Goal: Task Accomplishment & Management: Use online tool/utility

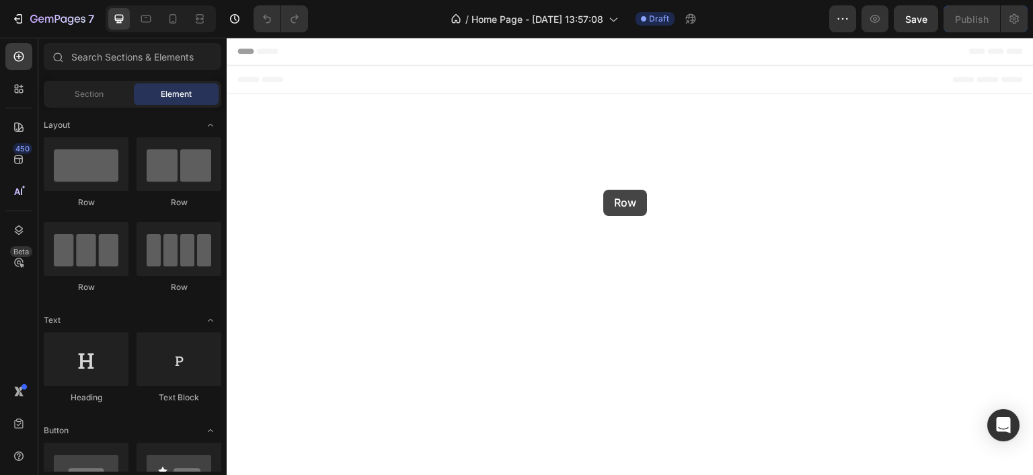
drag, startPoint x: 307, startPoint y: 204, endPoint x: 603, endPoint y: 189, distance: 296.3
click at [254, 80] on span "Footer" at bounding box center [265, 78] width 26 height 13
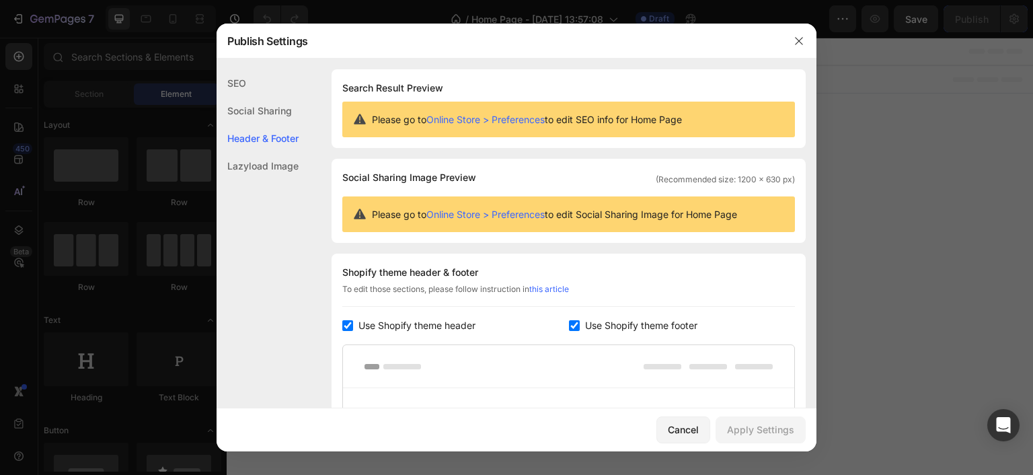
scroll to position [182, 0]
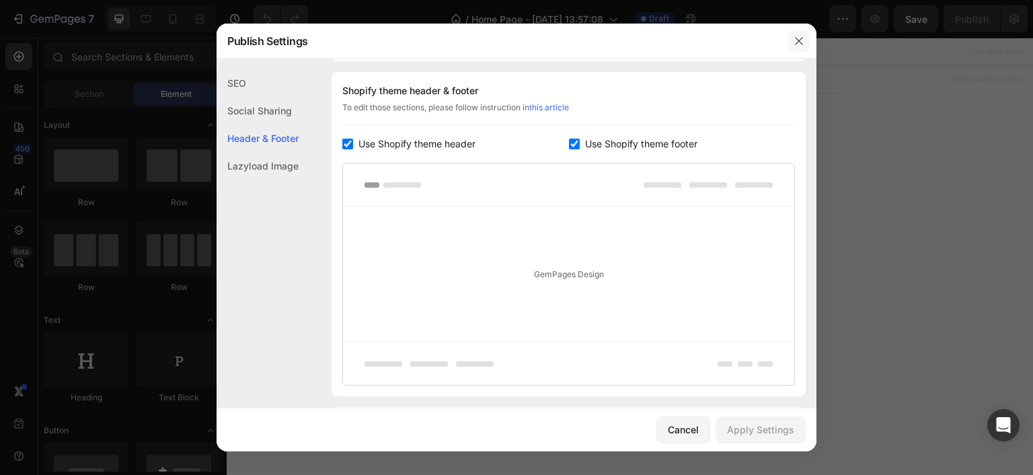
click at [797, 42] on icon "button" at bounding box center [798, 40] width 7 height 7
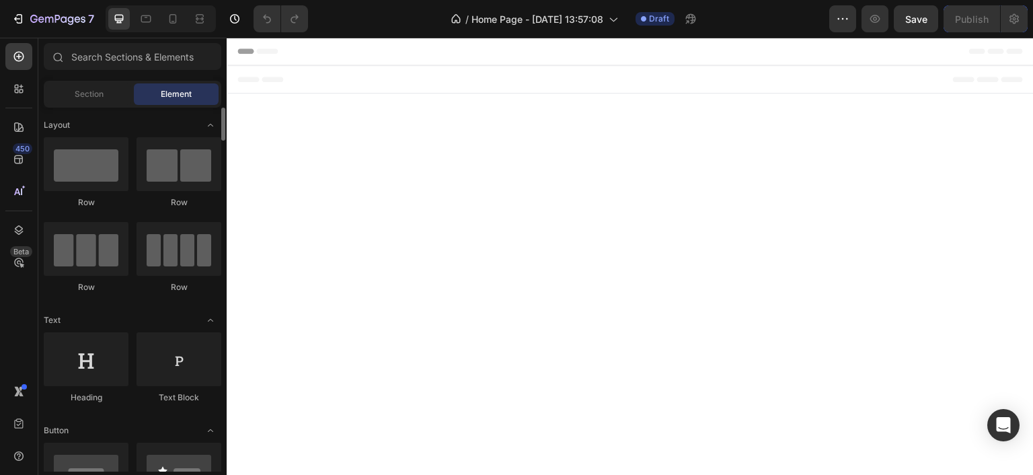
scroll to position [135, 0]
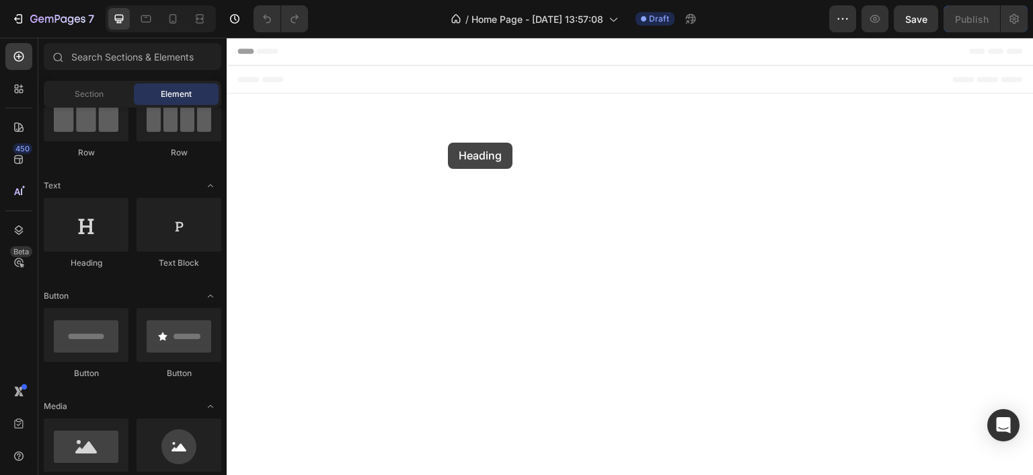
drag, startPoint x: 314, startPoint y: 264, endPoint x: 448, endPoint y: 142, distance: 181.4
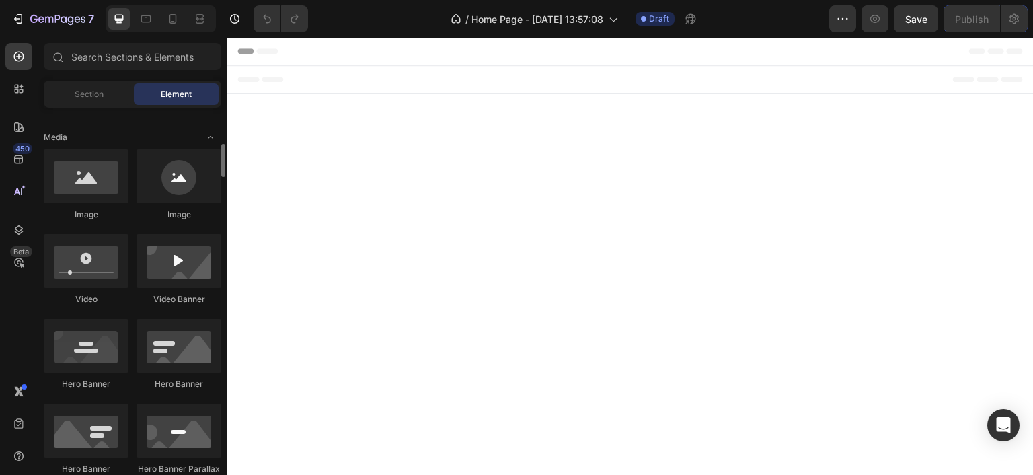
scroll to position [269, 0]
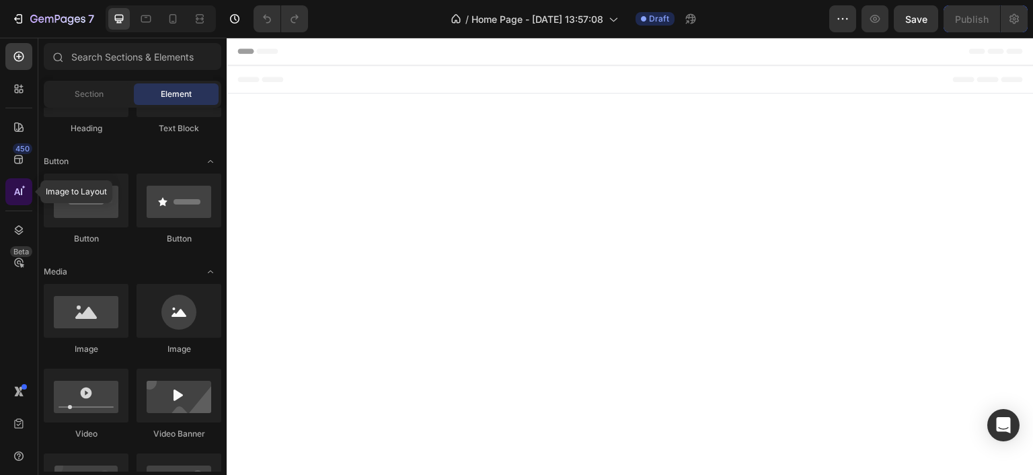
click at [21, 193] on icon at bounding box center [21, 191] width 1 height 7
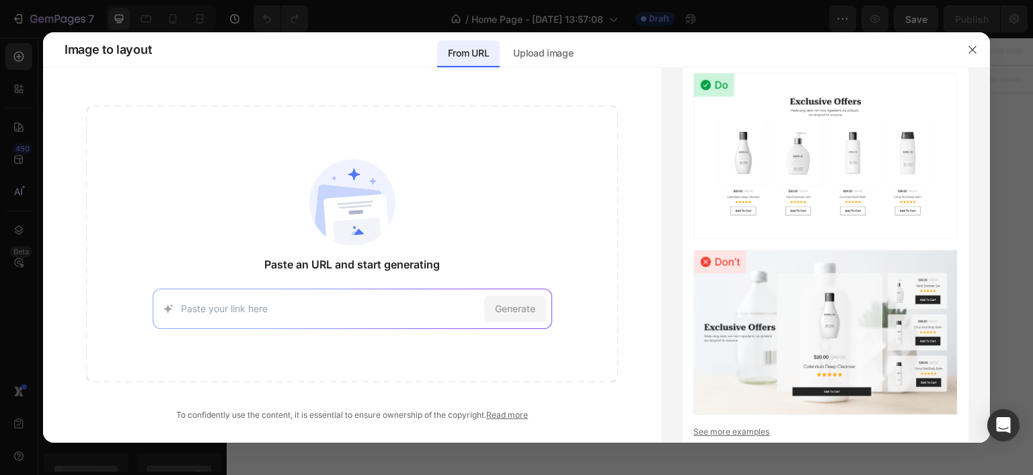
click at [375, 313] on input at bounding box center [330, 308] width 298 height 14
click at [338, 305] on input at bounding box center [330, 308] width 298 height 14
paste input "[URL][DOMAIN_NAME]"
type input "[URL][DOMAIN_NAME]"
click at [533, 311] on span "Generate" at bounding box center [515, 308] width 40 height 14
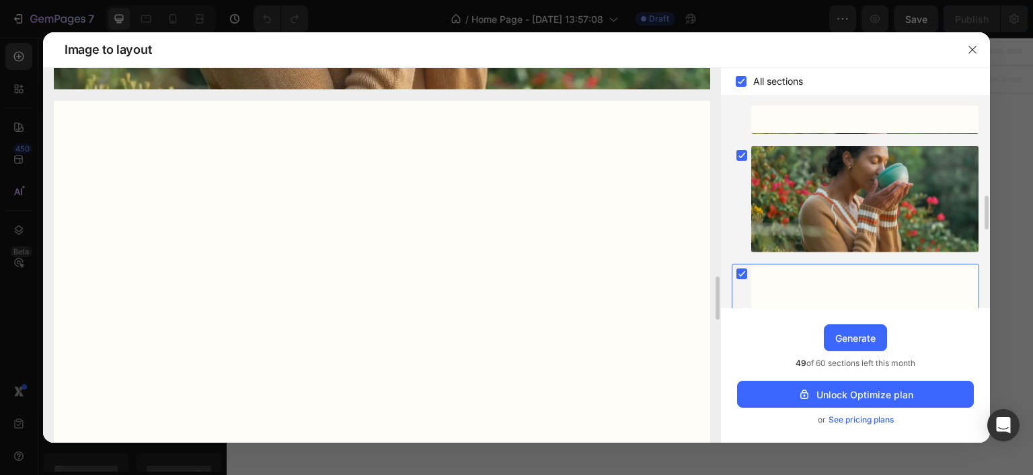
scroll to position [0, 0]
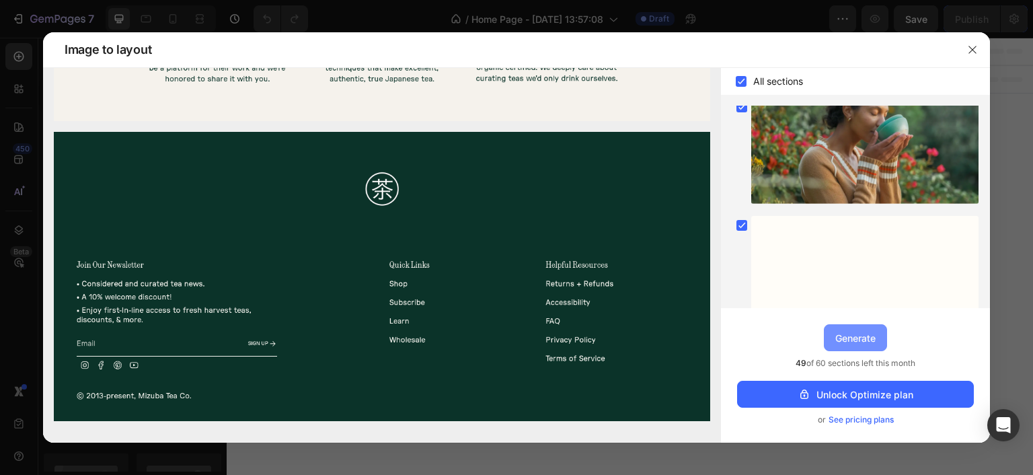
click at [859, 340] on div "Generate" at bounding box center [855, 338] width 40 height 14
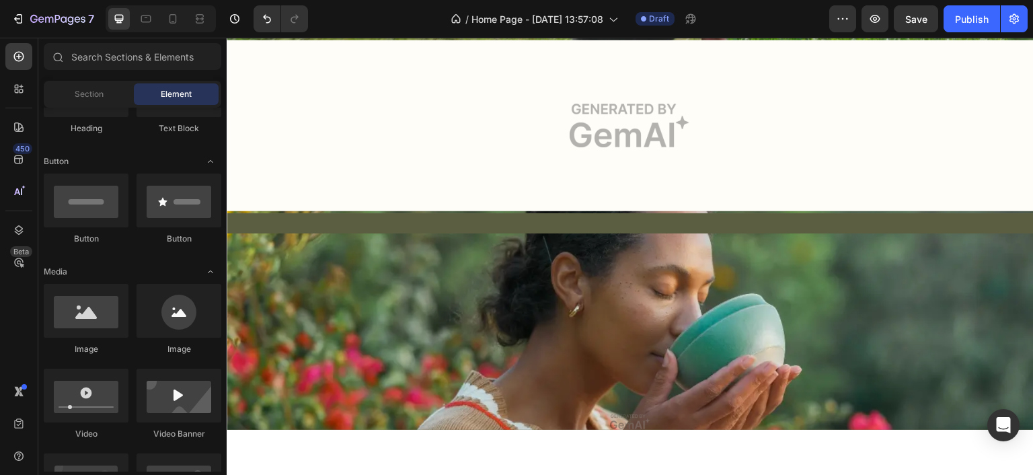
scroll to position [2152, 0]
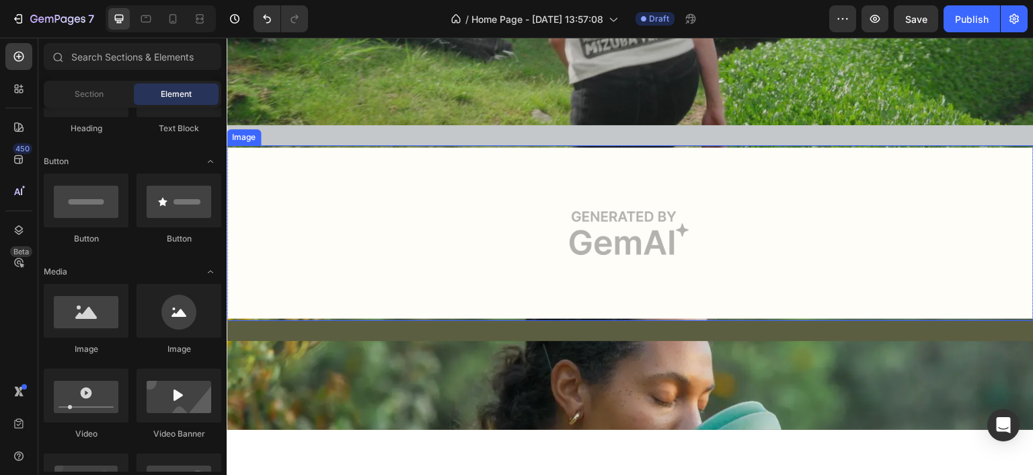
click at [654, 225] on img at bounding box center [630, 233] width 807 height 176
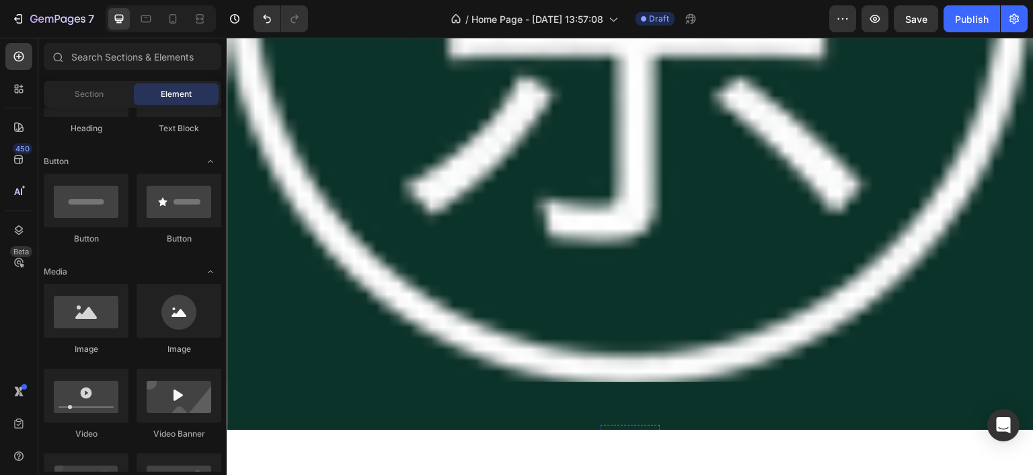
scroll to position [4728, 0]
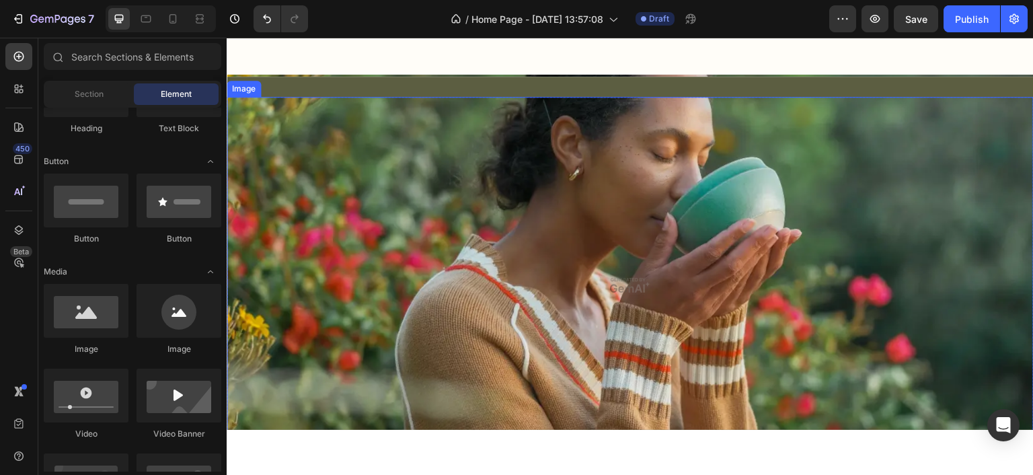
scroll to position [1970, 0]
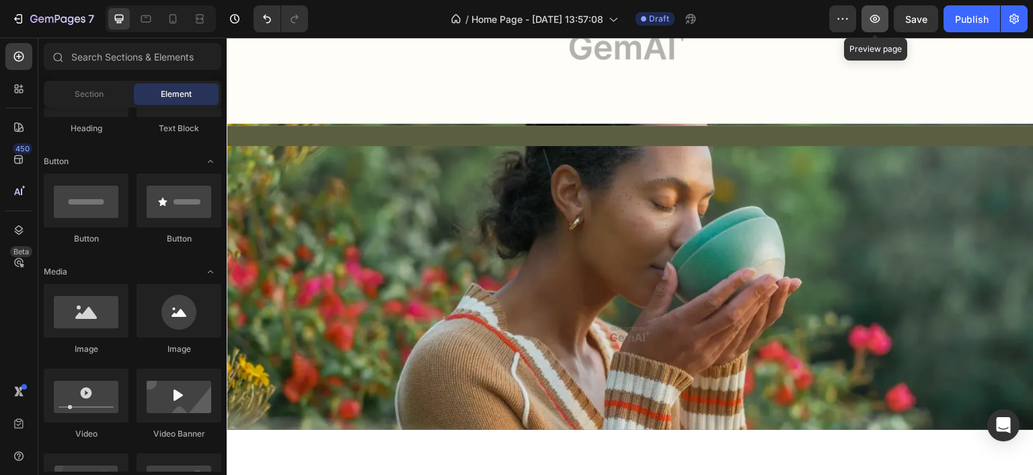
click at [872, 20] on icon "button" at bounding box center [875, 19] width 10 height 8
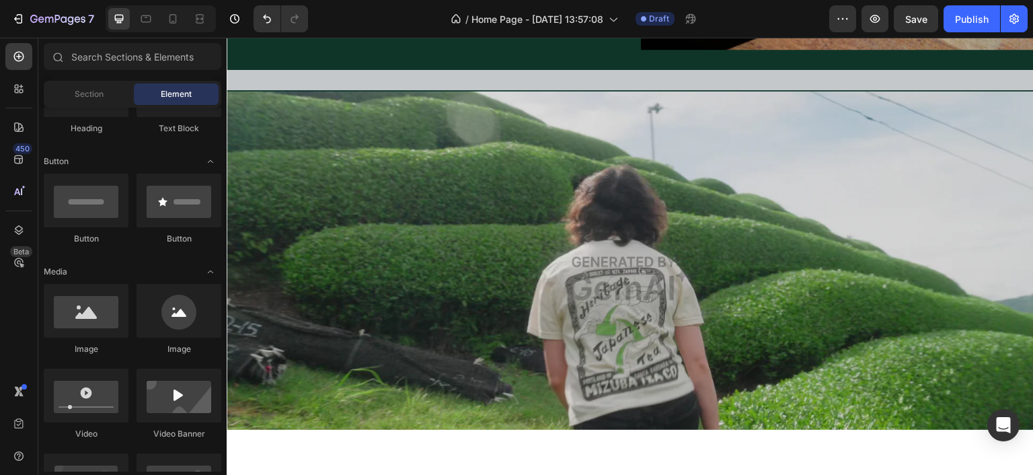
scroll to position [1816, 0]
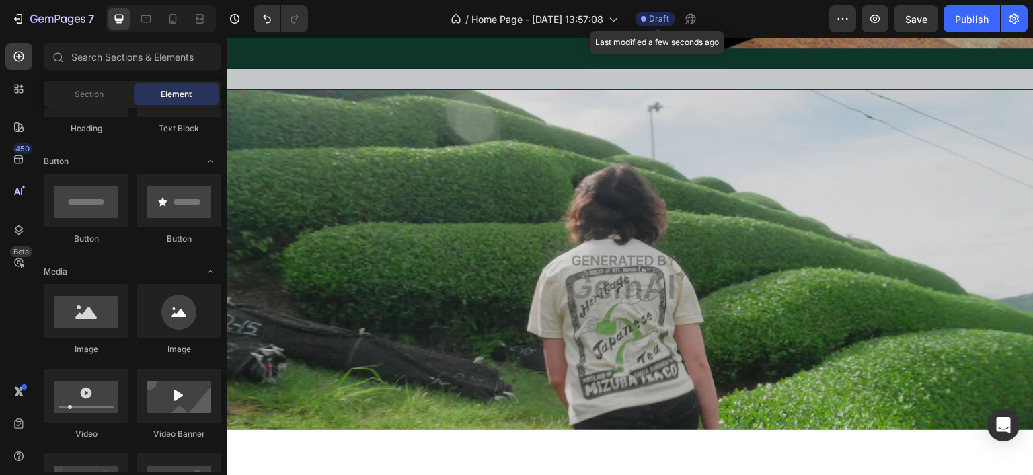
click at [656, 21] on span "Draft" at bounding box center [659, 19] width 20 height 12
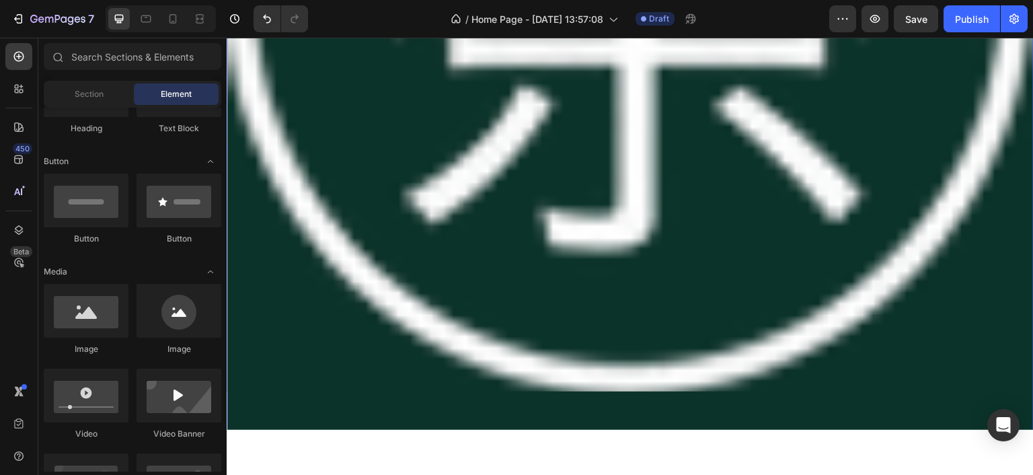
scroll to position [4997, 0]
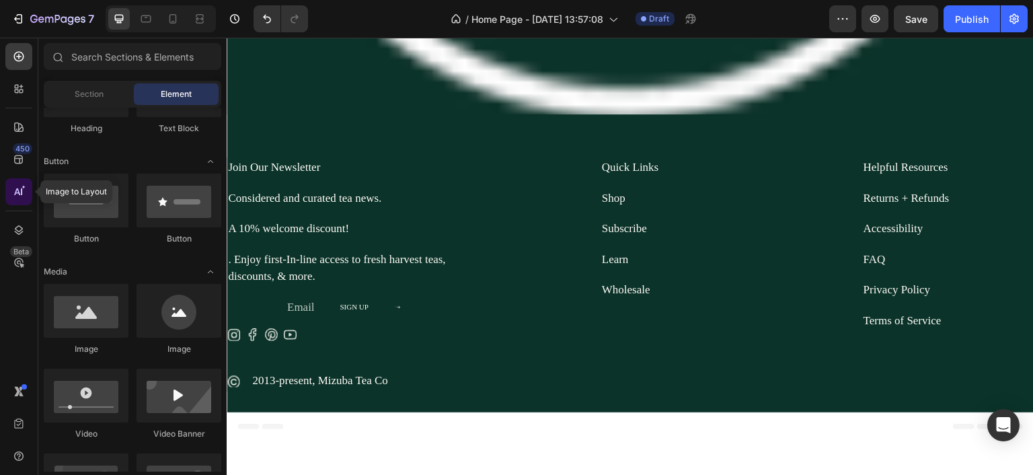
click at [19, 198] on icon at bounding box center [18, 191] width 13 height 13
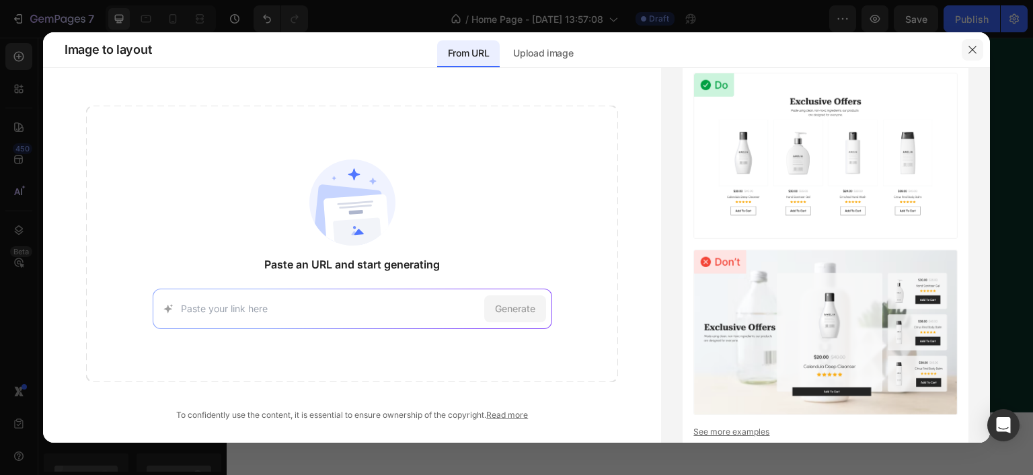
click at [973, 47] on icon "button" at bounding box center [972, 49] width 11 height 11
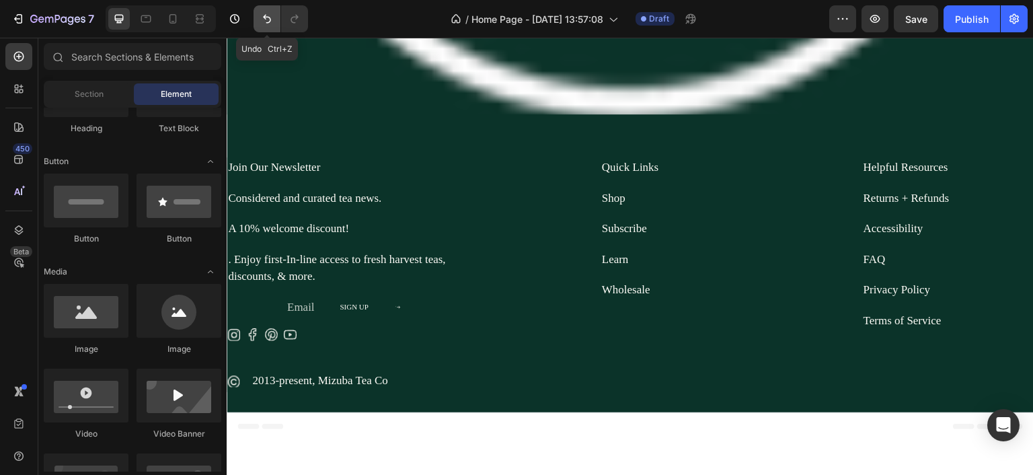
click at [270, 25] on icon "Undo/Redo" at bounding box center [266, 18] width 13 height 13
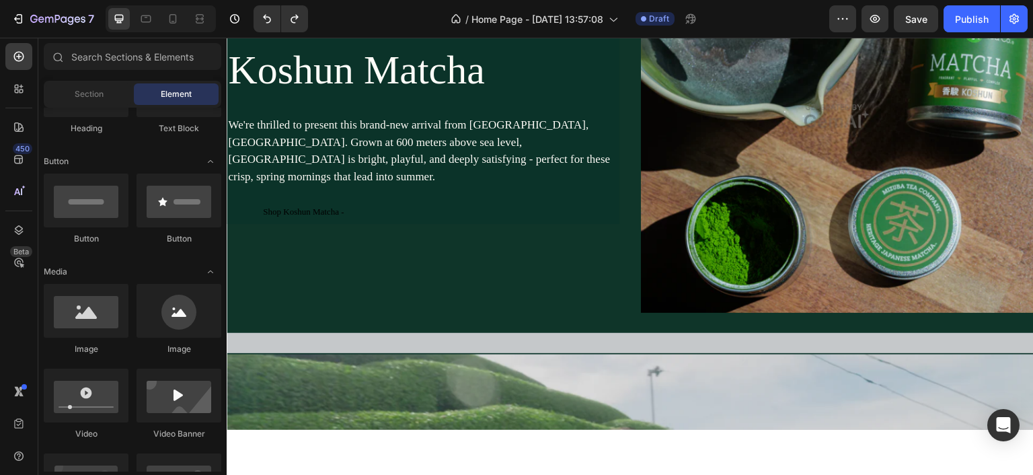
scroll to position [1528, 0]
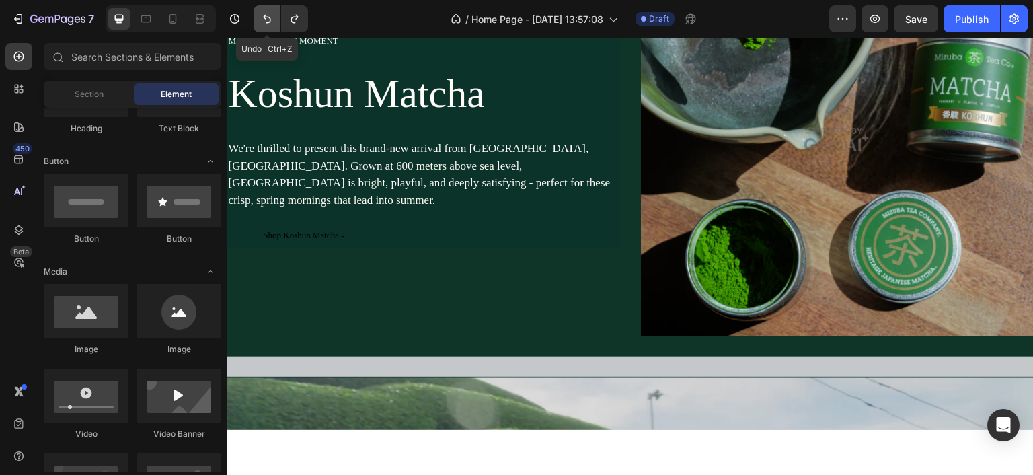
click at [266, 15] on icon "Undo/Redo" at bounding box center [266, 18] width 13 height 13
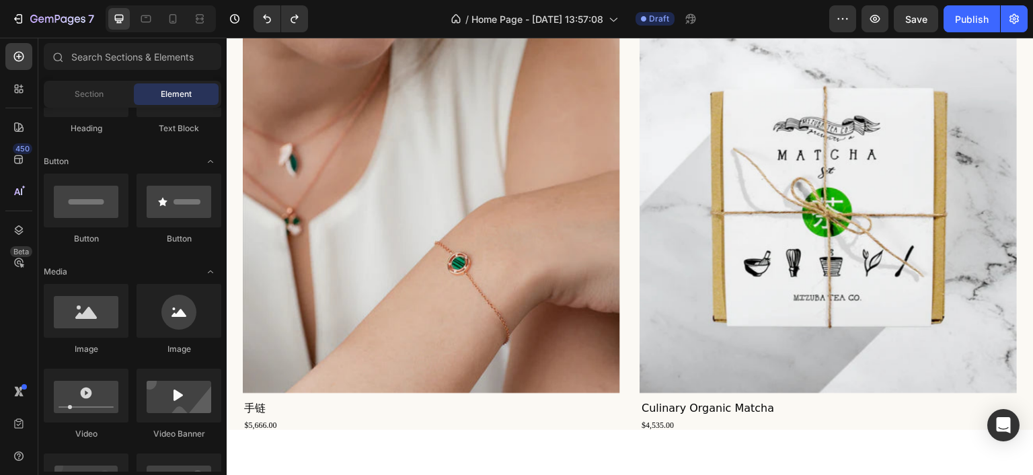
scroll to position [856, 0]
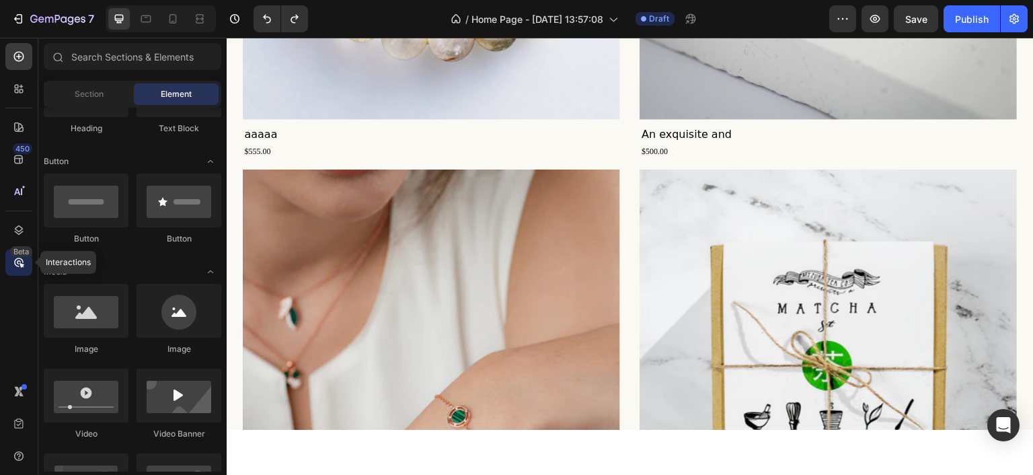
click at [17, 260] on icon at bounding box center [19, 262] width 4 height 4
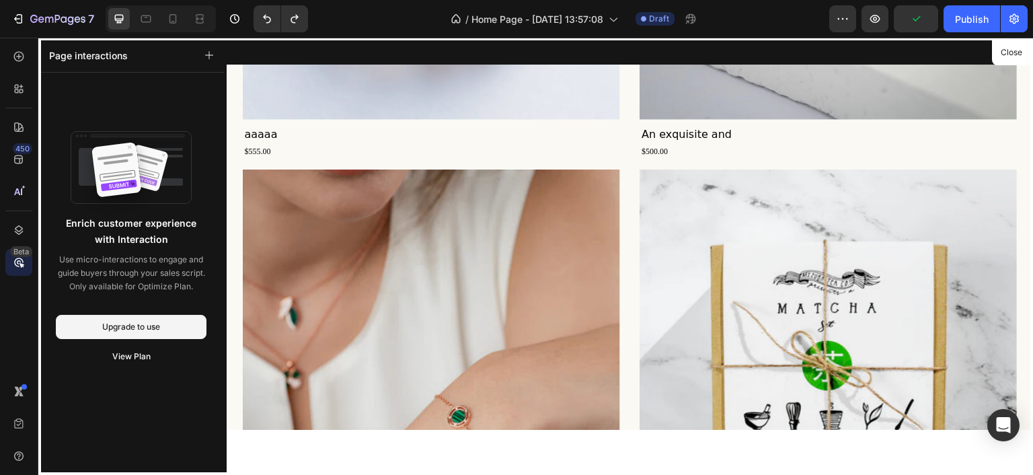
click at [15, 309] on div "450 Beta" at bounding box center [18, 210] width 27 height 335
click at [1004, 48] on button "Close" at bounding box center [1011, 53] width 33 height 20
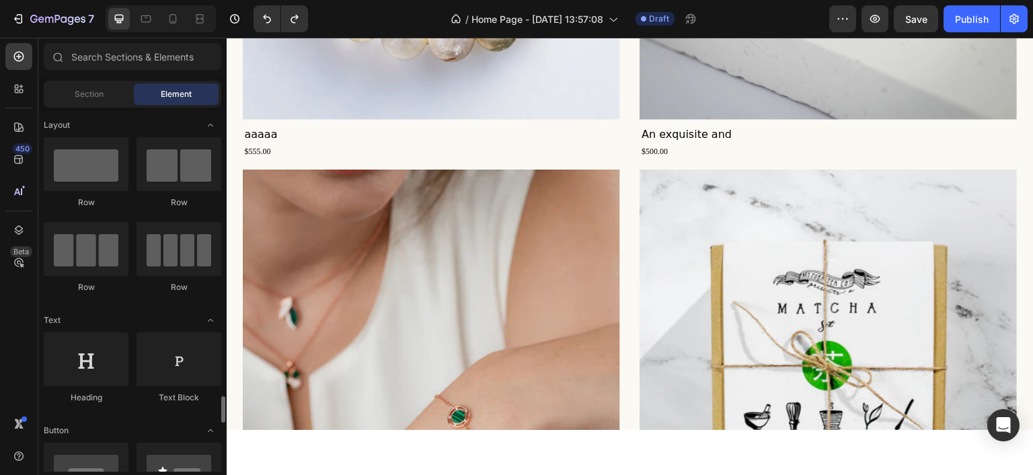
scroll to position [269, 0]
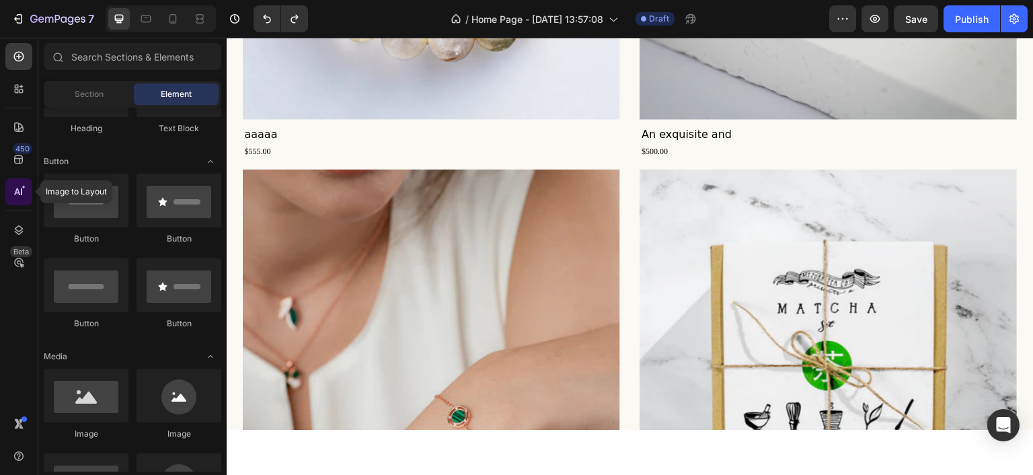
click at [18, 193] on icon at bounding box center [18, 191] width 13 height 13
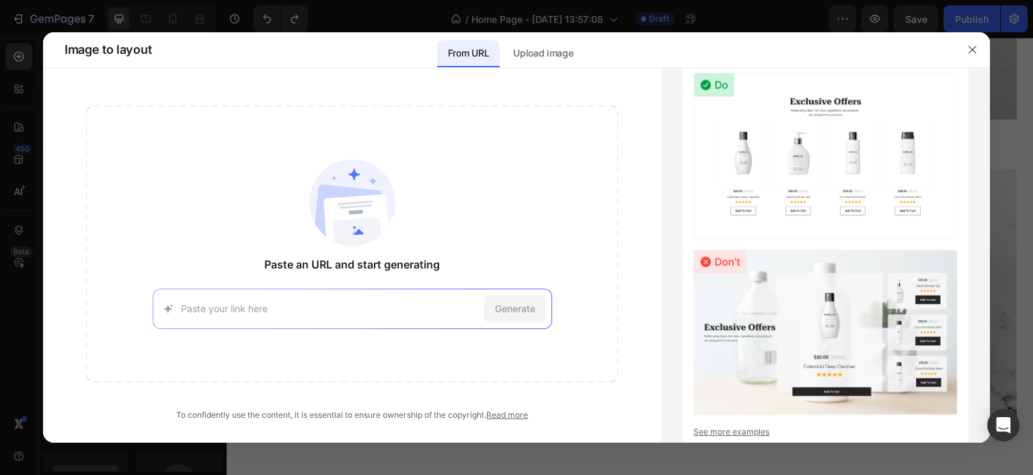
click at [350, 320] on div "Generate" at bounding box center [353, 309] width 400 height 40
click at [344, 309] on input at bounding box center [330, 308] width 298 height 14
paste input "[URL][DOMAIN_NAME]"
type input "[URL][DOMAIN_NAME]"
click at [519, 305] on span "Generate" at bounding box center [515, 308] width 40 height 14
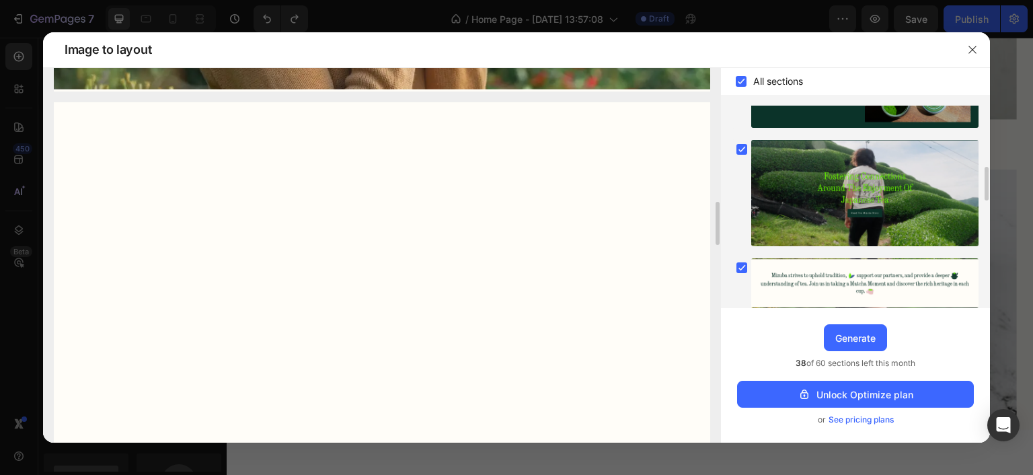
scroll to position [1749, 0]
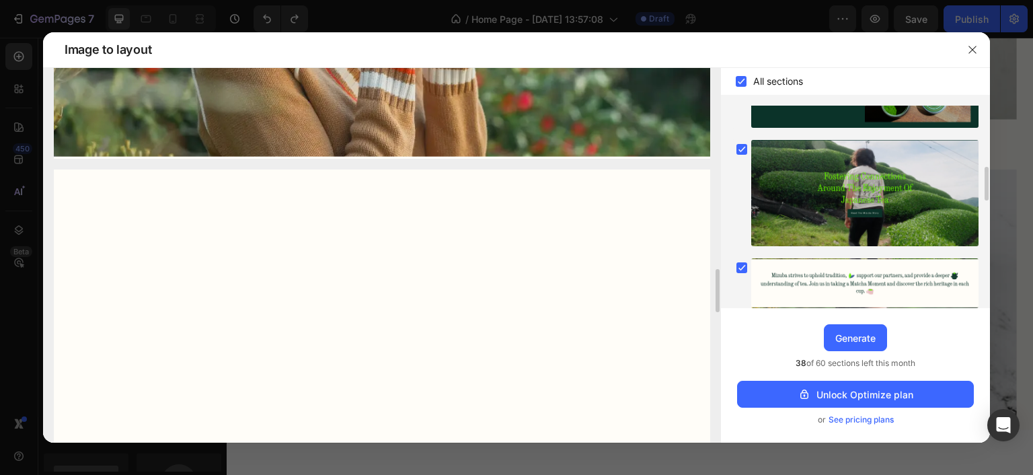
click at [549, 250] on img at bounding box center [382, 383] width 656 height 426
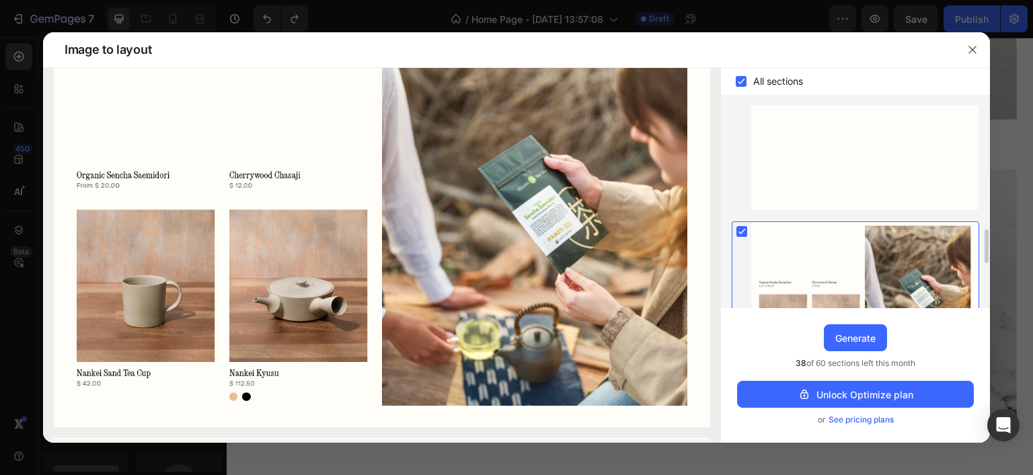
scroll to position [611, 0]
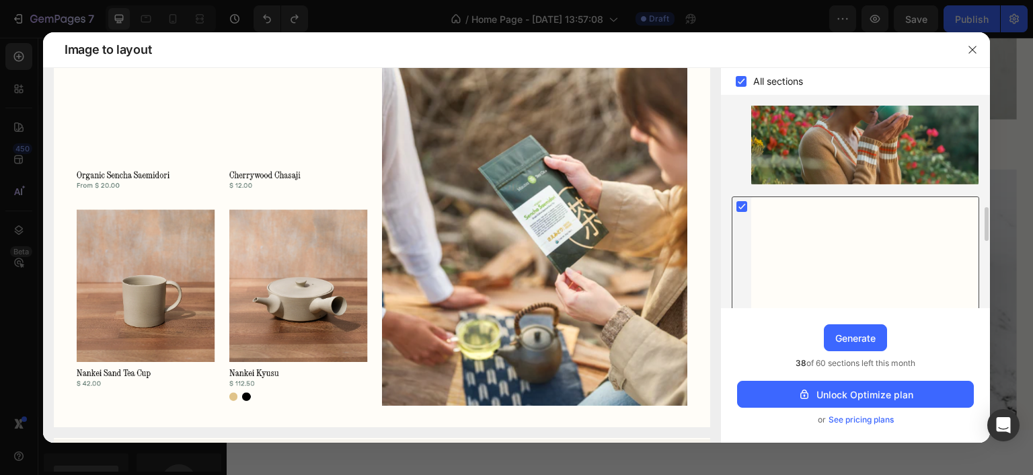
click at [880, 262] on div at bounding box center [864, 270] width 227 height 147
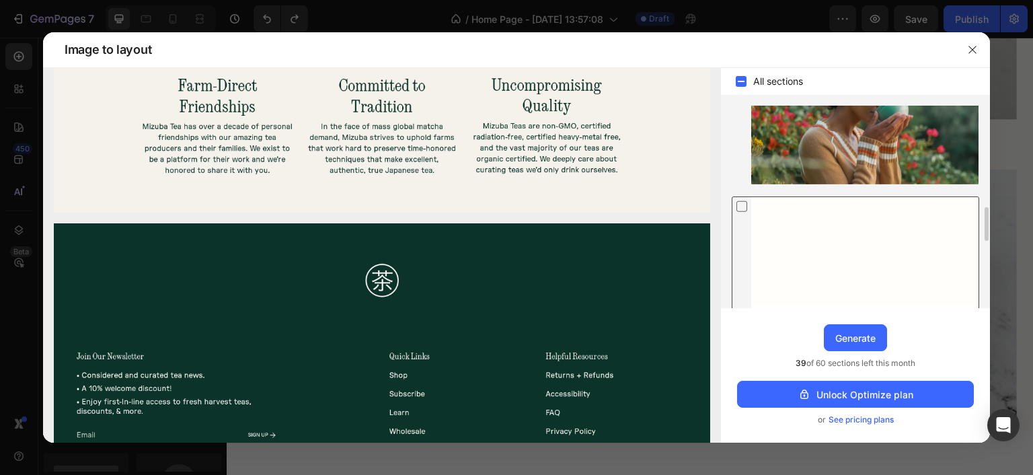
click at [880, 262] on div at bounding box center [864, 270] width 227 height 147
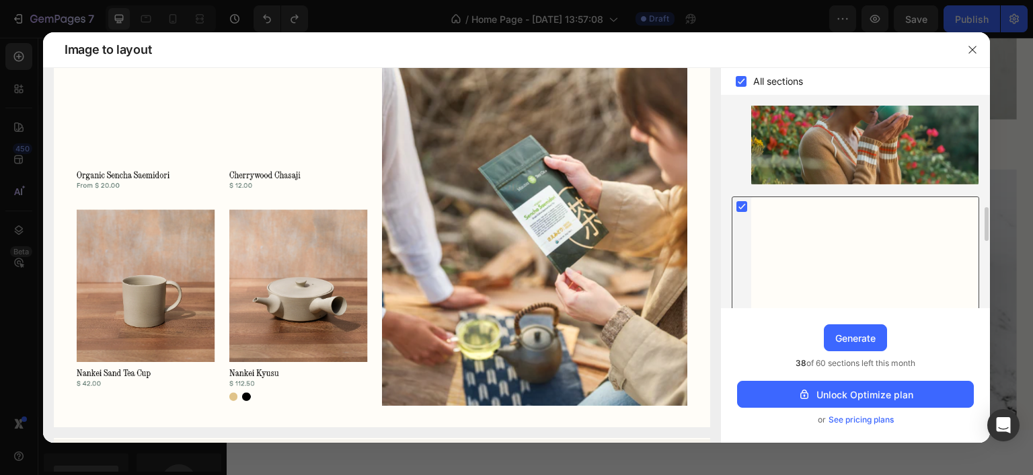
click at [880, 262] on div at bounding box center [864, 270] width 227 height 147
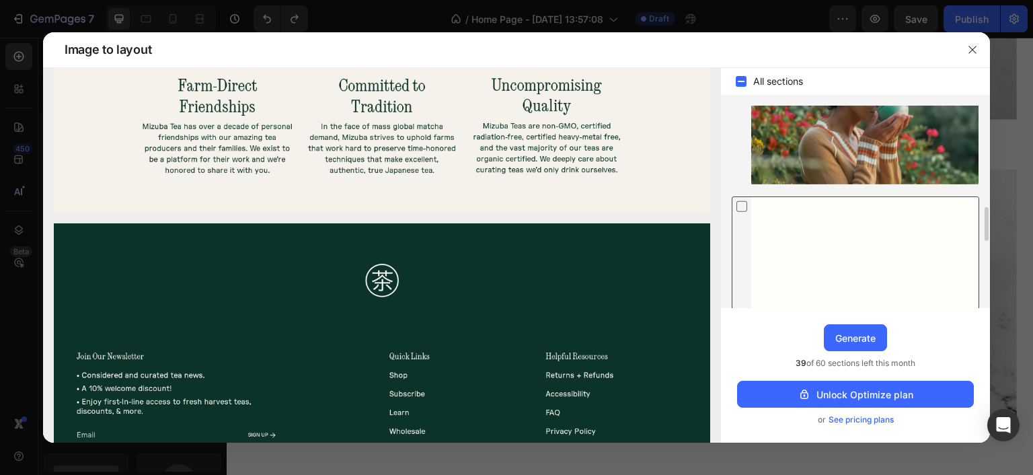
click at [880, 262] on div at bounding box center [864, 270] width 227 height 147
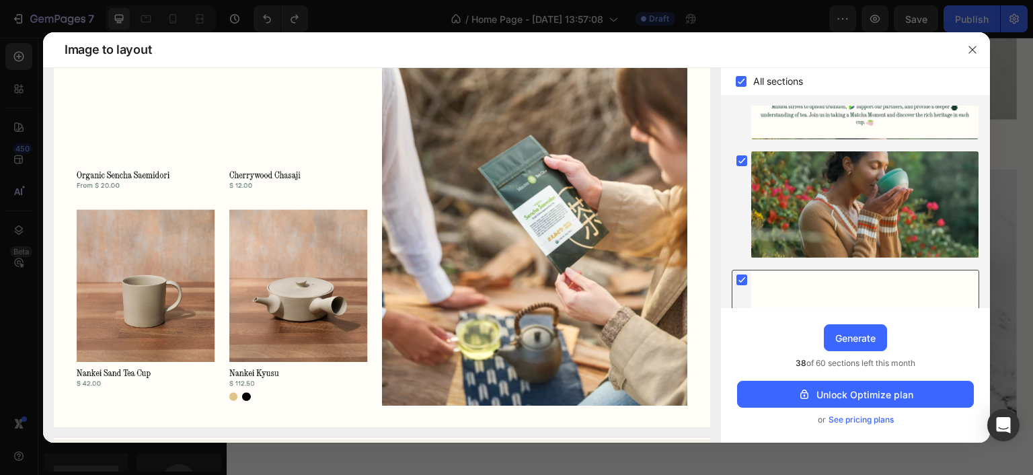
scroll to position [673, 0]
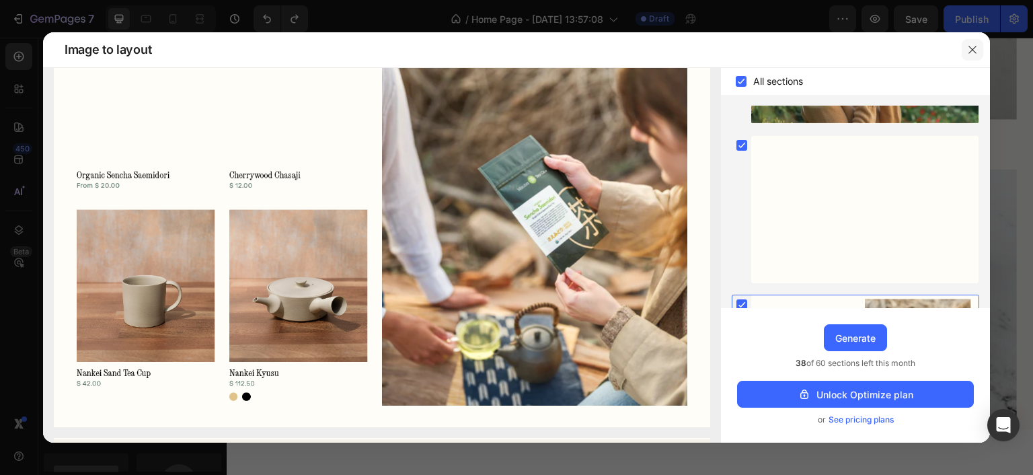
click at [979, 53] on button "button" at bounding box center [973, 50] width 22 height 22
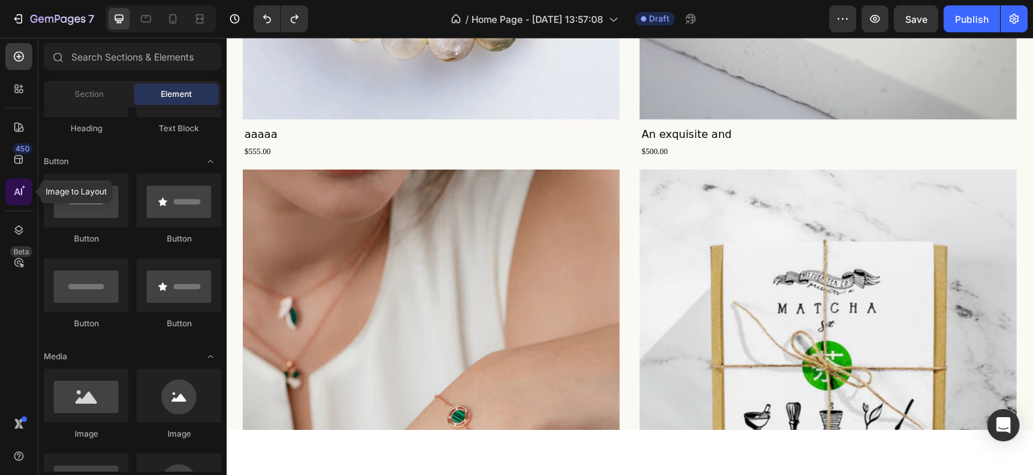
click at [13, 196] on icon at bounding box center [18, 191] width 13 height 13
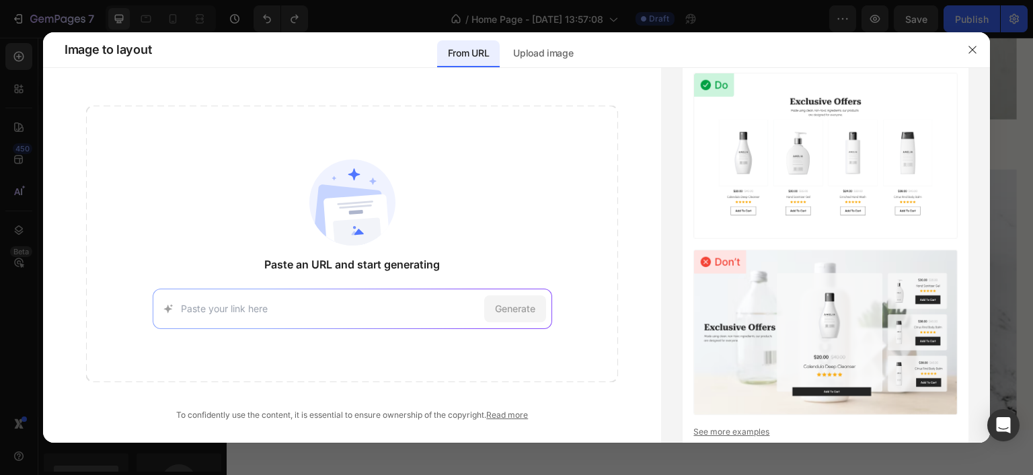
click at [366, 313] on input at bounding box center [330, 308] width 298 height 14
click at [556, 56] on p "Upload image" at bounding box center [543, 53] width 60 height 16
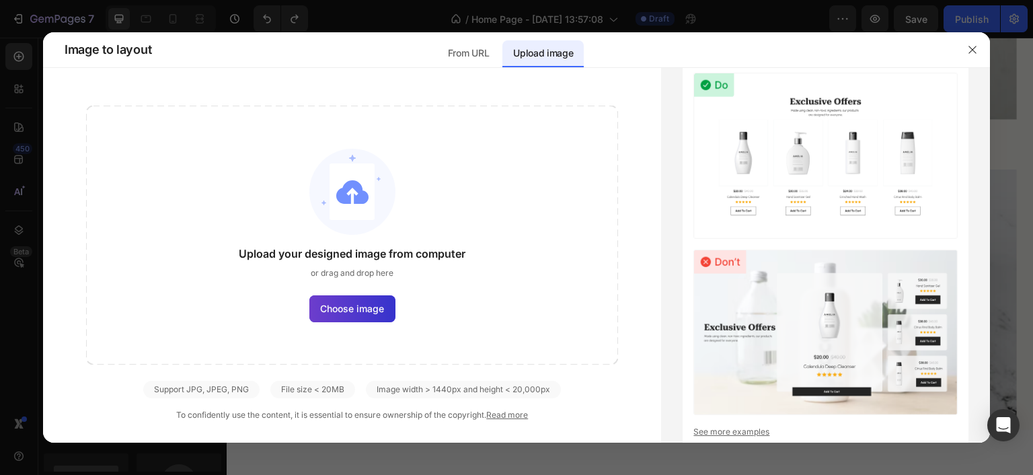
click at [362, 309] on span "Choose image" at bounding box center [352, 308] width 64 height 14
click at [0, 0] on input "Choose image" at bounding box center [0, 0] width 0 height 0
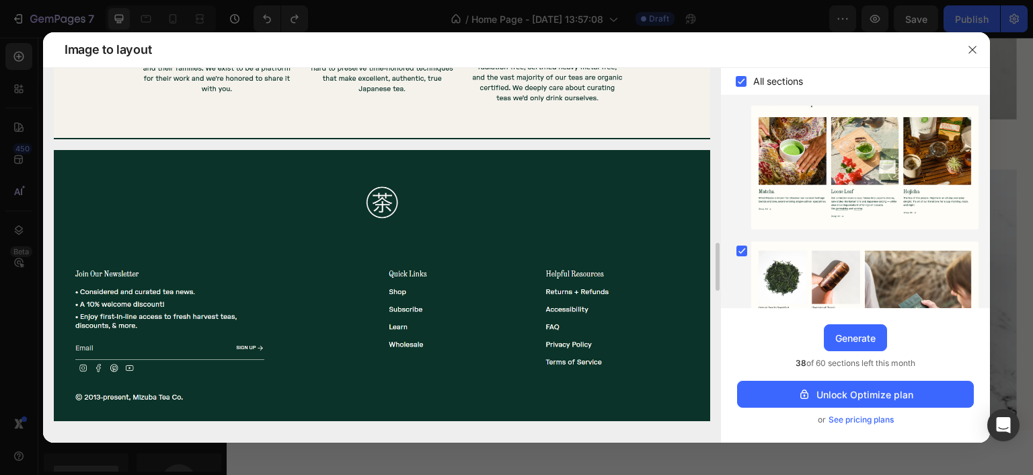
scroll to position [404, 0]
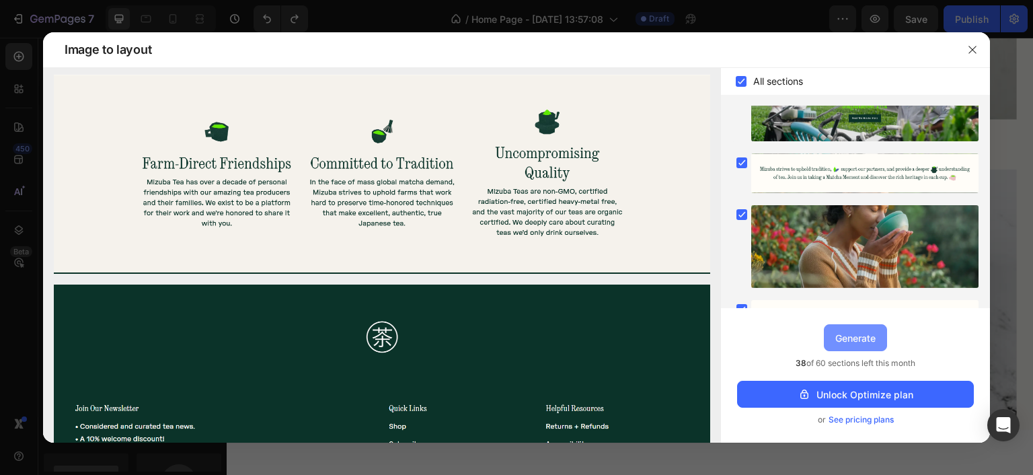
click at [858, 347] on button "Generate" at bounding box center [855, 337] width 63 height 27
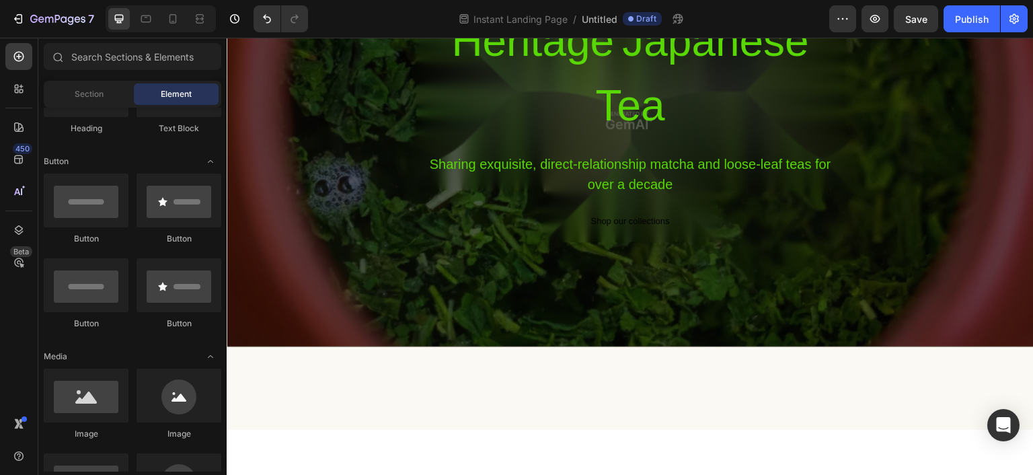
scroll to position [0, 0]
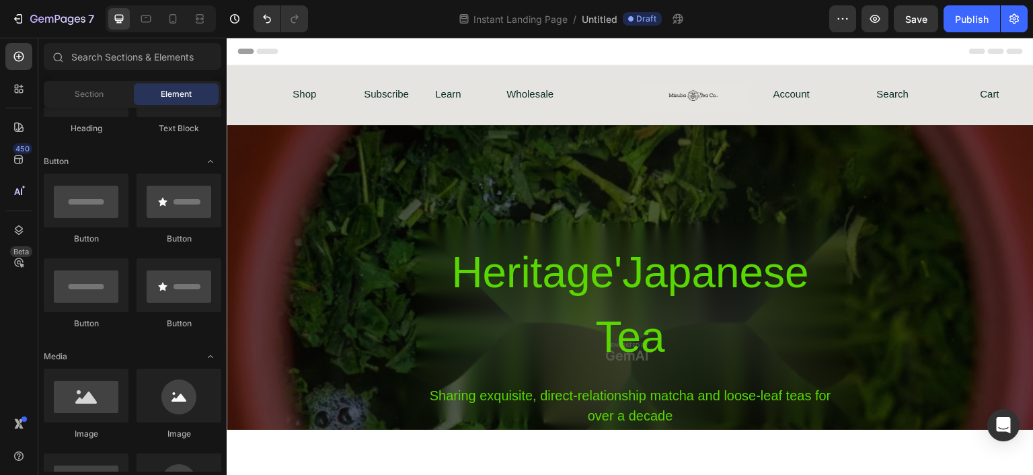
drag, startPoint x: 1029, startPoint y: 321, endPoint x: 1259, endPoint y: 55, distance: 351.4
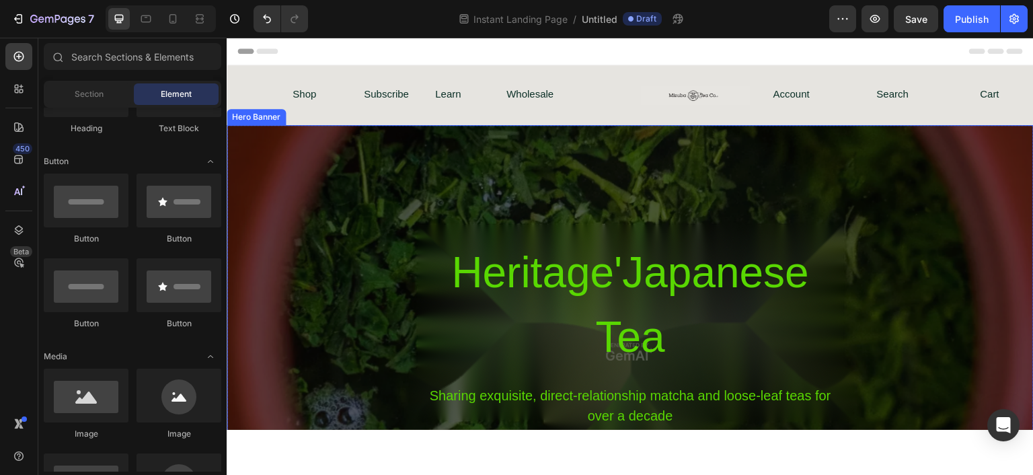
click at [421, 190] on div "Overlay" at bounding box center [630, 350] width 807 height 453
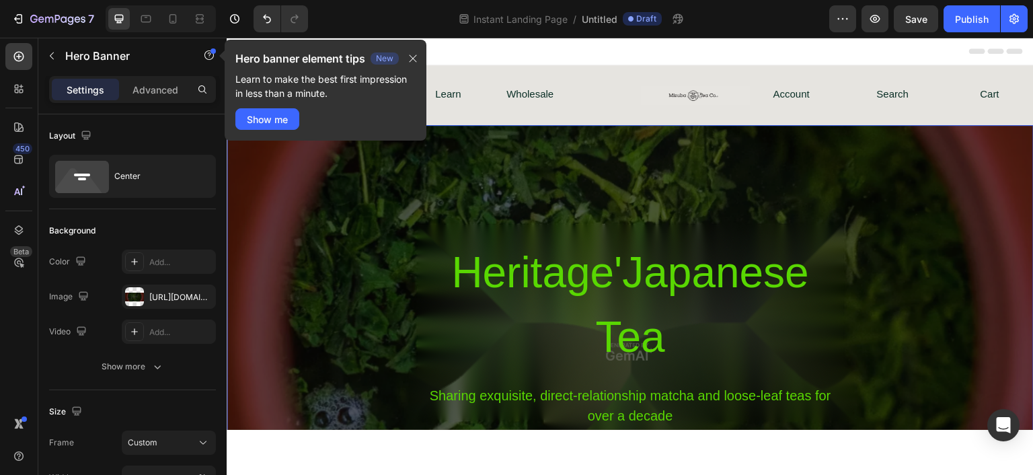
click at [315, 339] on div "Heritage'Japanese Tea Heading Sharing exquisite, direct-relationship matcha and…" at bounding box center [630, 351] width 807 height 226
click at [270, 120] on div "Show me" at bounding box center [267, 119] width 41 height 14
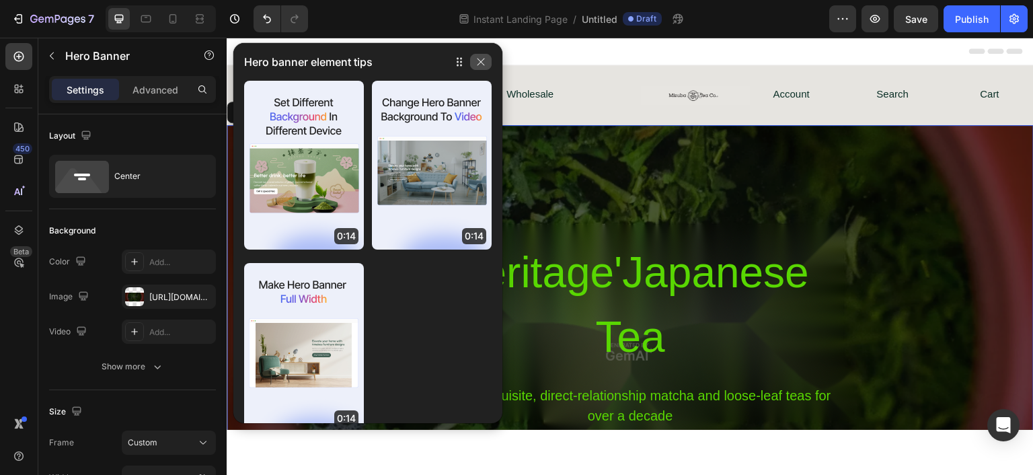
click at [479, 62] on icon "button" at bounding box center [481, 62] width 11 height 11
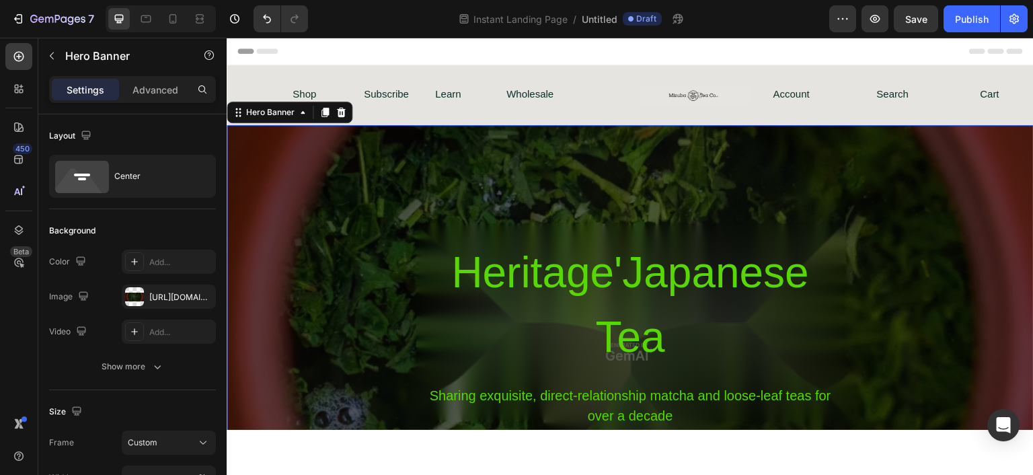
click at [622, 179] on div "Overlay" at bounding box center [630, 350] width 807 height 453
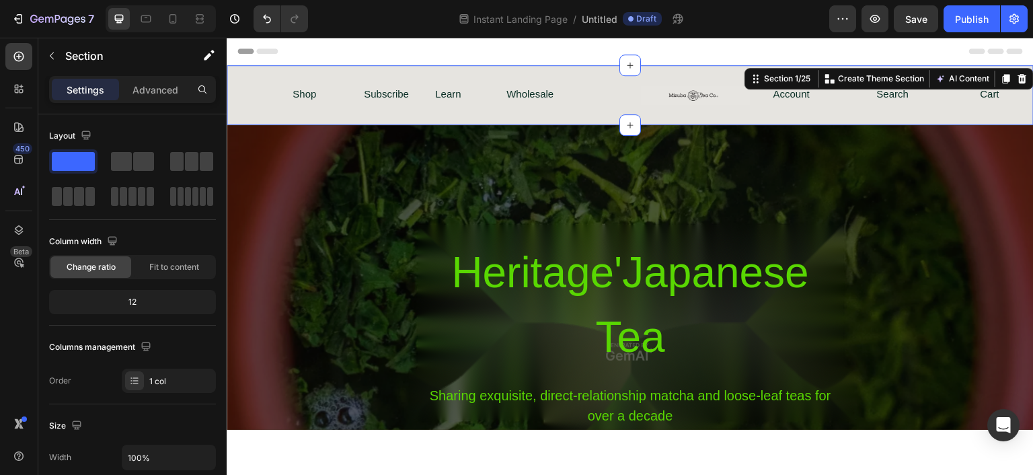
click at [556, 110] on div "Shop Text Block Subscribe Text Block Learn Text Block Wholesale Text Block Row …" at bounding box center [630, 95] width 807 height 60
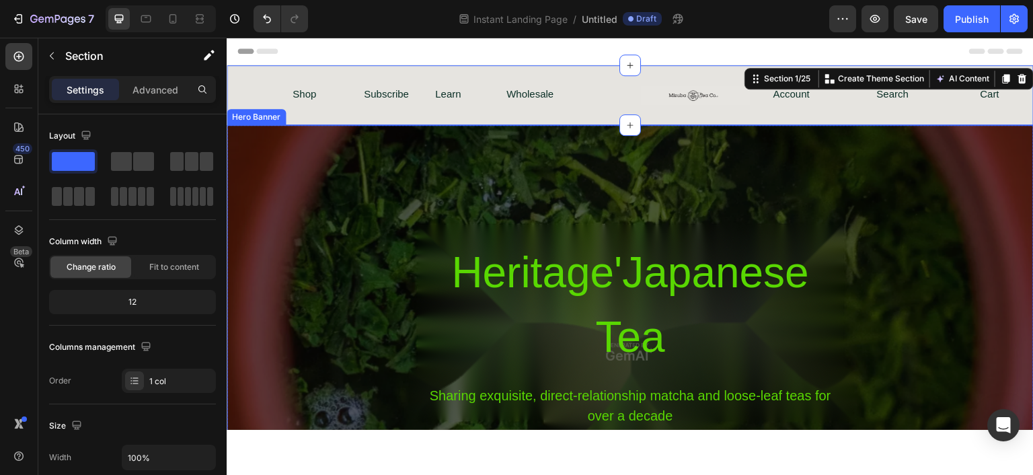
click at [561, 184] on div "Overlay" at bounding box center [630, 350] width 807 height 453
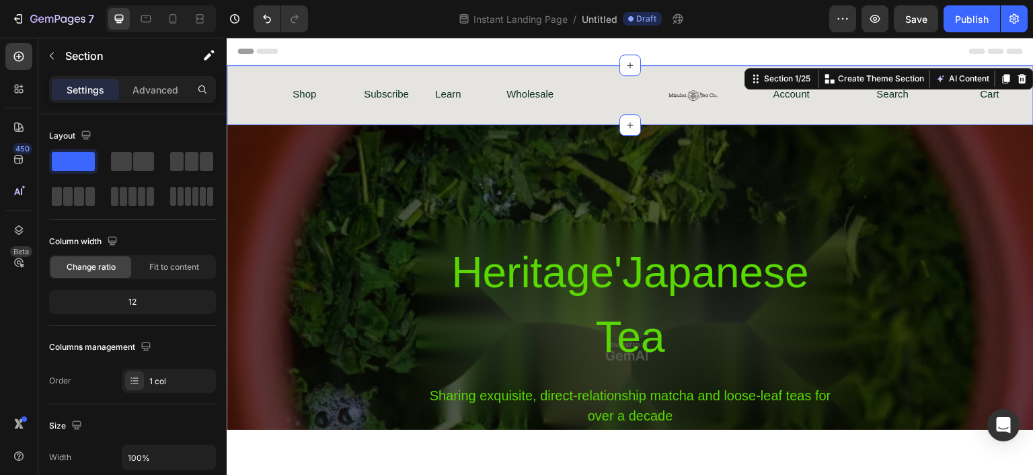
click at [683, 108] on div "Shop Text Block Subscribe Text Block Learn Text Block Wholesale Text Block Row …" at bounding box center [630, 95] width 807 height 60
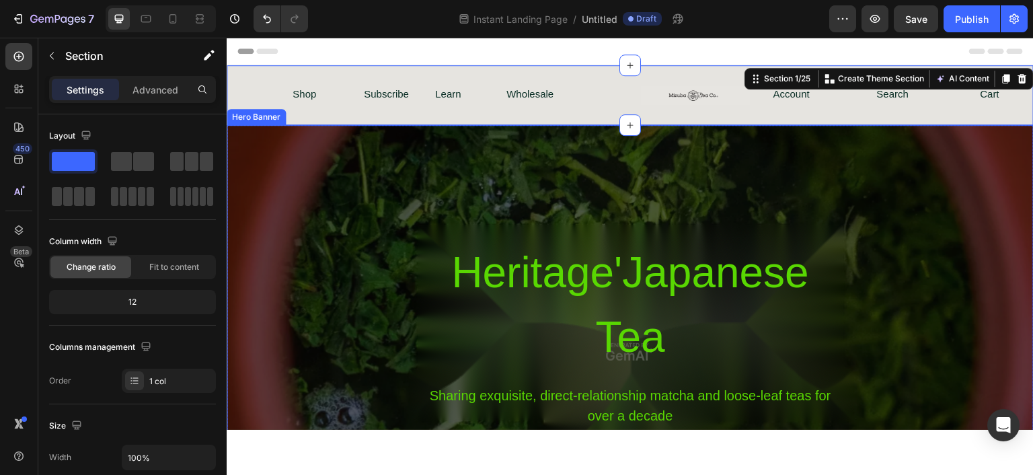
click at [800, 184] on div "Overlay" at bounding box center [630, 350] width 807 height 453
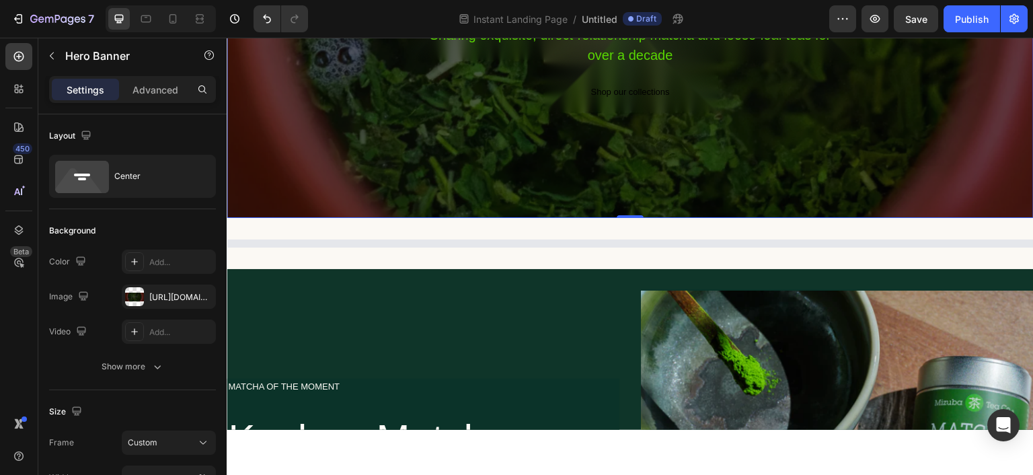
scroll to position [336, 0]
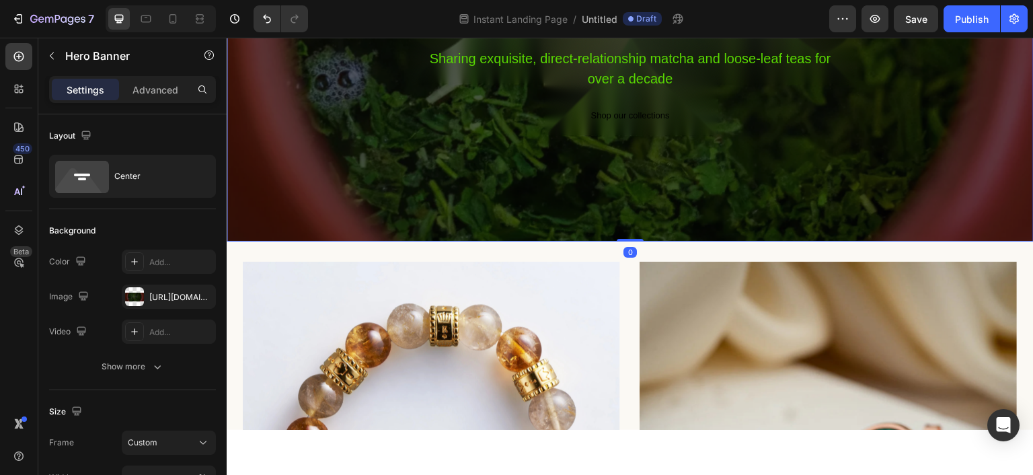
drag, startPoint x: 627, startPoint y: 229, endPoint x: 630, endPoint y: 189, distance: 40.4
click at [630, 189] on div "Heritage'Japanese Tea Heading Sharing exquisite, direct-relationship matcha and…" at bounding box center [630, 13] width 807 height 453
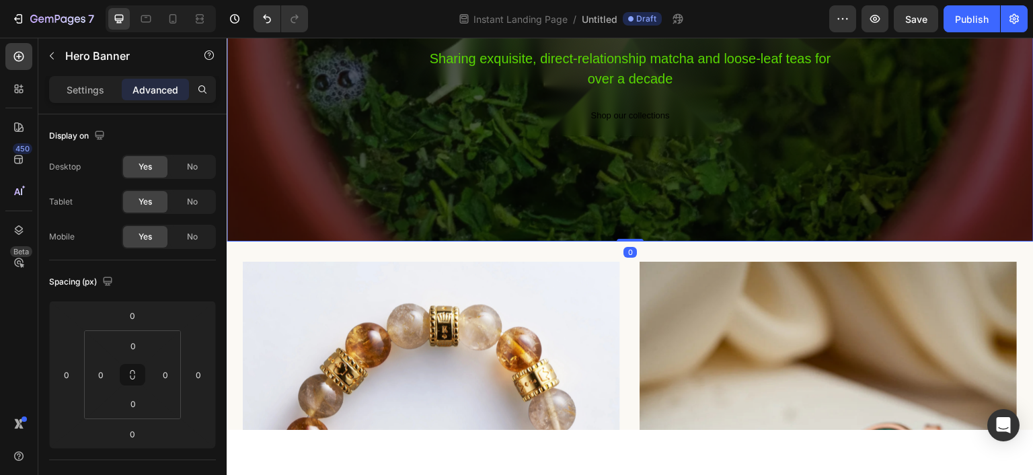
drag, startPoint x: 623, startPoint y: 240, endPoint x: 624, endPoint y: 206, distance: 34.3
click at [624, 206] on div "Heritage'Japanese Tea Heading Sharing exquisite, direct-relationship matcha and…" at bounding box center [630, 13] width 807 height 453
click at [86, 87] on p "Settings" at bounding box center [86, 90] width 38 height 14
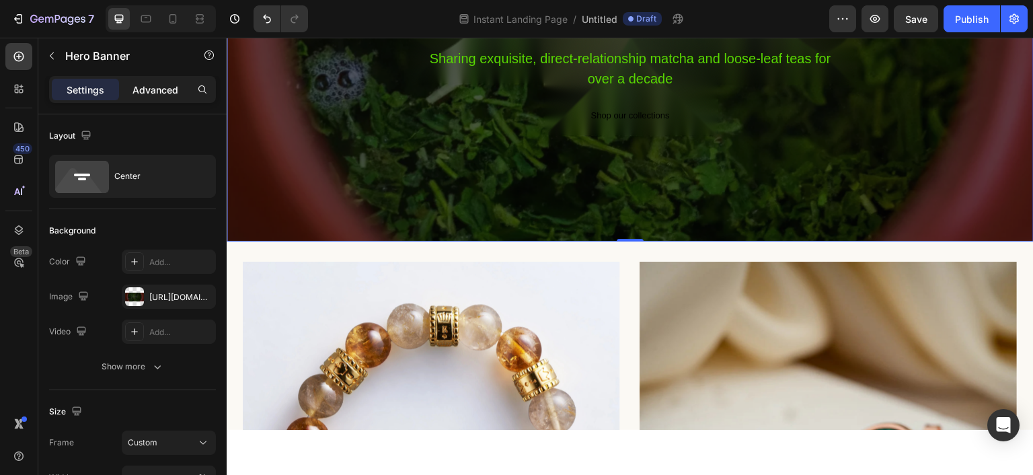
click at [157, 88] on p "Advanced" at bounding box center [156, 90] width 46 height 14
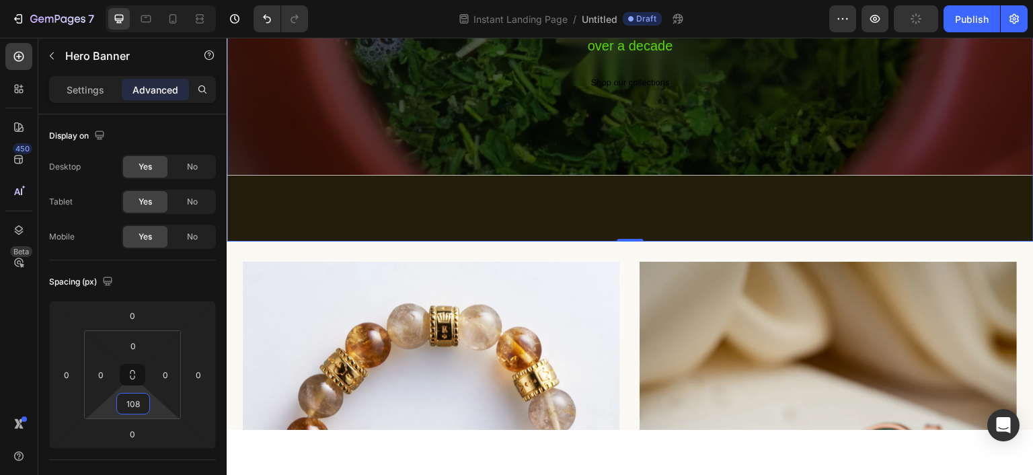
type input "112"
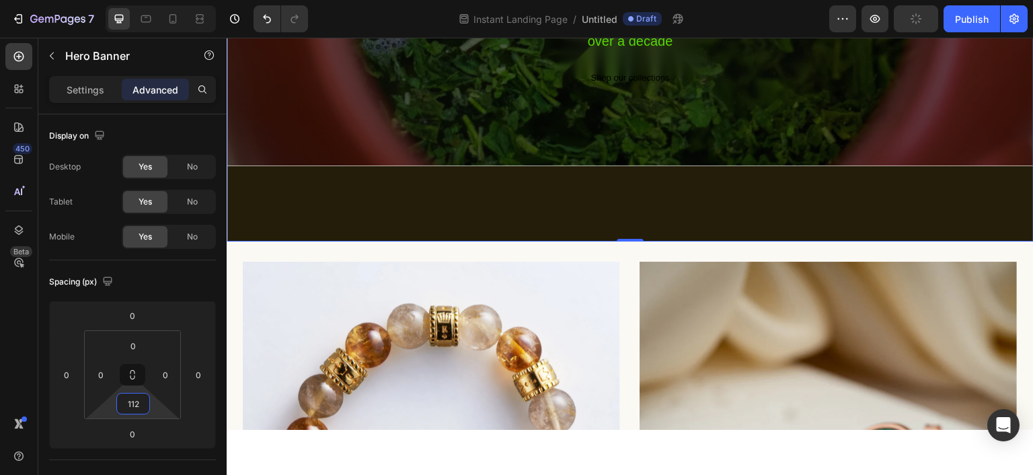
drag, startPoint x: 139, startPoint y: 417, endPoint x: 158, endPoint y: 379, distance: 42.1
click at [158, 0] on html "7 Version history Instant Landing Page / Untitled Draft Preview Publish 450 Bet…" at bounding box center [516, 0] width 1033 height 0
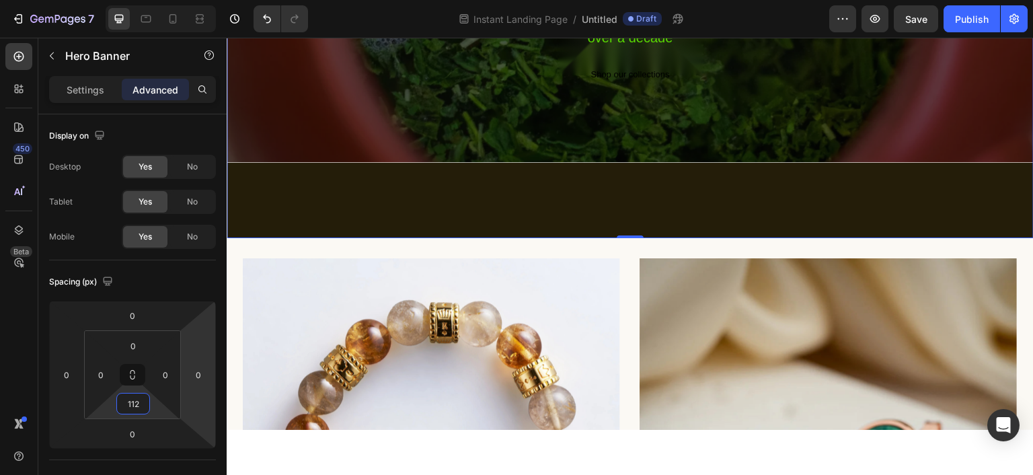
scroll to position [404, 0]
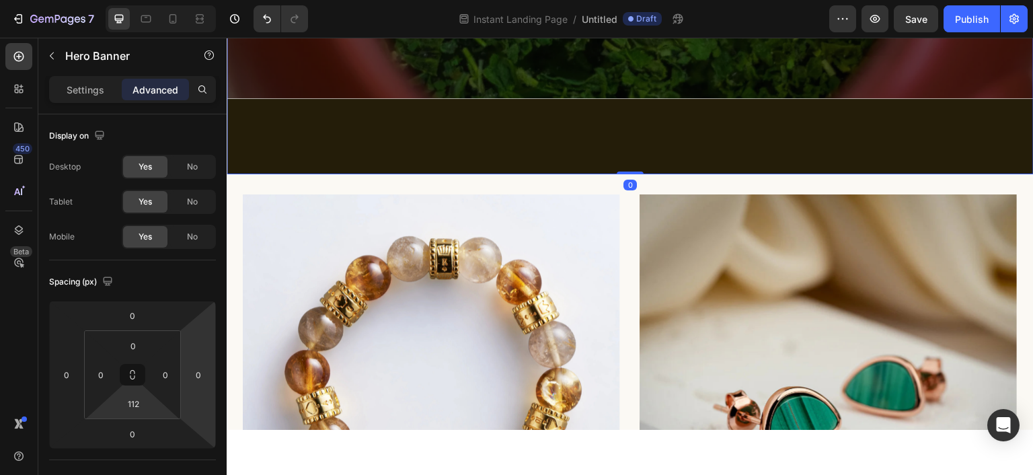
drag, startPoint x: 625, startPoint y: 171, endPoint x: 634, endPoint y: 138, distance: 34.3
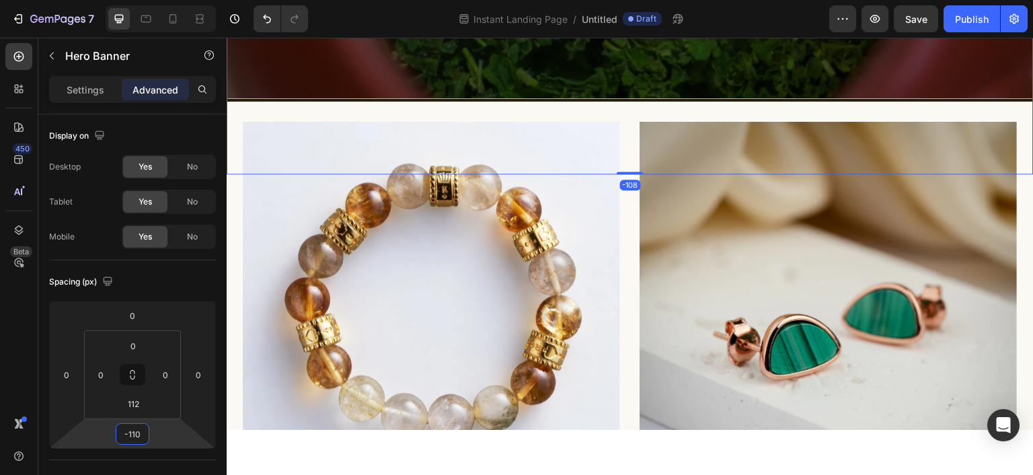
type input "-112"
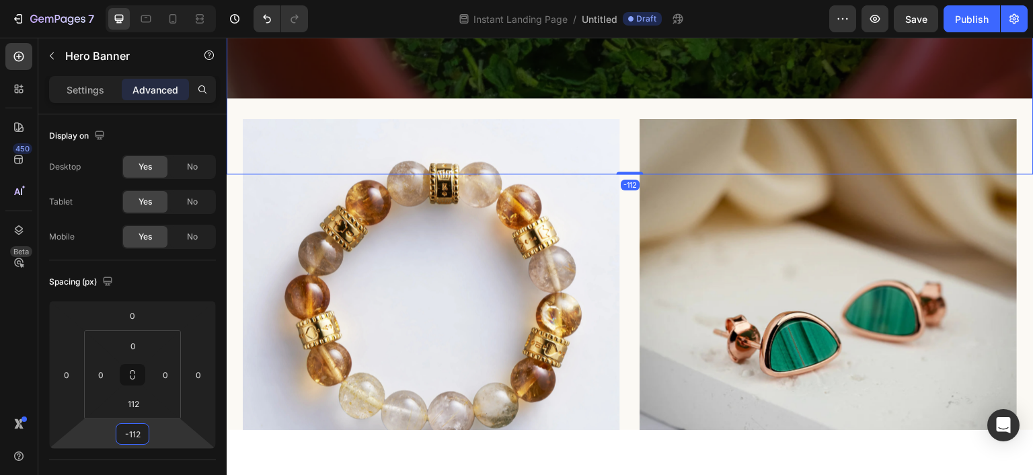
drag, startPoint x: 130, startPoint y: 447, endPoint x: 124, endPoint y: 485, distance: 38.3
click at [124, 0] on html "7 Version history Instant Landing Page / Untitled Draft Preview Save Publish 45…" at bounding box center [516, 0] width 1033 height 0
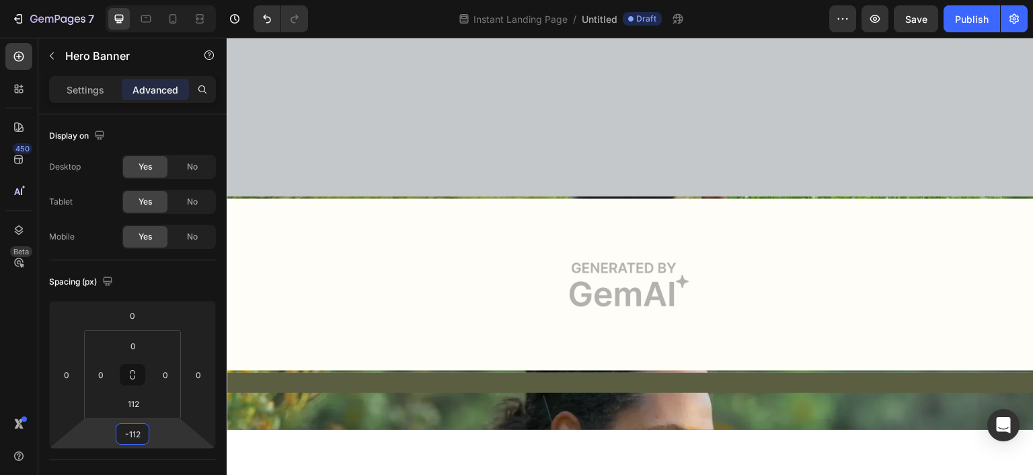
scroll to position [2018, 0]
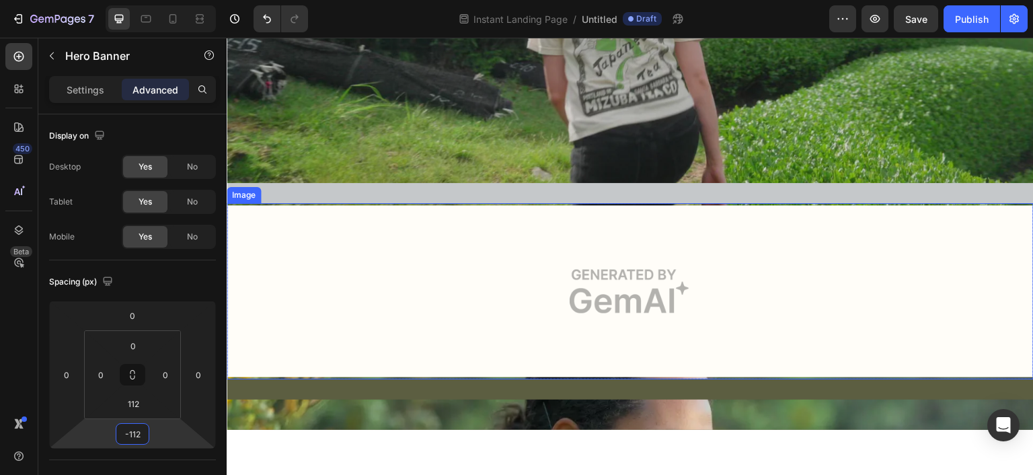
click at [743, 255] on img at bounding box center [630, 290] width 807 height 176
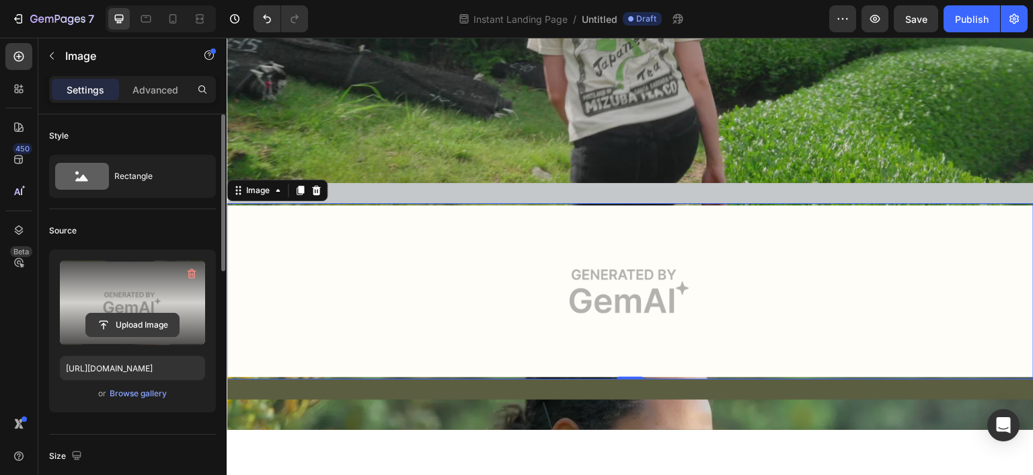
click at [142, 327] on input "file" at bounding box center [132, 324] width 93 height 23
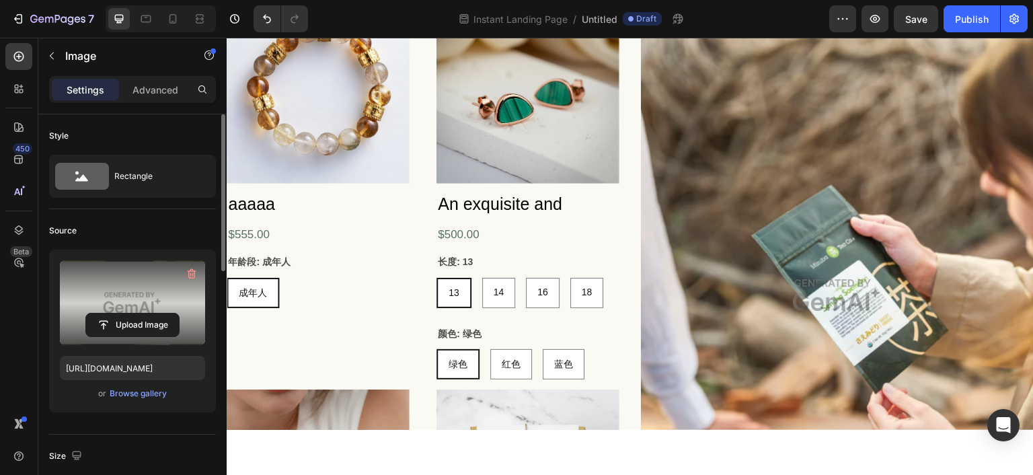
scroll to position [6592, 0]
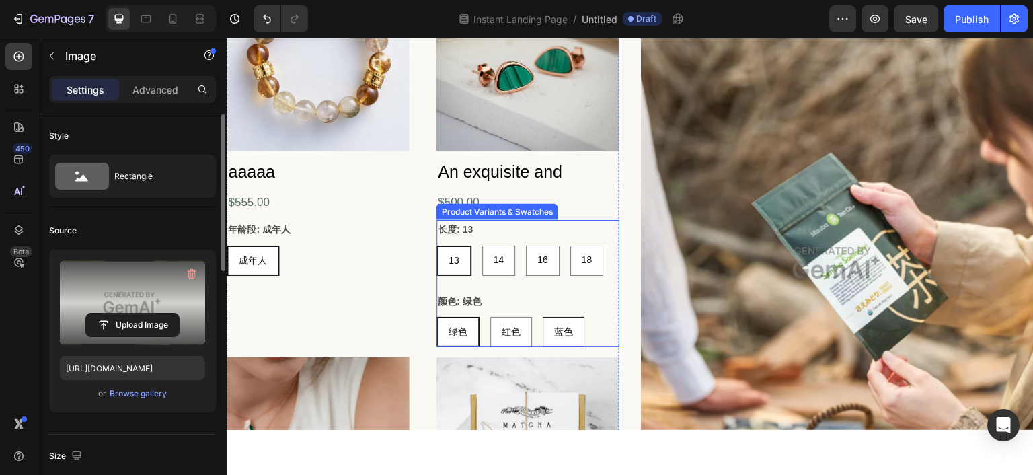
click at [558, 327] on span "蓝色" at bounding box center [563, 331] width 19 height 11
click at [543, 316] on input "蓝色 蓝色 蓝色" at bounding box center [542, 315] width 1 height 1
radio input "true"
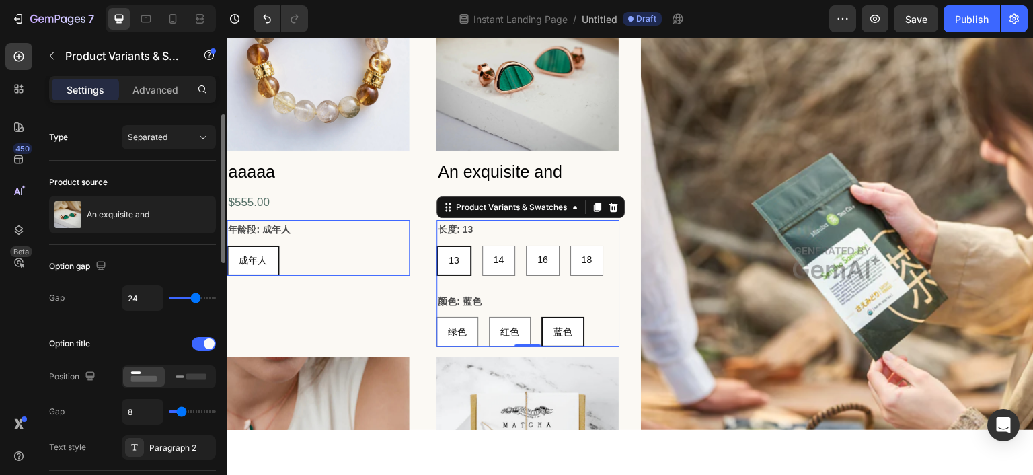
click at [564, 317] on div "蓝色" at bounding box center [563, 331] width 40 height 28
click at [541, 316] on input "蓝色 蓝色 蓝色" at bounding box center [541, 315] width 1 height 1
click at [613, 209] on icon at bounding box center [613, 206] width 9 height 9
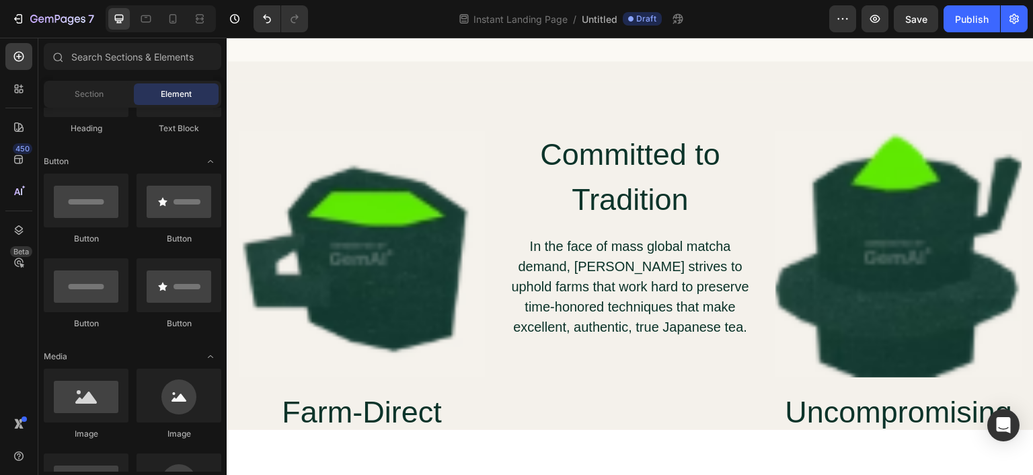
scroll to position [7264, 0]
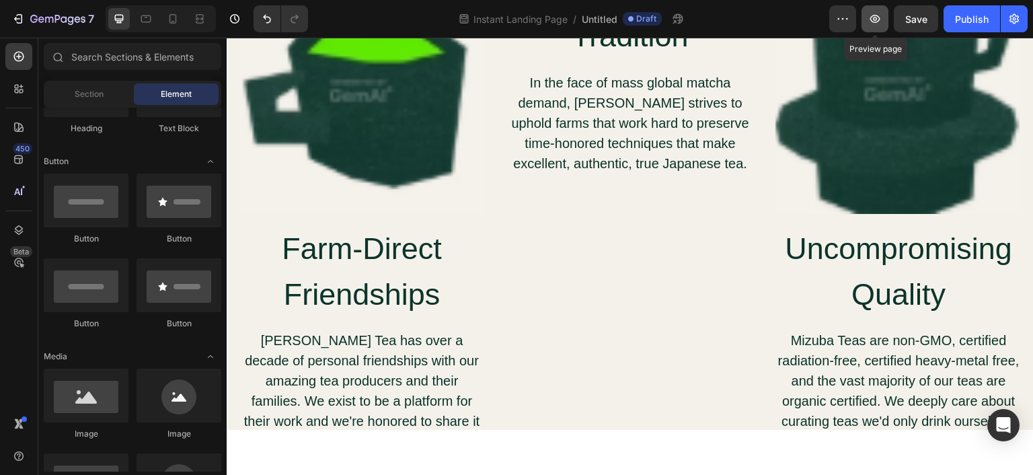
click at [872, 24] on icon "button" at bounding box center [874, 18] width 13 height 13
click at [402, 145] on img at bounding box center [361, 89] width 247 height 247
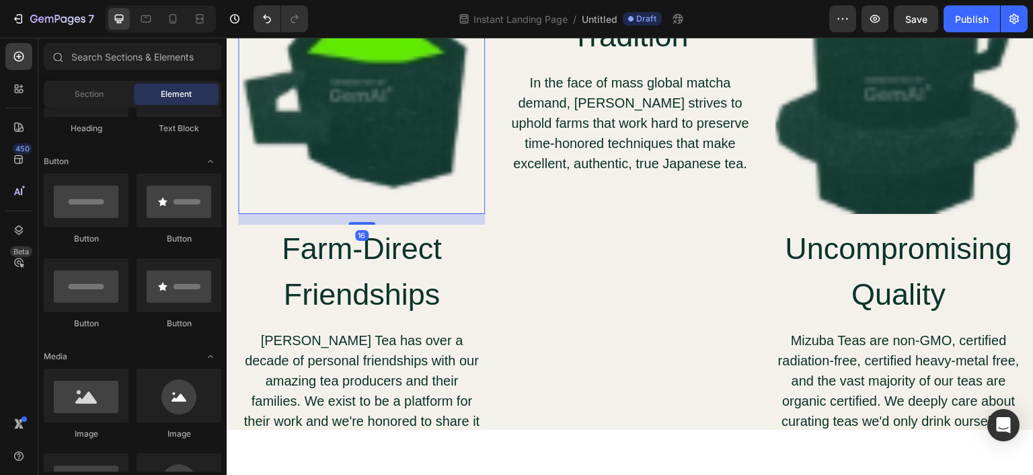
scroll to position [7010, 0]
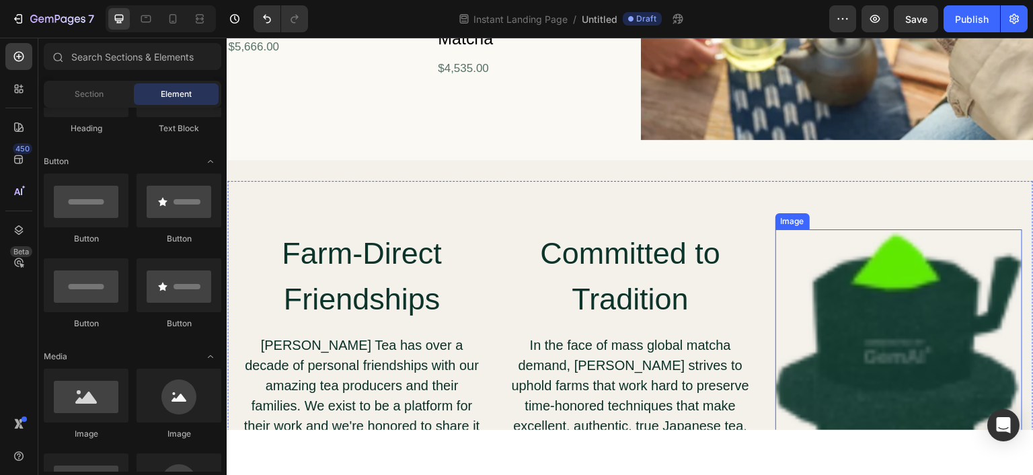
click at [858, 295] on img at bounding box center [899, 352] width 247 height 247
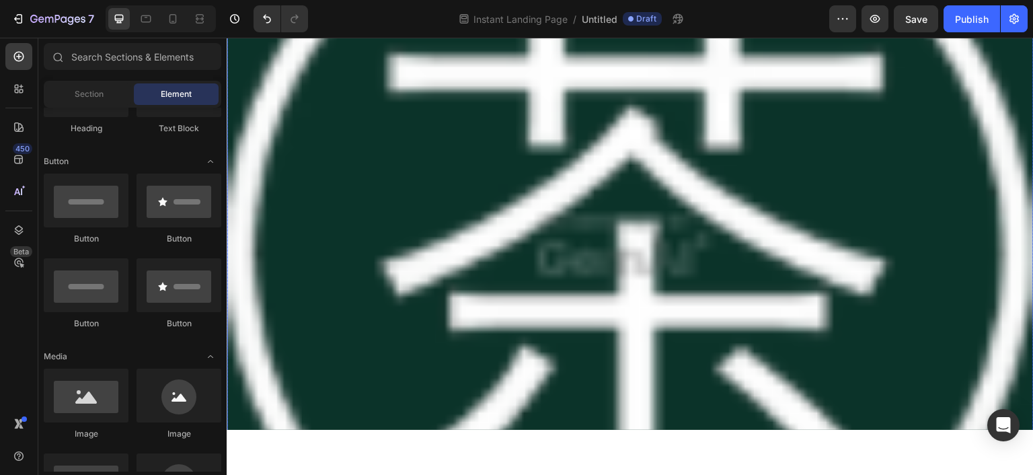
scroll to position [7682, 0]
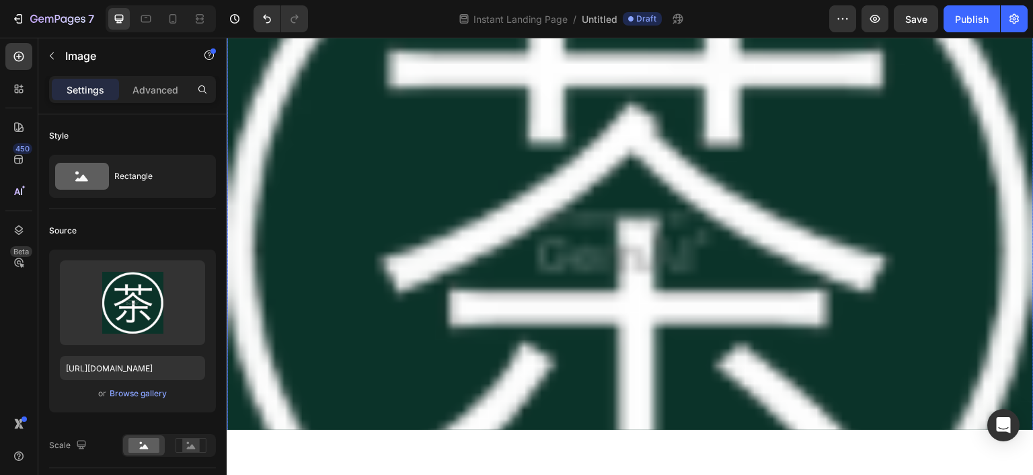
click at [638, 237] on img at bounding box center [630, 245] width 807 height 807
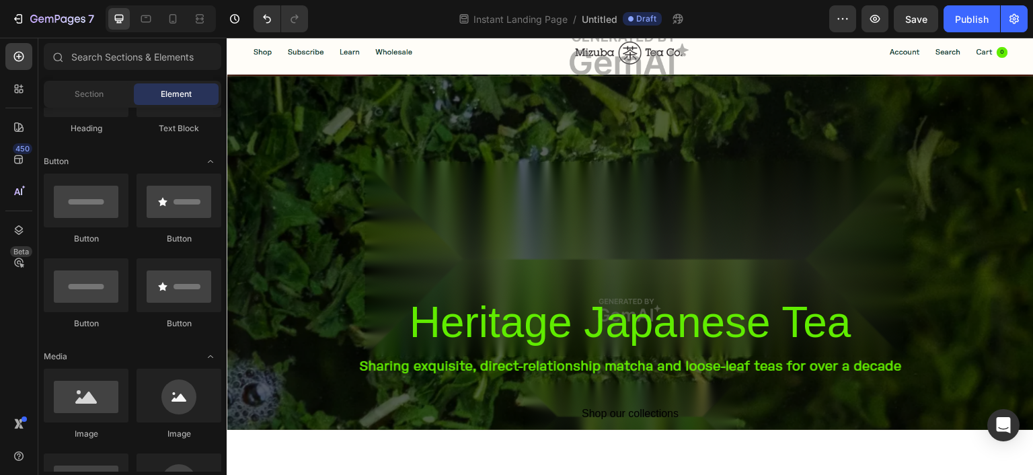
scroll to position [3615, 0]
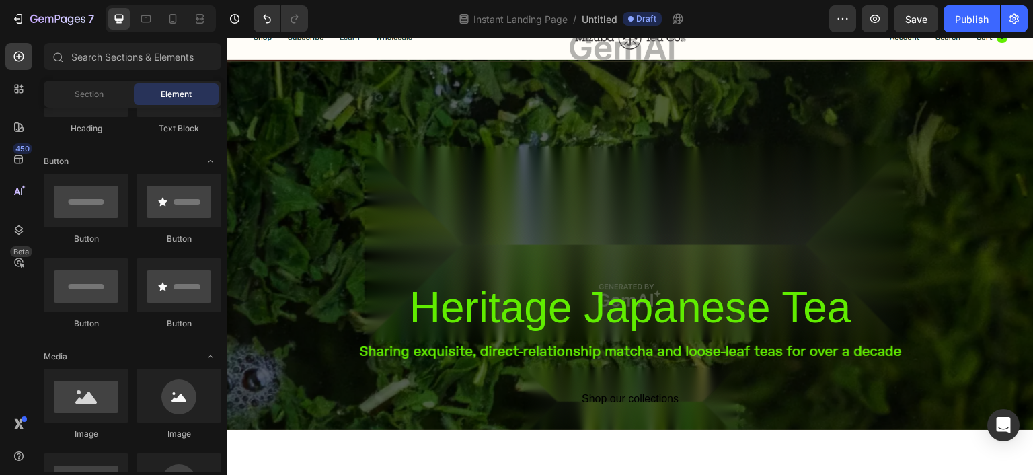
click at [637, 237] on div "Heritage Japanese Tea Heading Shop our collections Button Row" at bounding box center [630, 294] width 807 height 237
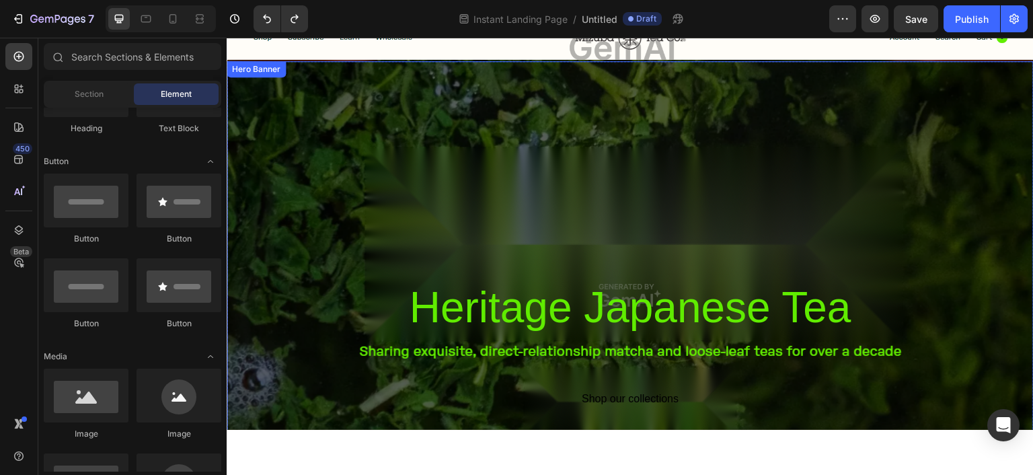
click at [445, 198] on div "Heritage Japanese Tea Heading Shop our collections Button Row" at bounding box center [630, 294] width 807 height 237
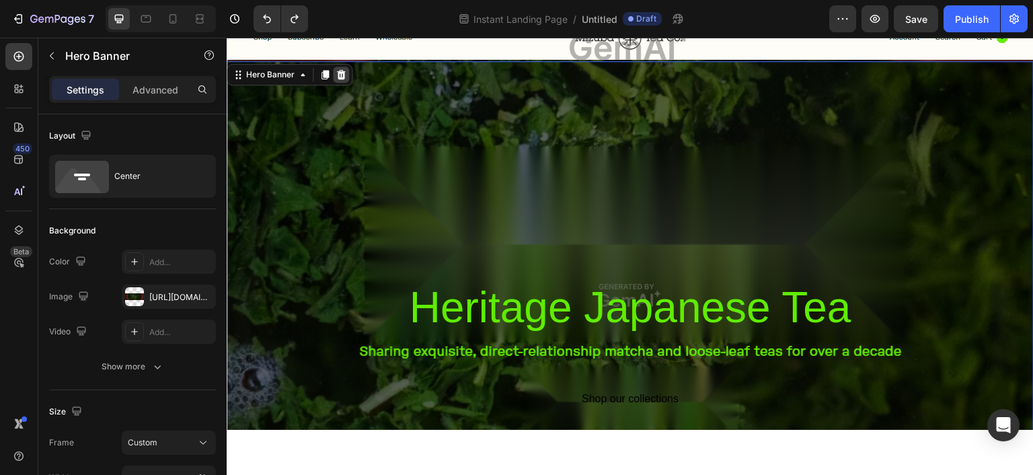
click at [342, 70] on icon at bounding box center [341, 73] width 9 height 9
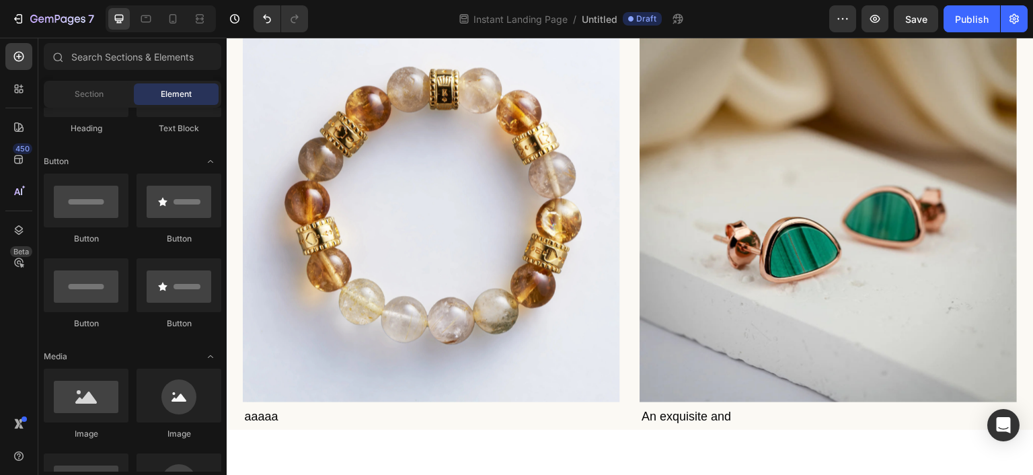
scroll to position [404, 0]
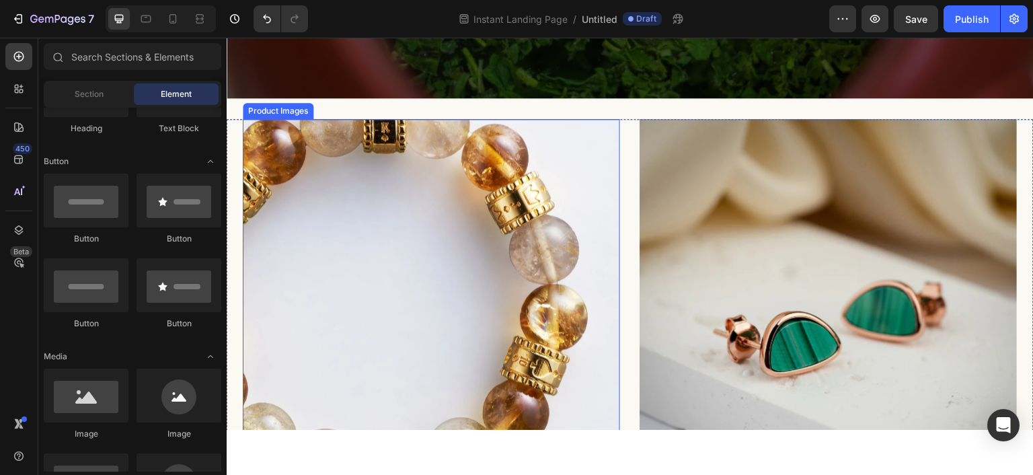
click at [556, 301] on img at bounding box center [431, 306] width 377 height 377
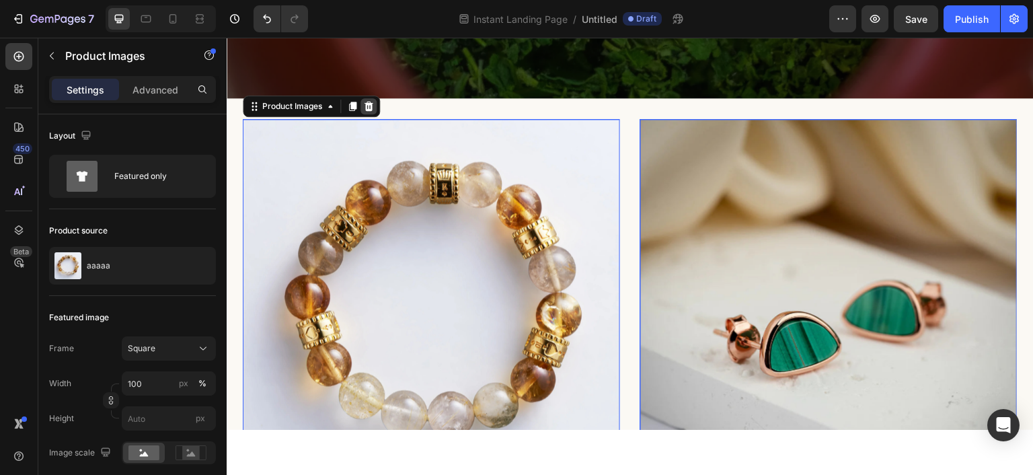
click at [374, 106] on div at bounding box center [369, 106] width 16 height 16
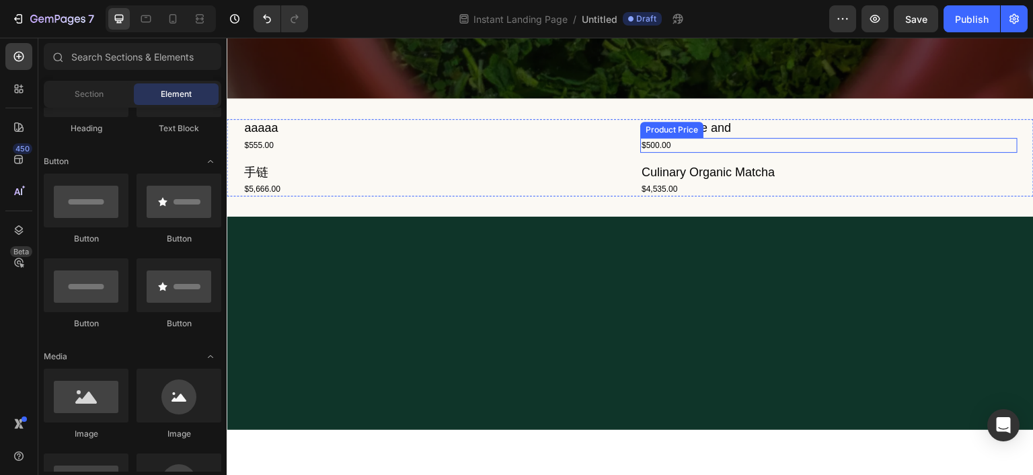
click at [620, 147] on div "$500.00" at bounding box center [431, 144] width 377 height 15
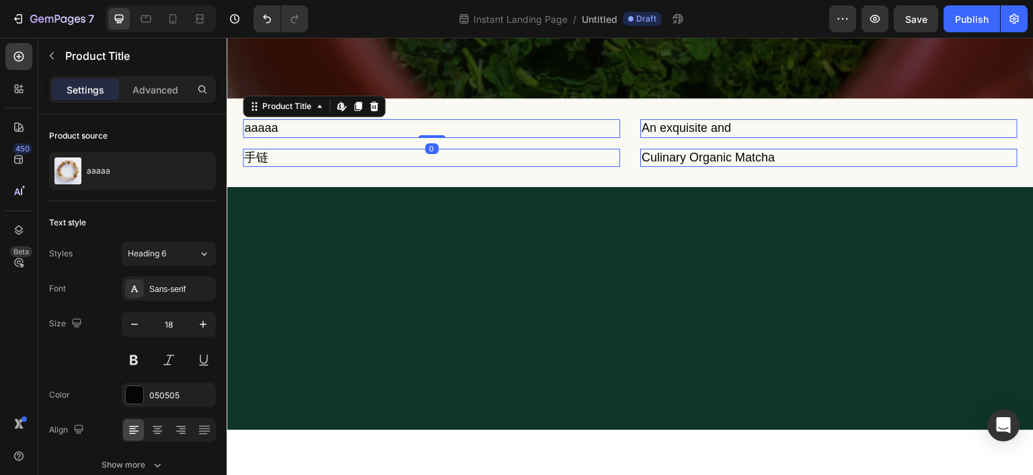
click at [369, 136] on h1 "aaaaa" at bounding box center [431, 127] width 377 height 18
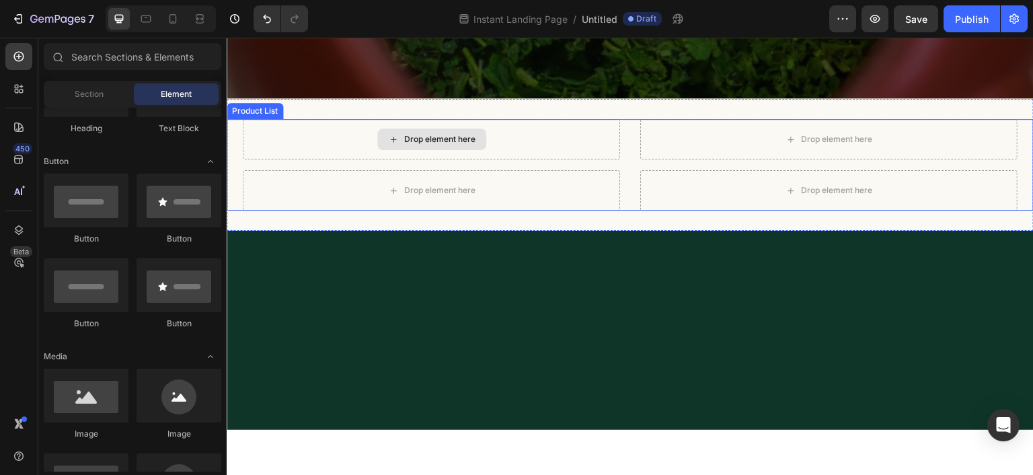
click at [553, 145] on div "Drop element here" at bounding box center [431, 138] width 377 height 40
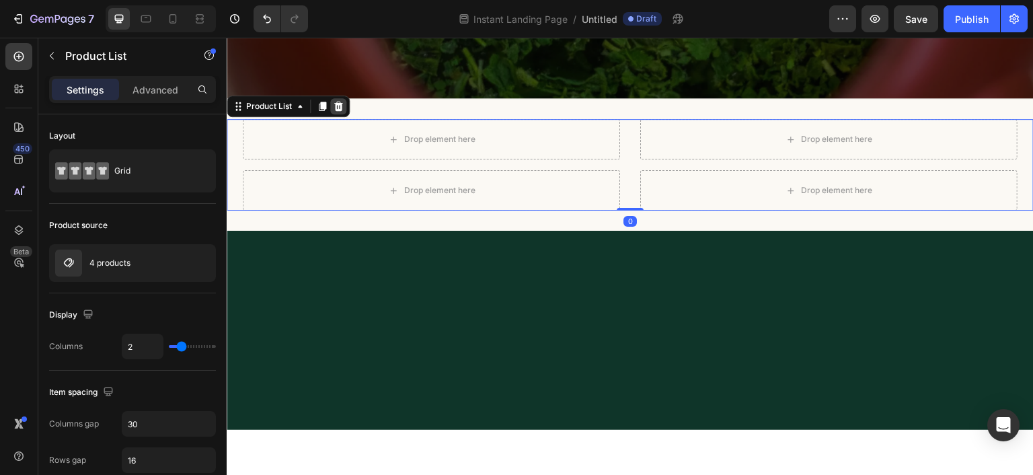
click at [340, 104] on icon at bounding box center [338, 105] width 9 height 9
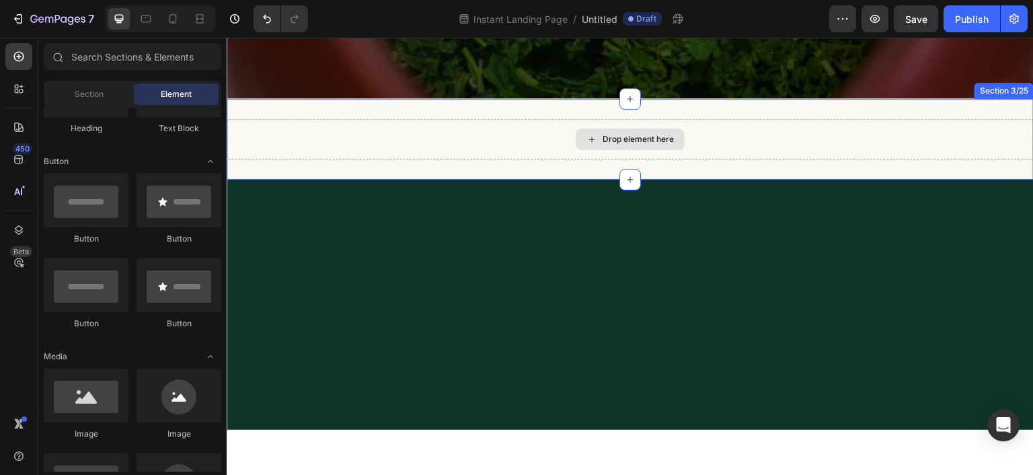
click at [576, 146] on div "Drop element here" at bounding box center [630, 139] width 109 height 22
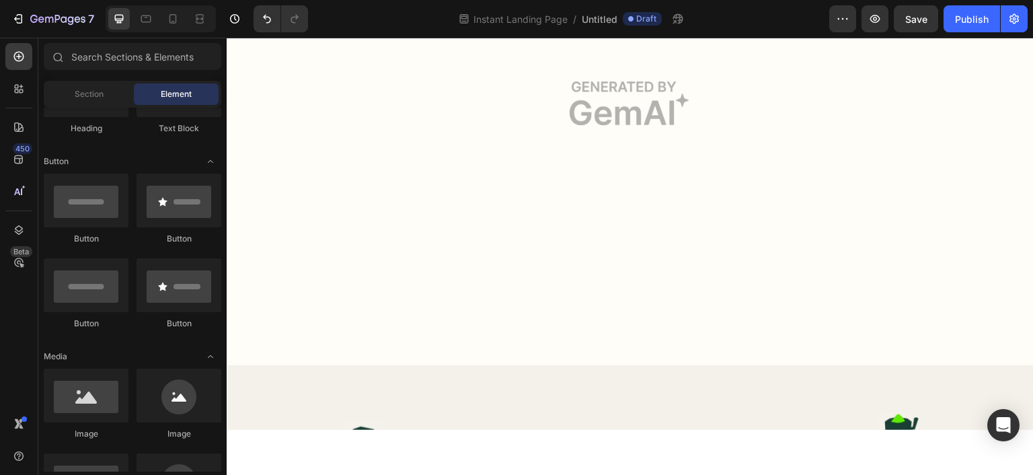
scroll to position [2018, 0]
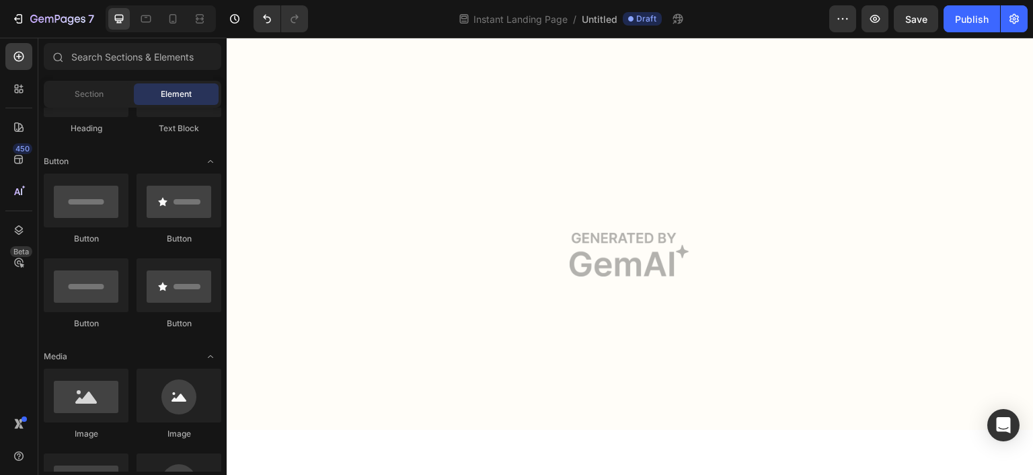
click at [572, 231] on img at bounding box center [630, 253] width 807 height 523
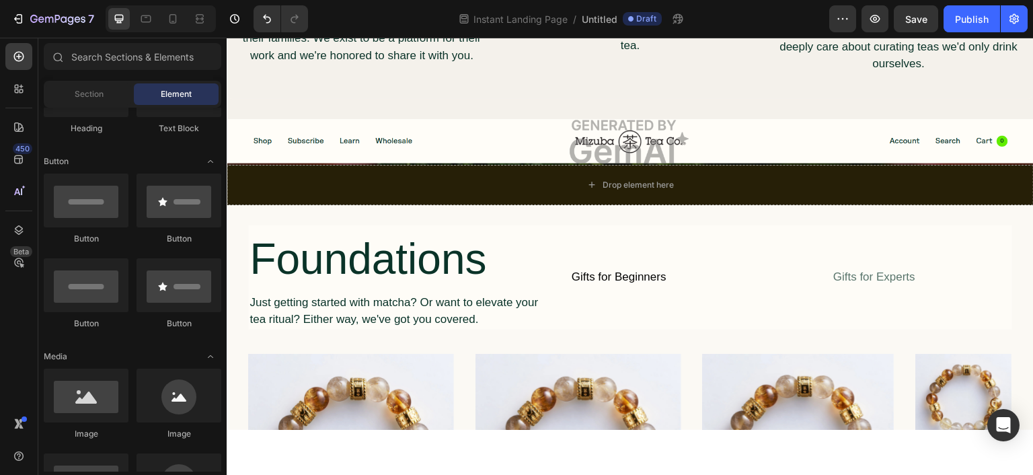
scroll to position [2220, 0]
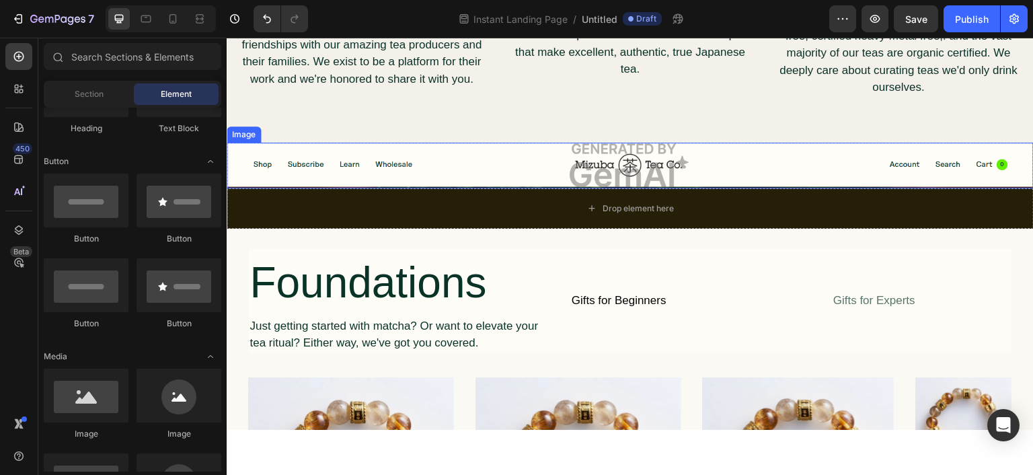
click at [536, 167] on img at bounding box center [630, 165] width 807 height 46
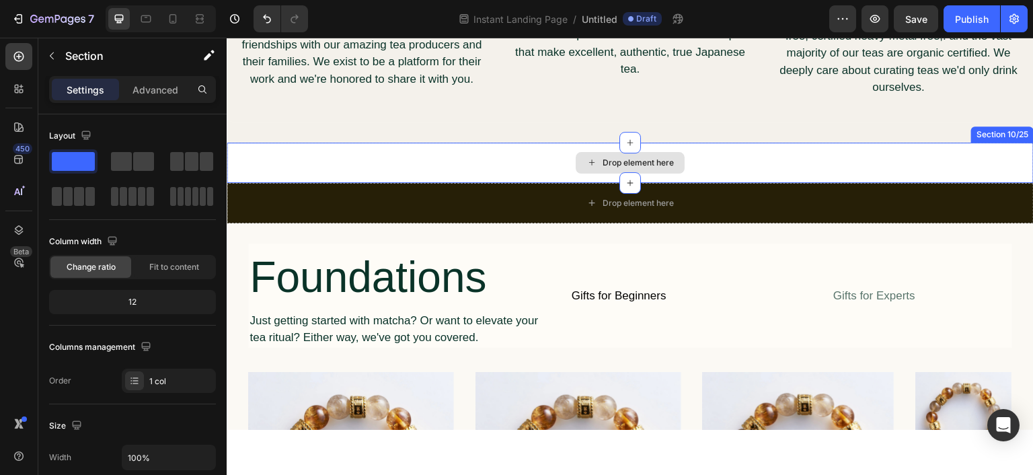
click at [556, 174] on div "Drop element here" at bounding box center [630, 162] width 807 height 40
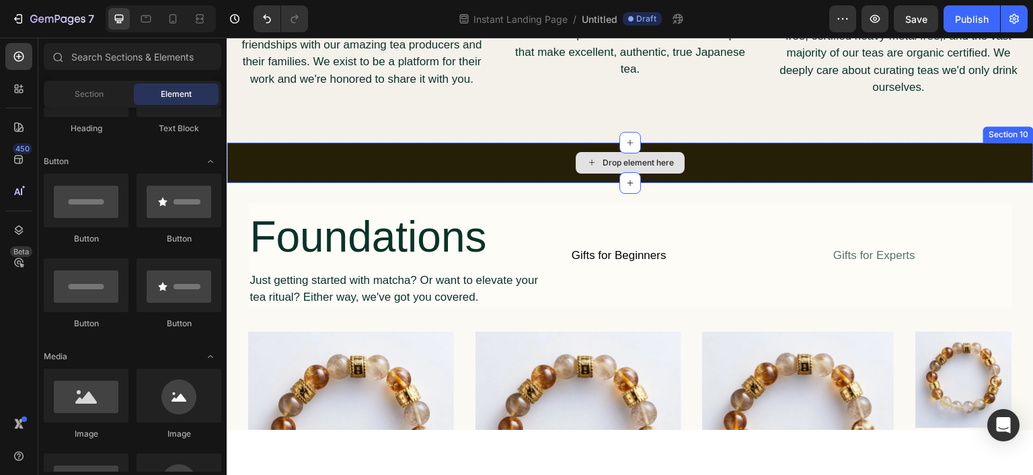
click at [539, 168] on div "Drop element here" at bounding box center [630, 162] width 807 height 40
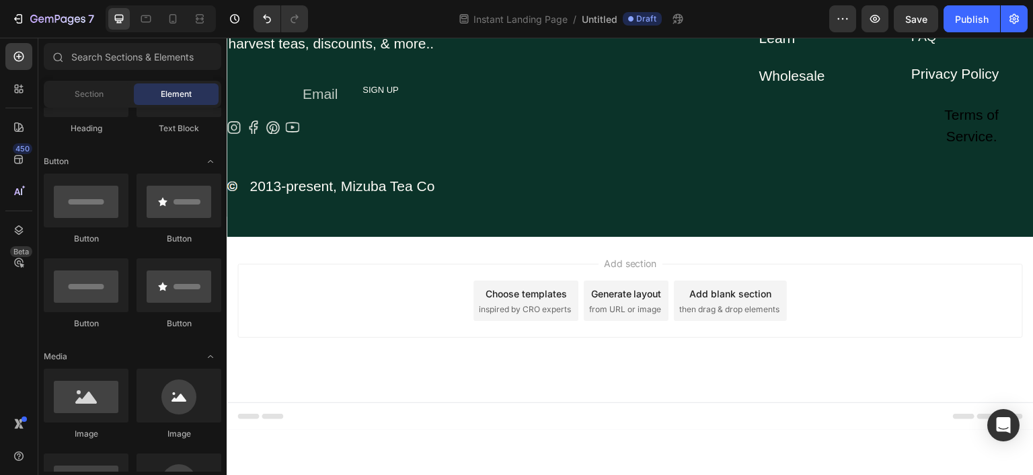
scroll to position [5828, 0]
click at [982, 20] on div "Publish" at bounding box center [972, 19] width 34 height 14
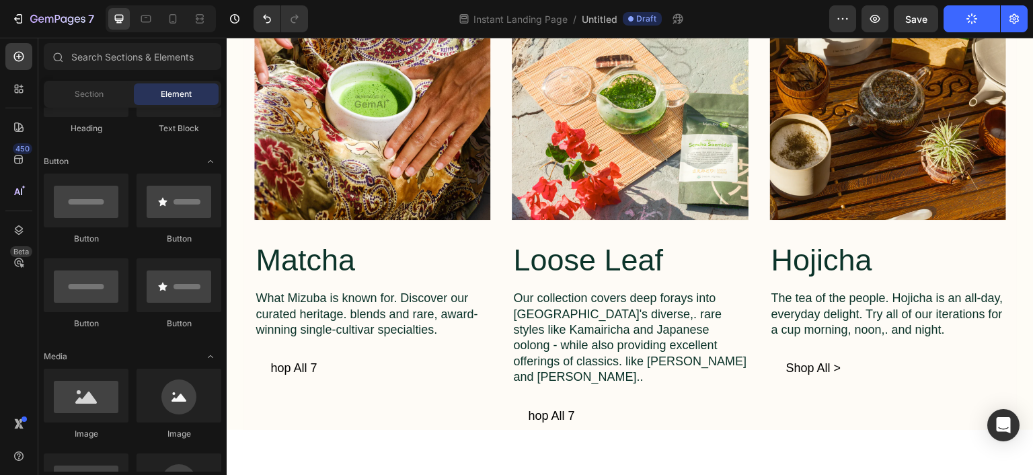
scroll to position [3608, 0]
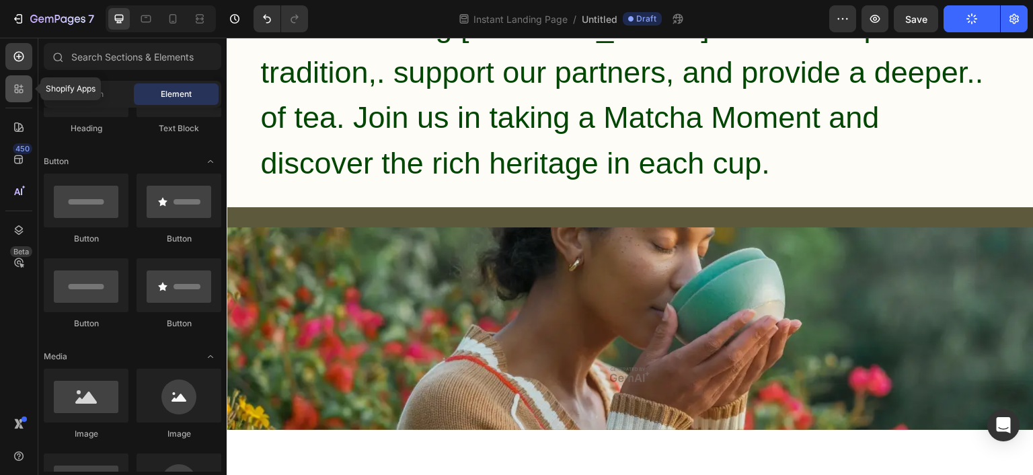
click at [19, 93] on icon at bounding box center [18, 88] width 13 height 13
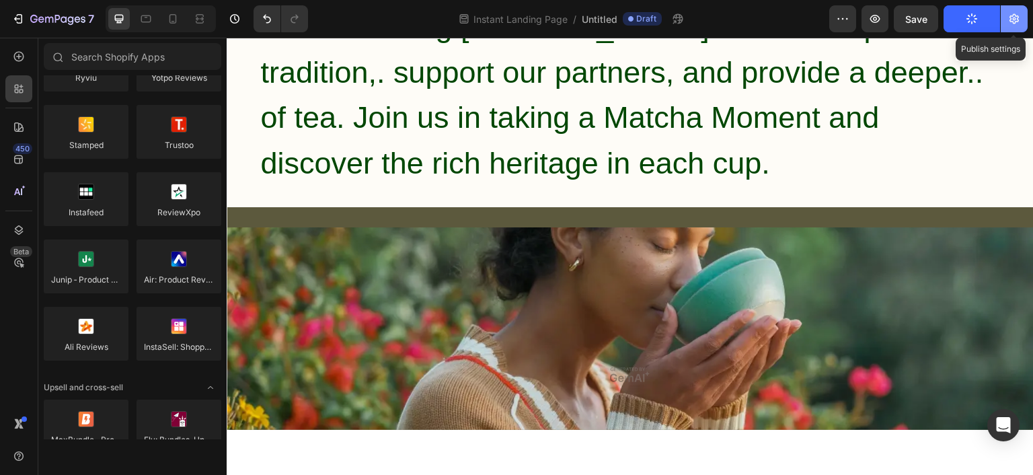
click at [1016, 21] on icon "button" at bounding box center [1014, 18] width 13 height 13
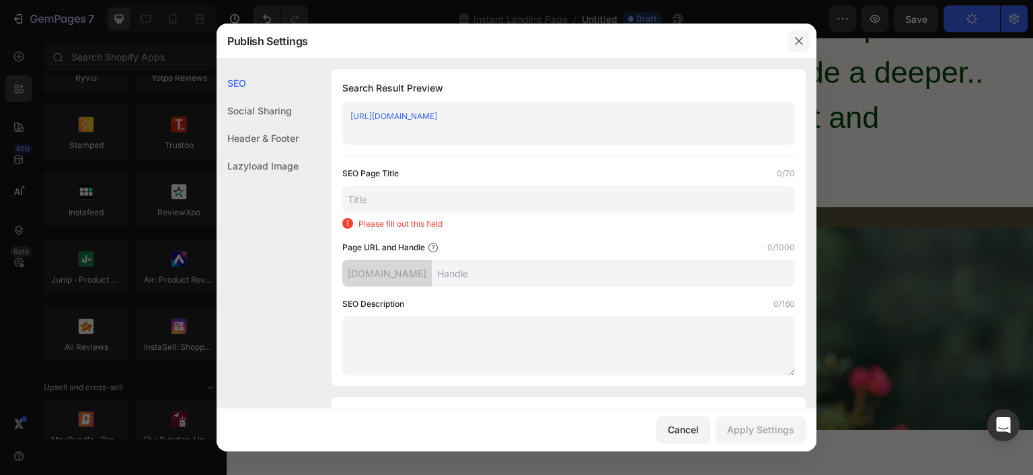
click at [798, 42] on icon "button" at bounding box center [799, 41] width 11 height 11
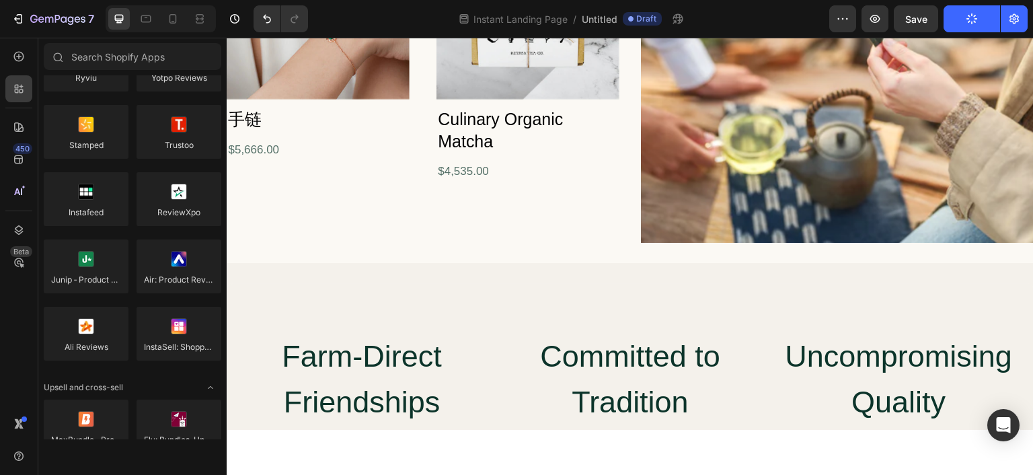
scroll to position [4910, 0]
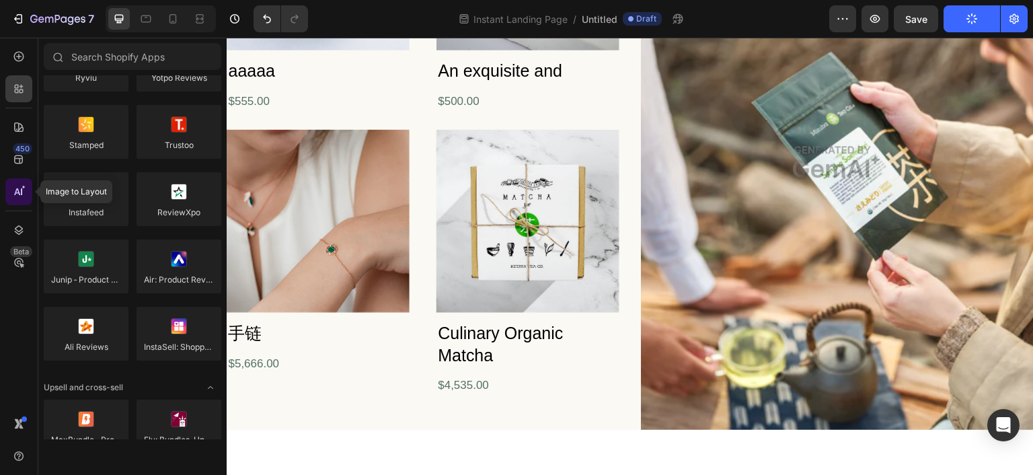
click at [13, 191] on icon at bounding box center [18, 191] width 13 height 13
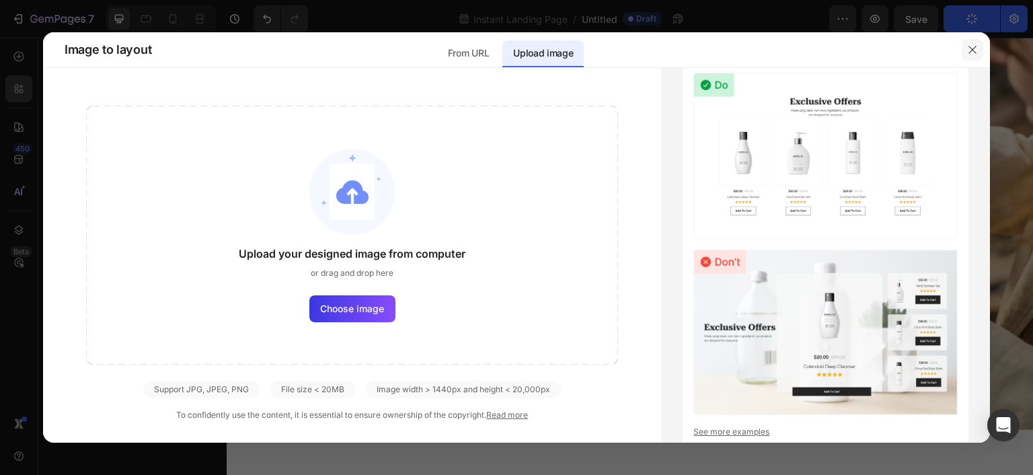
click at [975, 54] on icon "button" at bounding box center [972, 49] width 11 height 11
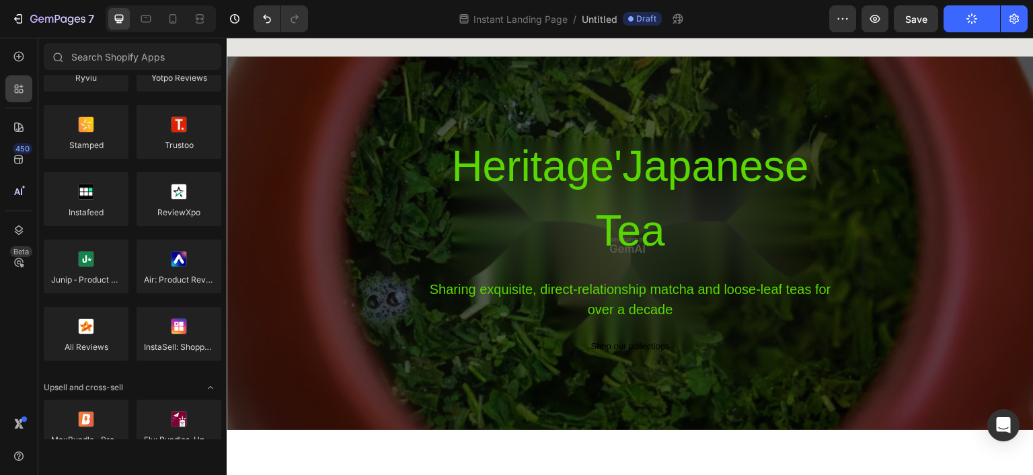
scroll to position [0, 0]
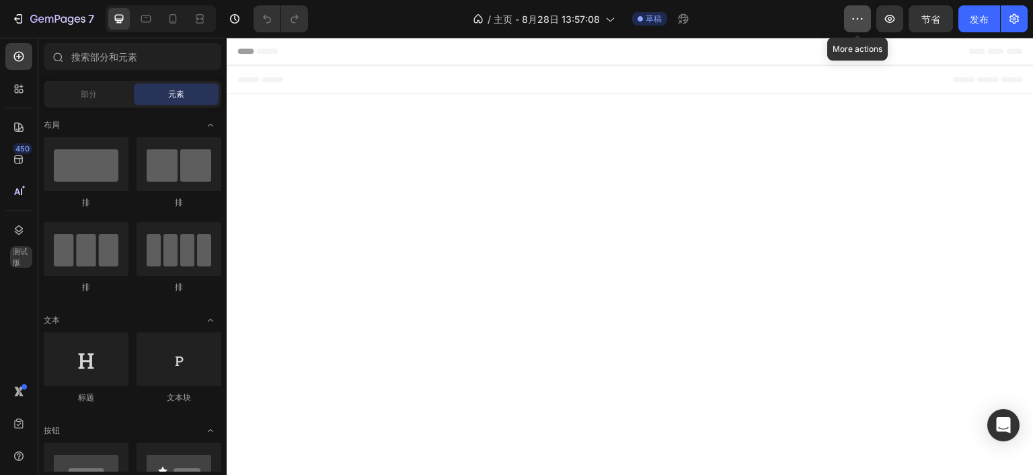
click at [858, 20] on icon "button" at bounding box center [857, 18] width 13 height 13
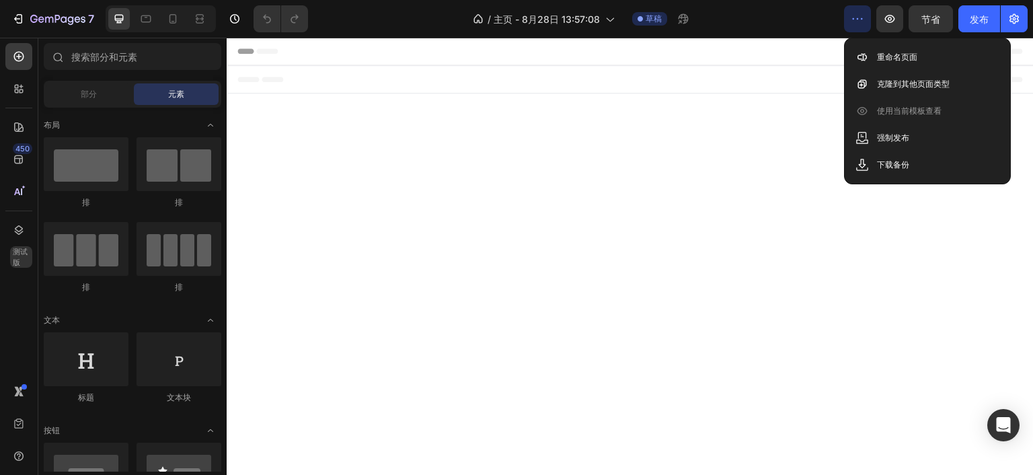
click at [858, 20] on icon "button" at bounding box center [857, 18] width 13 height 13
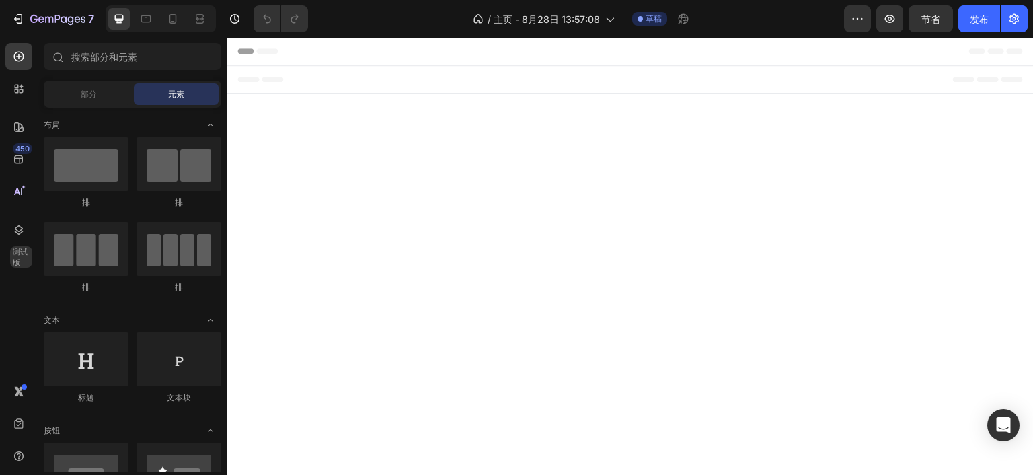
click at [782, 17] on div "/ 主页 - 8月28日 13:57:08 草稿" at bounding box center [581, 18] width 525 height 27
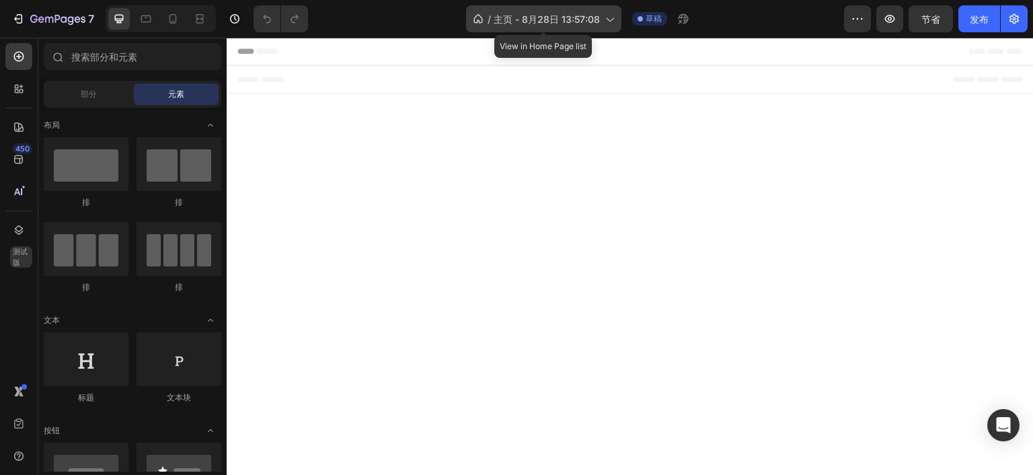
click at [613, 18] on icon at bounding box center [609, 18] width 13 height 13
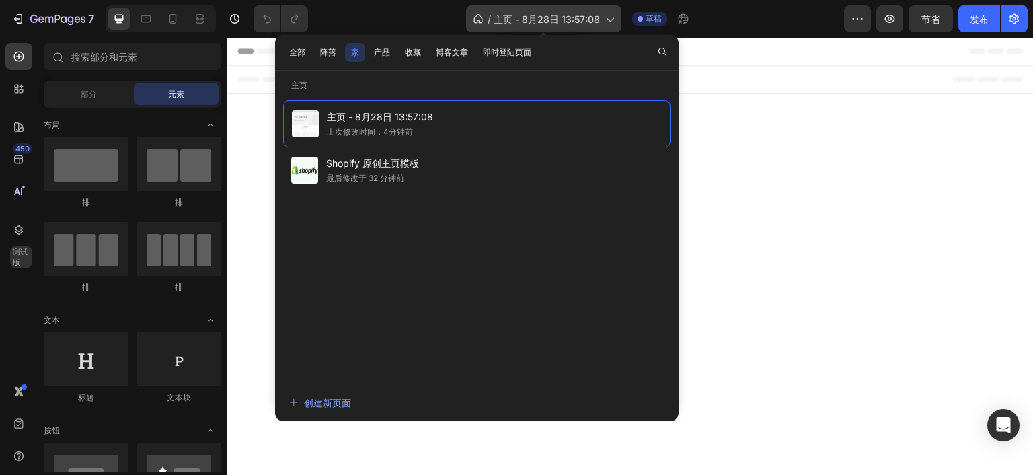
click at [613, 18] on icon at bounding box center [610, 20] width 7 height 4
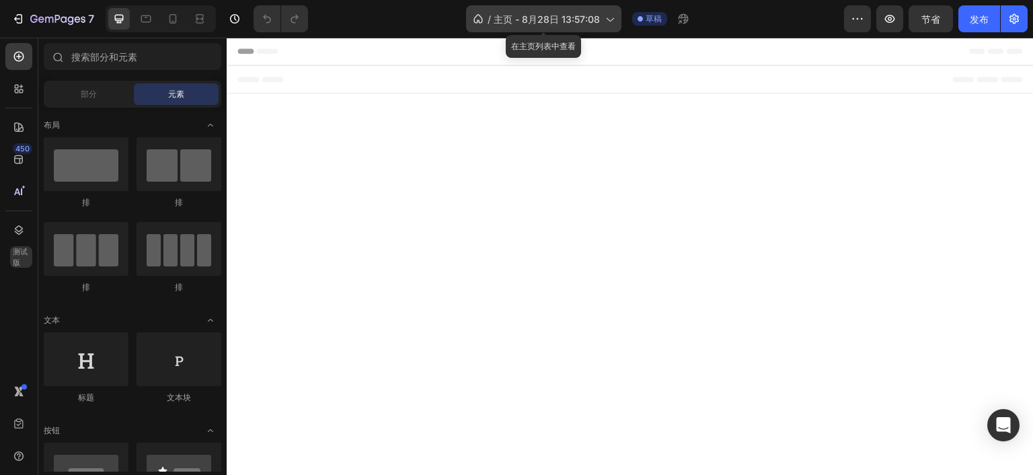
click at [613, 18] on icon at bounding box center [610, 20] width 7 height 4
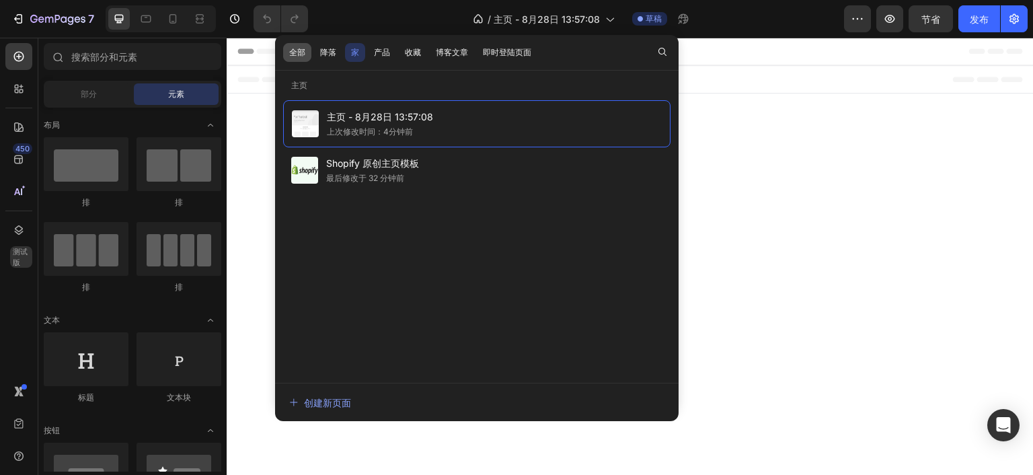
click at [293, 50] on font "全部" at bounding box center [297, 52] width 16 height 10
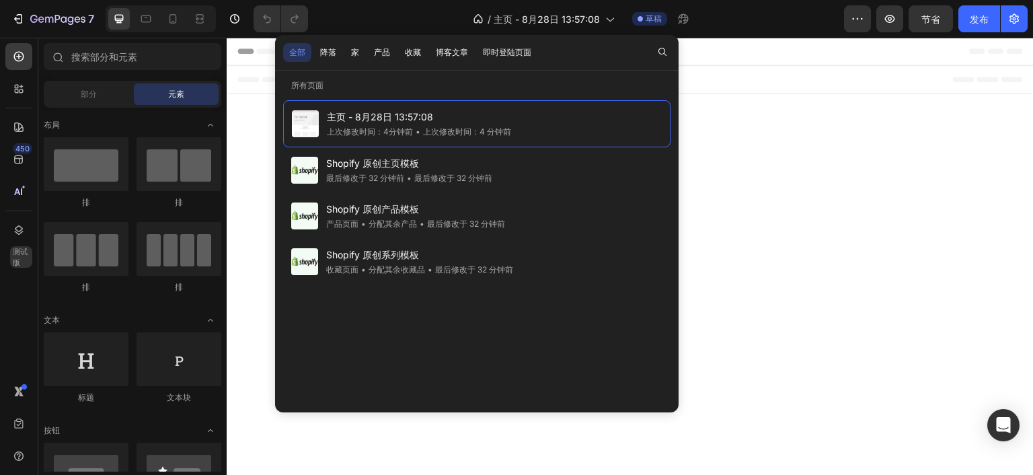
click at [412, 15] on div "/ 主页 - 8月28日 13:57:08 草稿" at bounding box center [581, 18] width 525 height 27
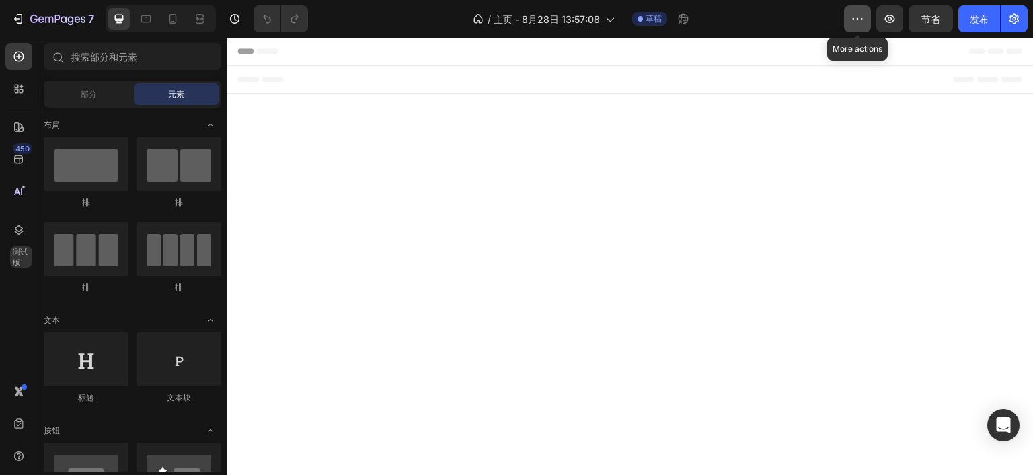
click at [856, 24] on icon "button" at bounding box center [857, 18] width 13 height 13
click at [787, 22] on div "/ 主页 - 8月28日 13:57:08 草稿" at bounding box center [581, 18] width 525 height 27
click at [892, 22] on icon "button" at bounding box center [890, 19] width 10 height 8
click at [19, 196] on icon at bounding box center [18, 191] width 13 height 13
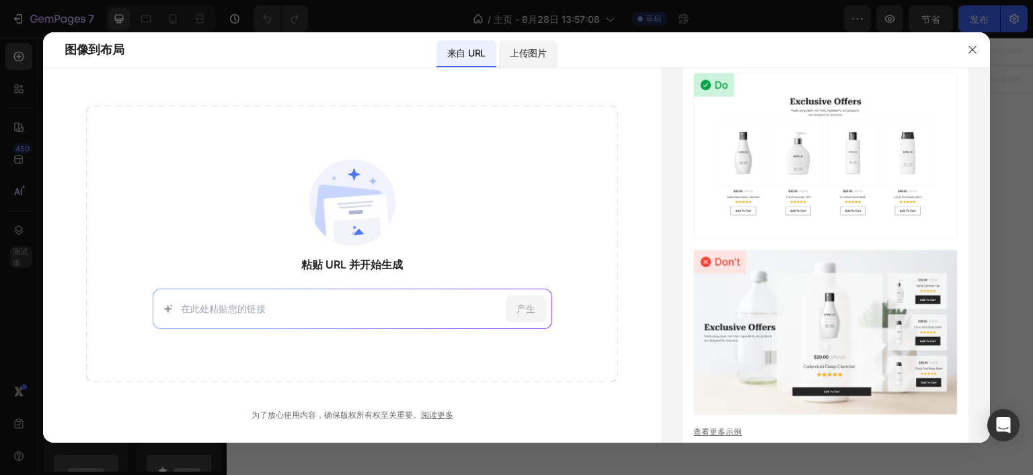
click at [525, 55] on font "上传图片" at bounding box center [528, 52] width 37 height 11
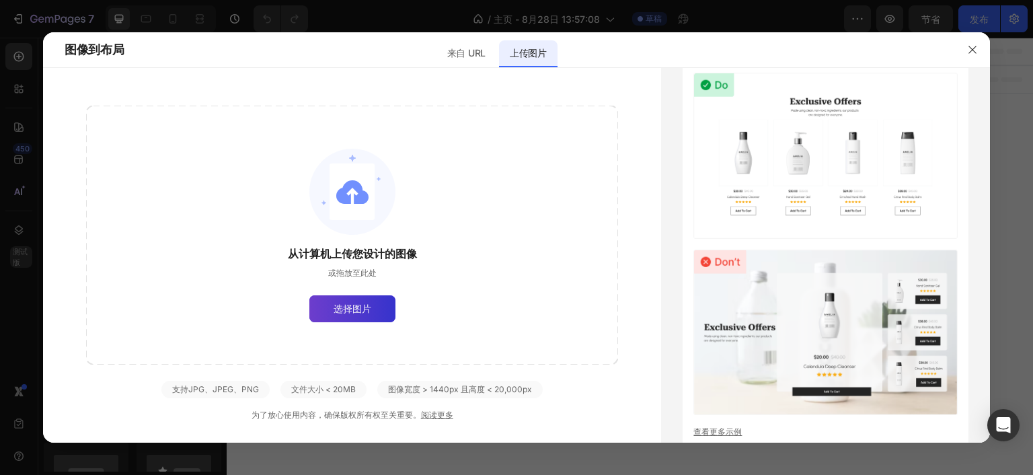
click at [346, 300] on label "选择图片" at bounding box center [352, 308] width 86 height 27
click at [0, 0] on input "选择图片" at bounding box center [0, 0] width 0 height 0
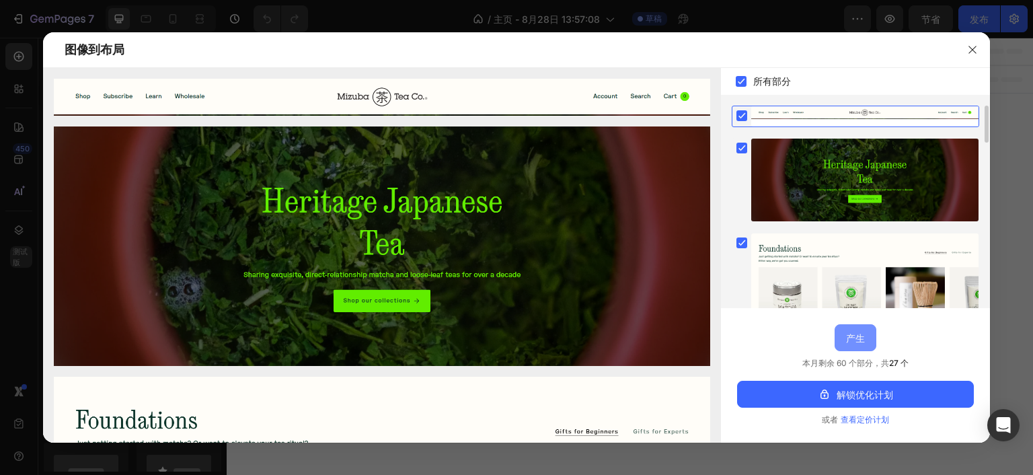
click at [857, 344] on font "产生" at bounding box center [855, 338] width 19 height 14
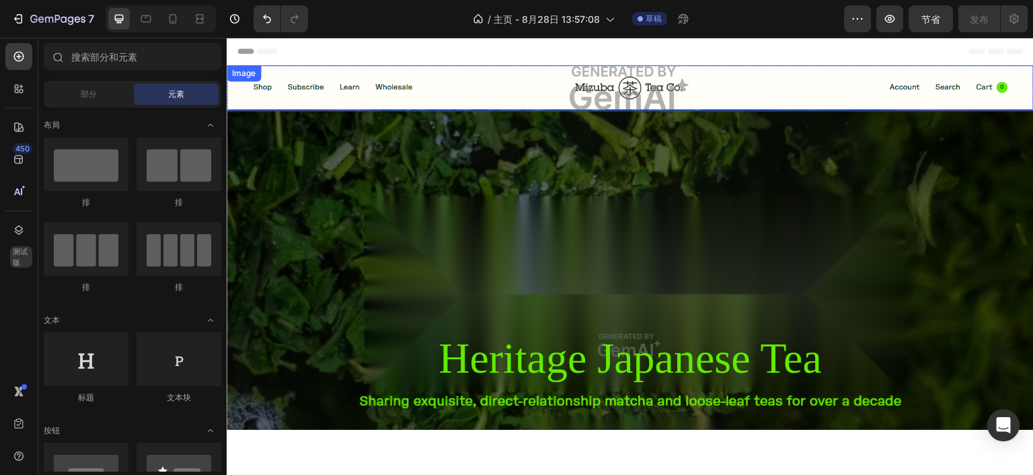
click at [741, 88] on img at bounding box center [630, 88] width 807 height 46
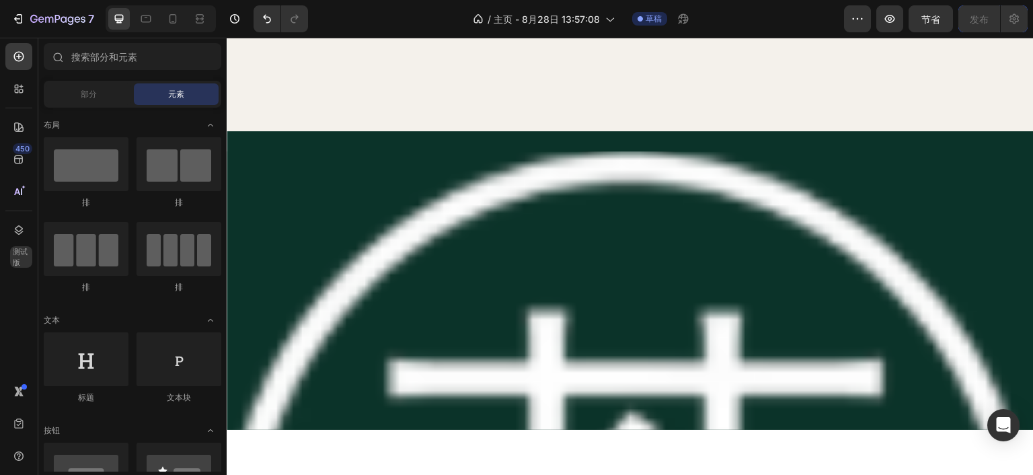
scroll to position [3027, 0]
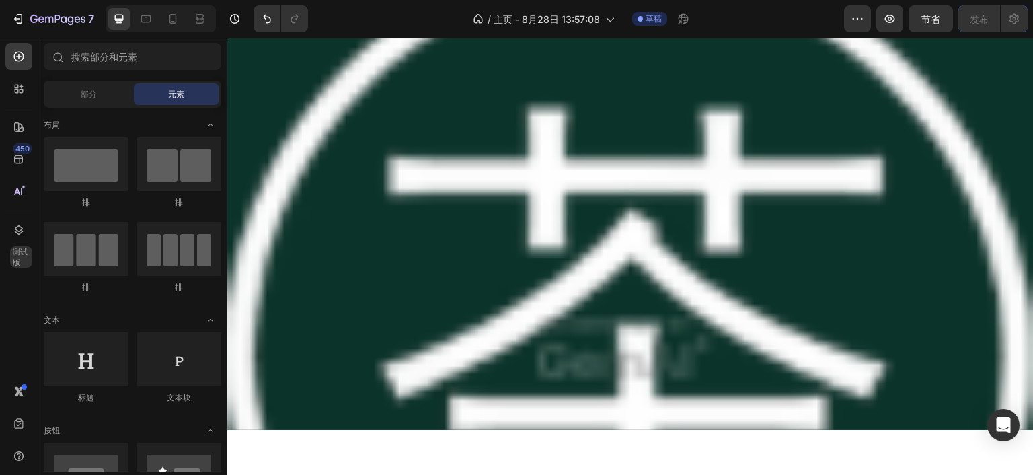
click at [780, 274] on img at bounding box center [630, 351] width 807 height 807
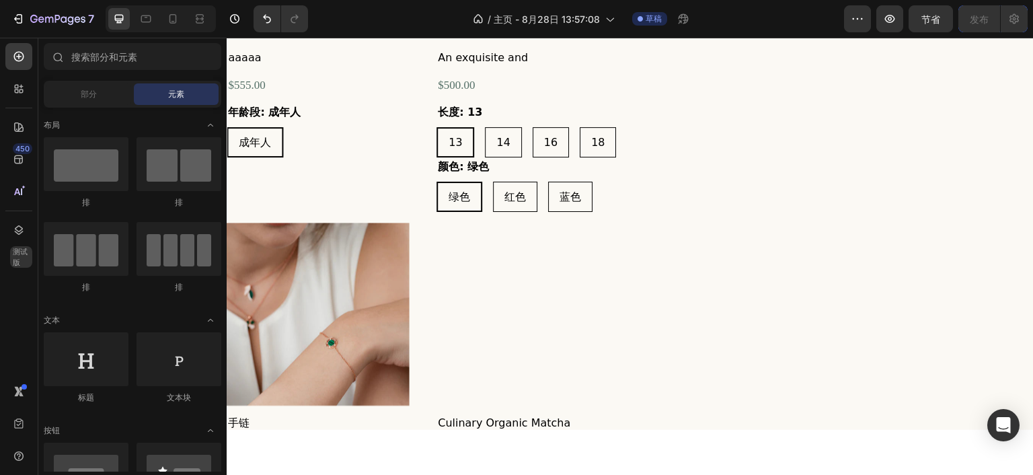
scroll to position [4305, 0]
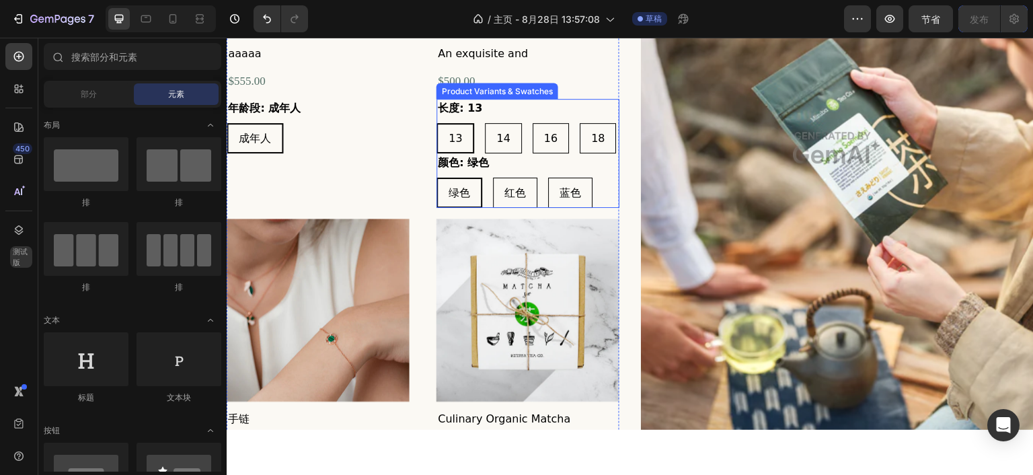
click at [546, 168] on div "颜色: 绿色 绿色 绿色 绿色 红色 红色 红色 蓝色 蓝色 蓝色" at bounding box center [528, 180] width 183 height 54
click at [574, 186] on span "蓝色" at bounding box center [571, 192] width 22 height 13
click at [548, 177] on input "蓝色 蓝色 蓝色" at bounding box center [548, 176] width 1 height 1
radio input "true"
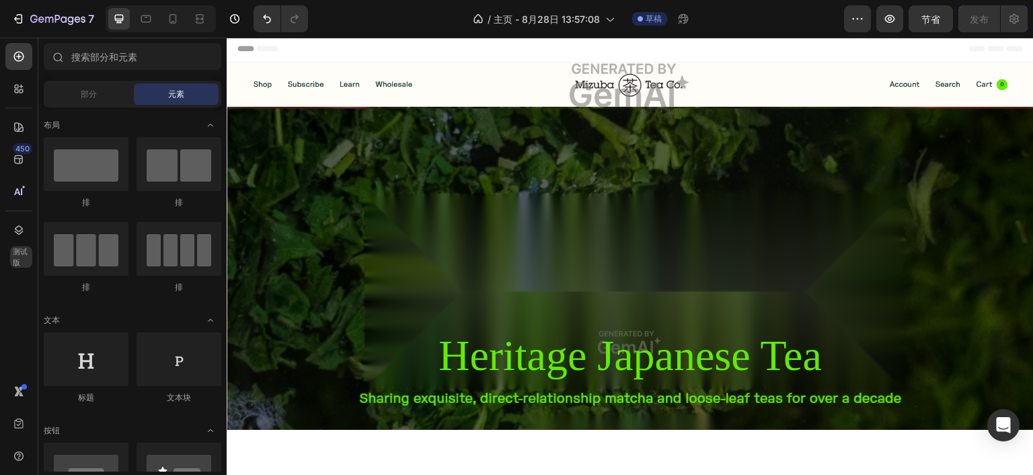
scroll to position [0, 0]
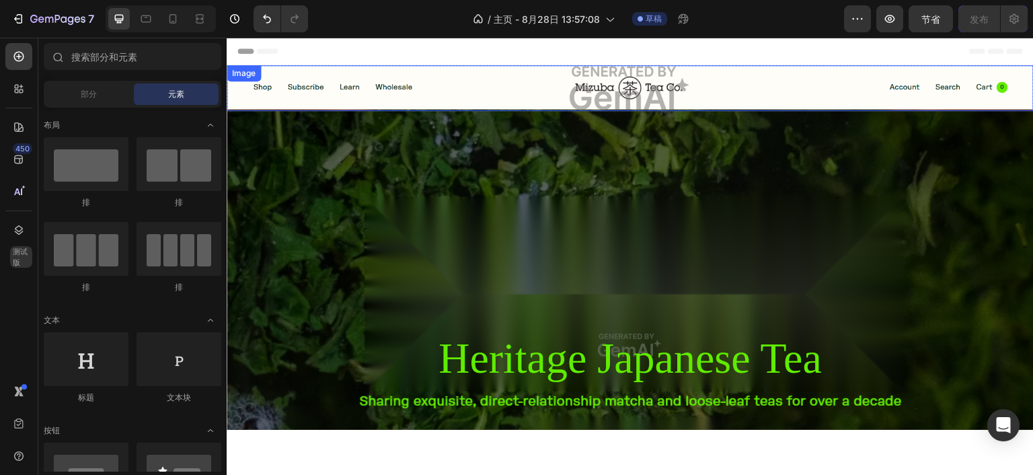
click at [683, 93] on img at bounding box center [630, 88] width 807 height 46
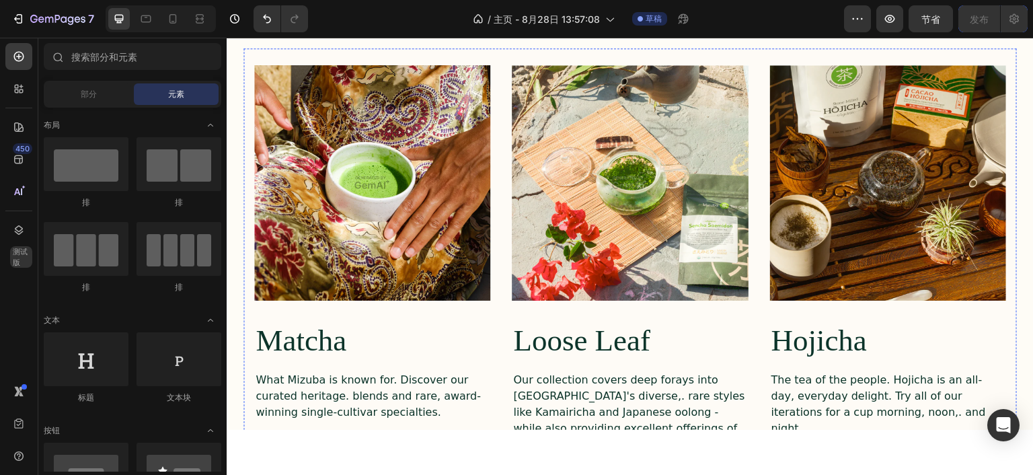
scroll to position [4681, 0]
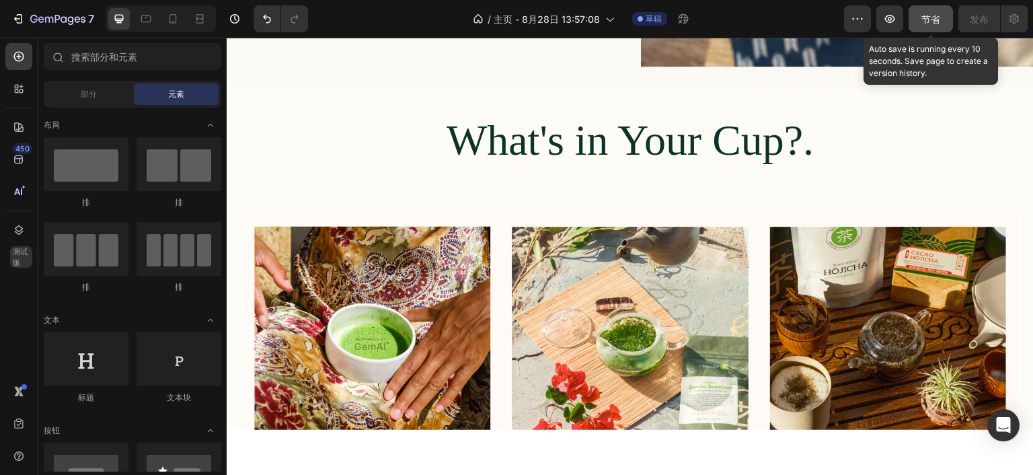
click at [928, 21] on font "节省" at bounding box center [931, 18] width 19 height 11
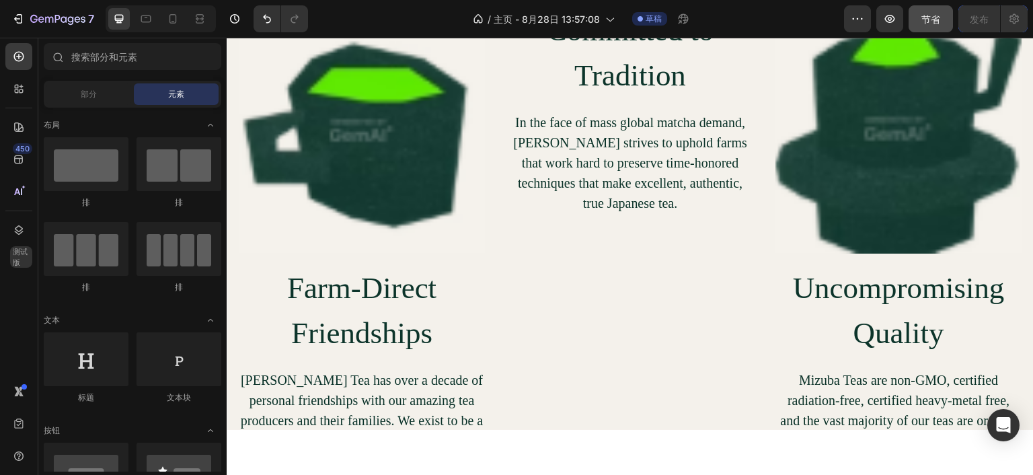
scroll to position [2287, 0]
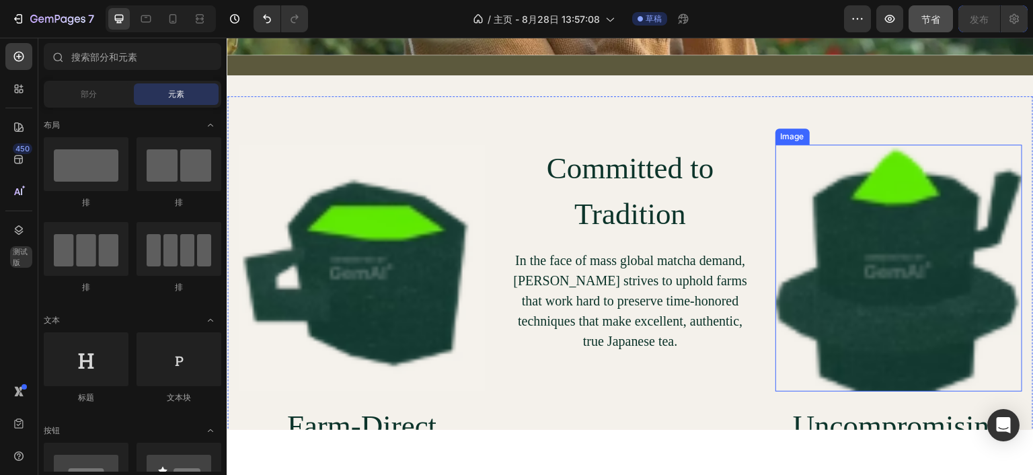
click at [871, 213] on img at bounding box center [899, 267] width 247 height 247
click at [858, 244] on img at bounding box center [899, 267] width 247 height 247
click at [872, 213] on img at bounding box center [899, 267] width 247 height 247
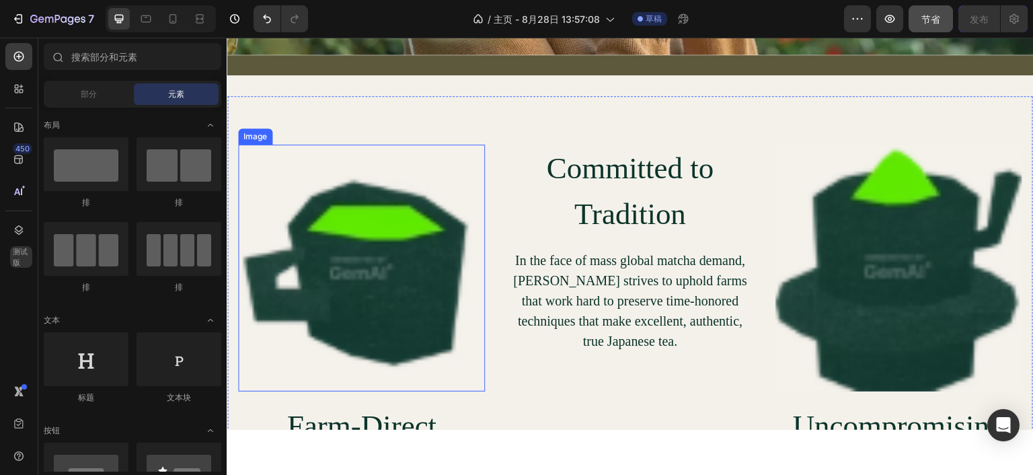
click at [430, 259] on img at bounding box center [361, 267] width 247 height 247
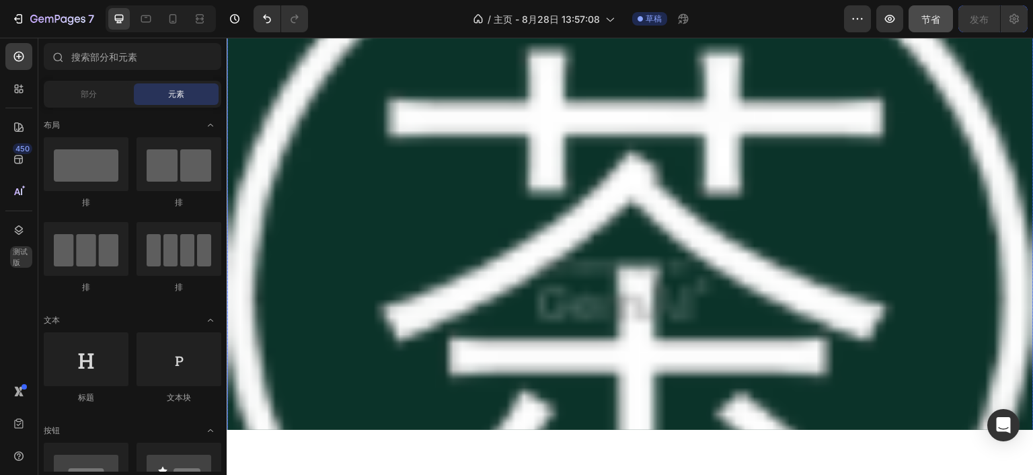
scroll to position [3296, 0]
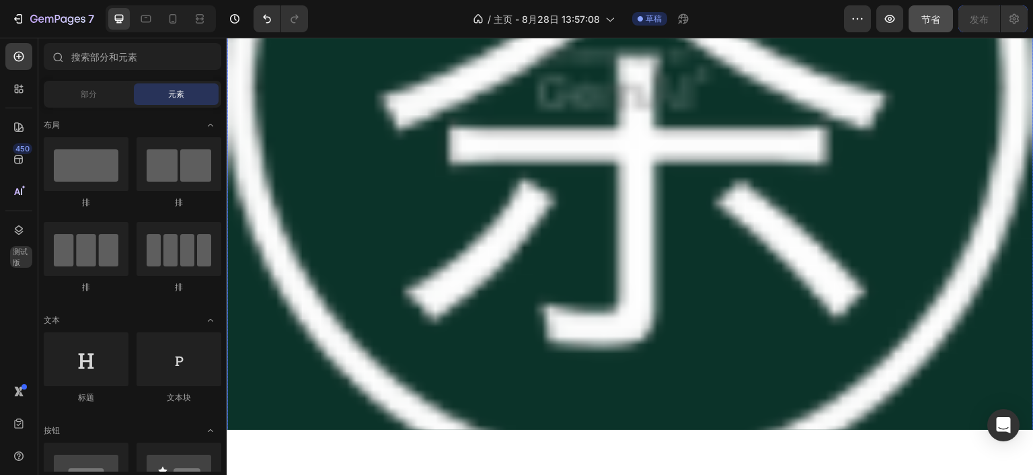
click at [700, 248] on img at bounding box center [630, 82] width 807 height 807
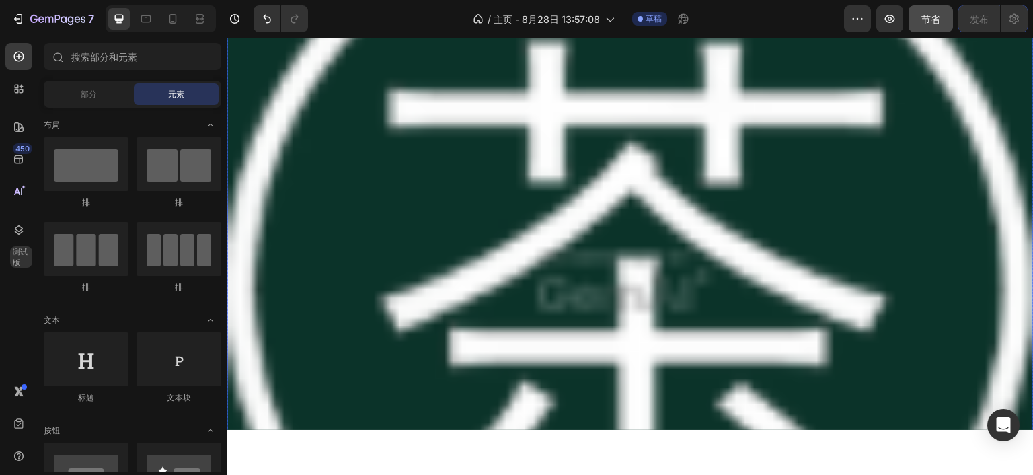
scroll to position [2758, 0]
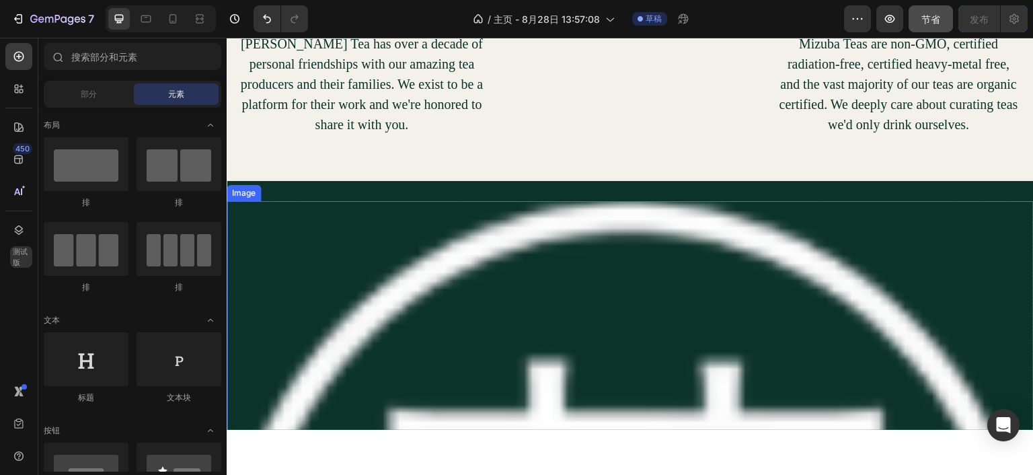
drag, startPoint x: 326, startPoint y: 200, endPoint x: 308, endPoint y: 232, distance: 36.1
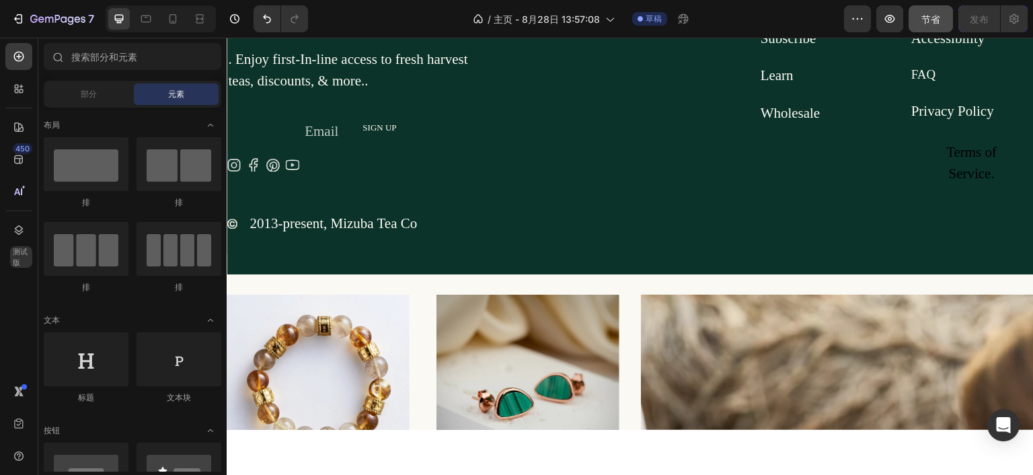
scroll to position [4210, 0]
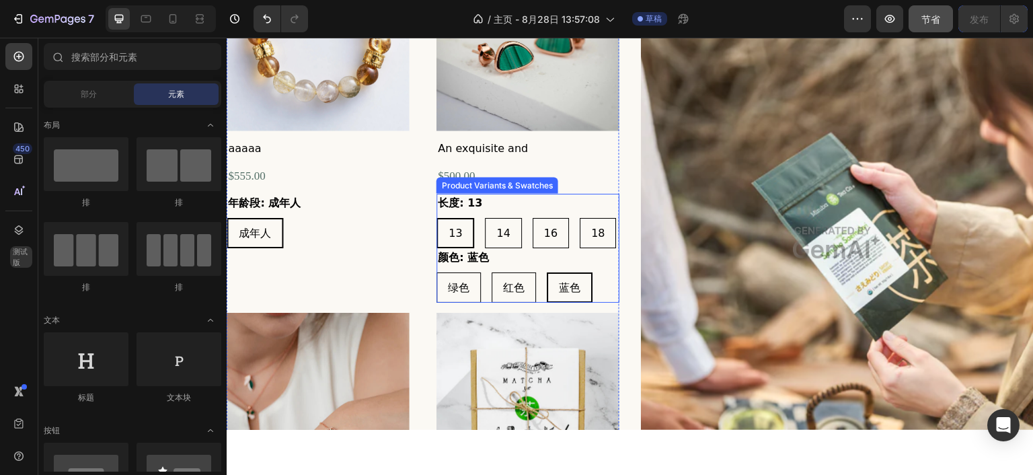
click at [584, 193] on div "长度: 13 13 13 13 14 14 14 16 16 16 18 18 18" at bounding box center [528, 220] width 183 height 54
click at [539, 206] on div "长度: 13 13 13 13 14 14 14 16 16 16 18 18 18" at bounding box center [528, 220] width 183 height 54
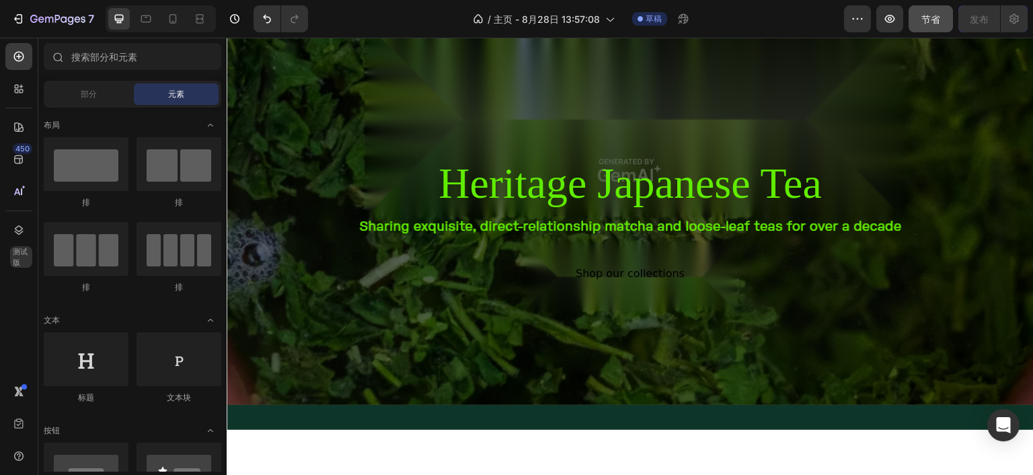
scroll to position [0, 0]
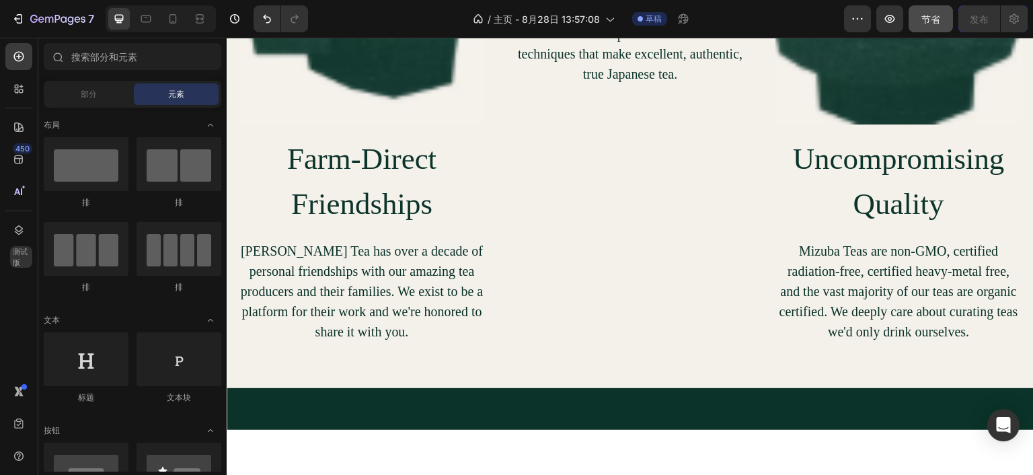
scroll to position [2214, 0]
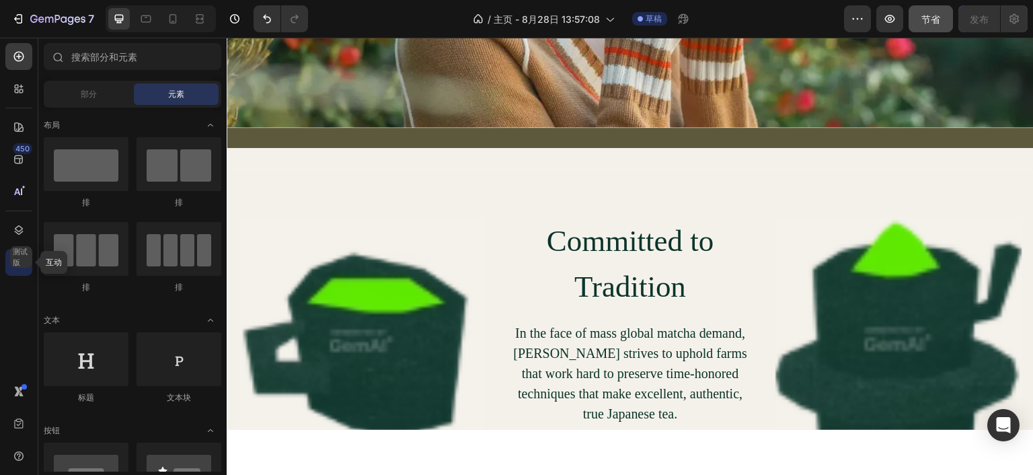
click at [13, 256] on font "测试版" at bounding box center [20, 257] width 15 height 20
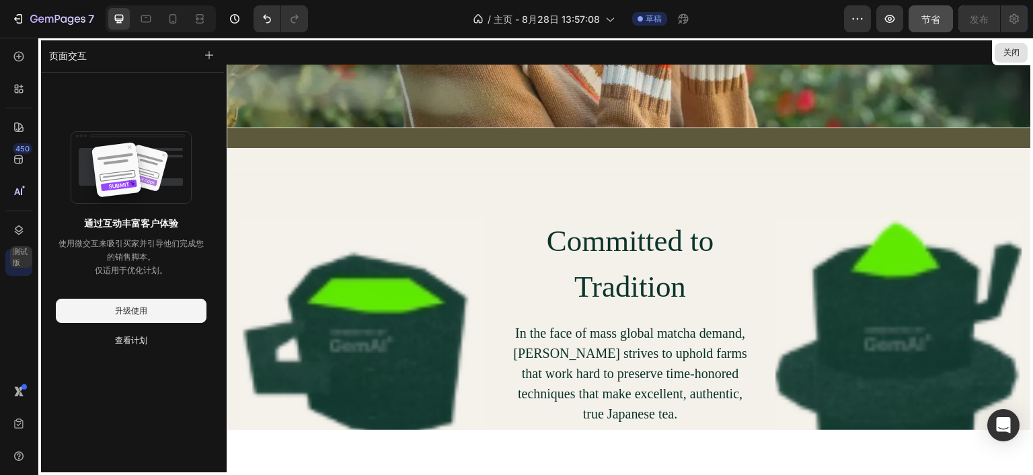
click at [1009, 53] on font "关闭" at bounding box center [1012, 52] width 16 height 10
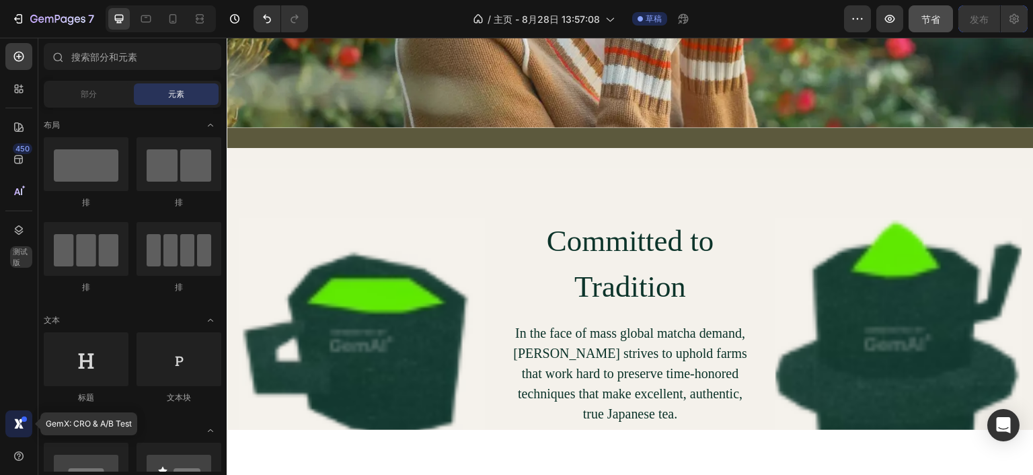
click at [22, 426] on icon at bounding box center [21, 426] width 5 height 5
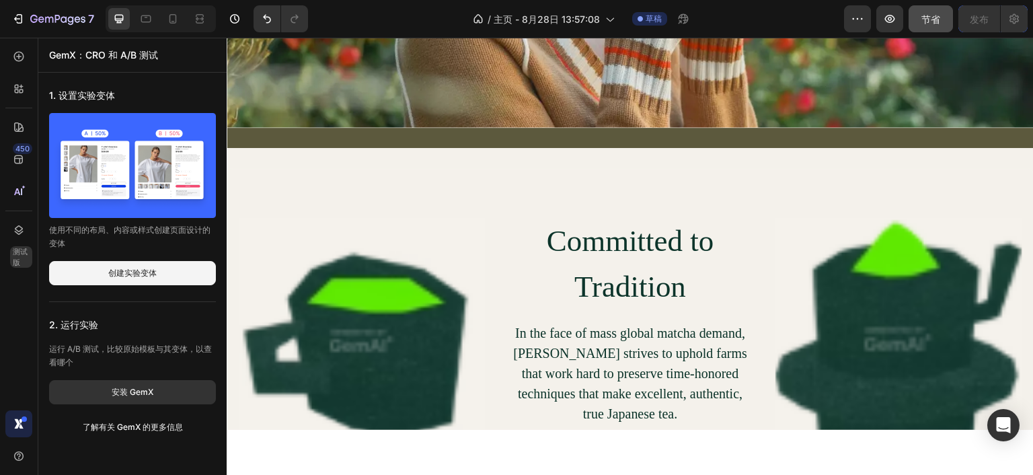
click at [17, 429] on icon at bounding box center [18, 423] width 13 height 13
click at [18, 89] on icon at bounding box center [18, 88] width 13 height 13
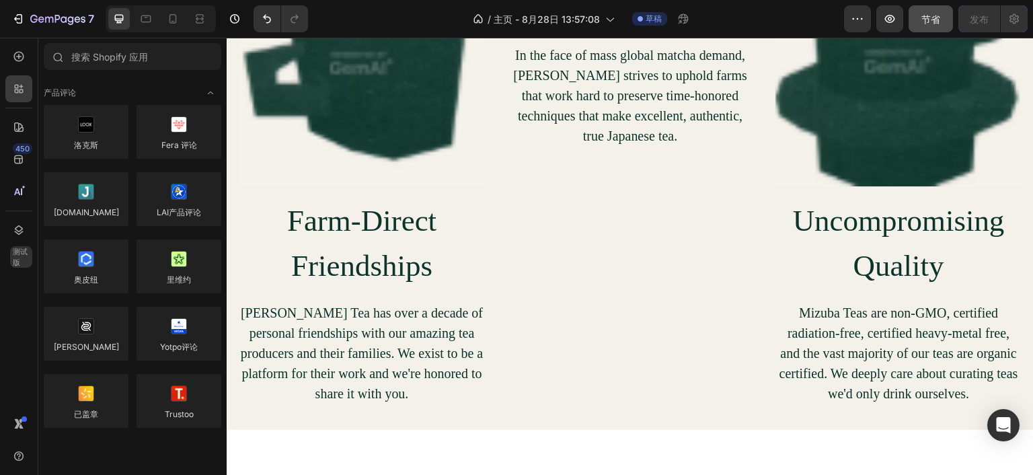
scroll to position [2287, 0]
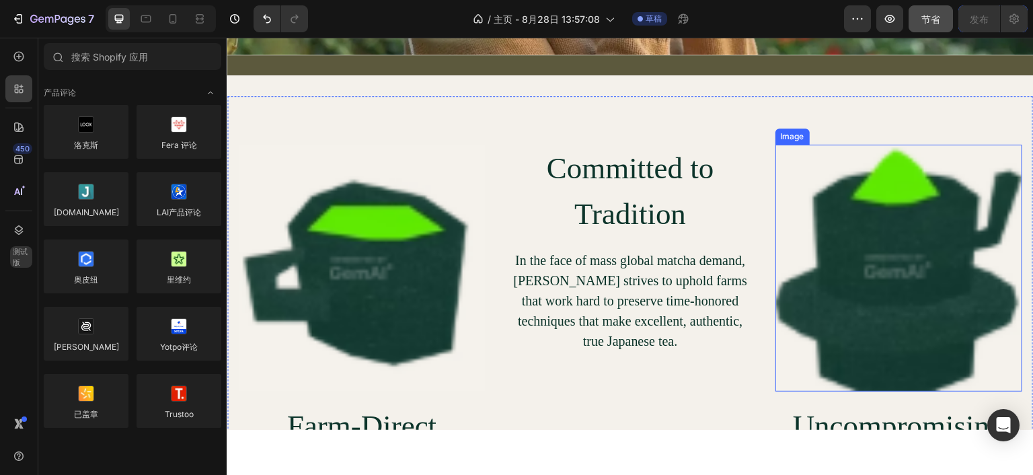
click at [874, 247] on img at bounding box center [899, 267] width 247 height 247
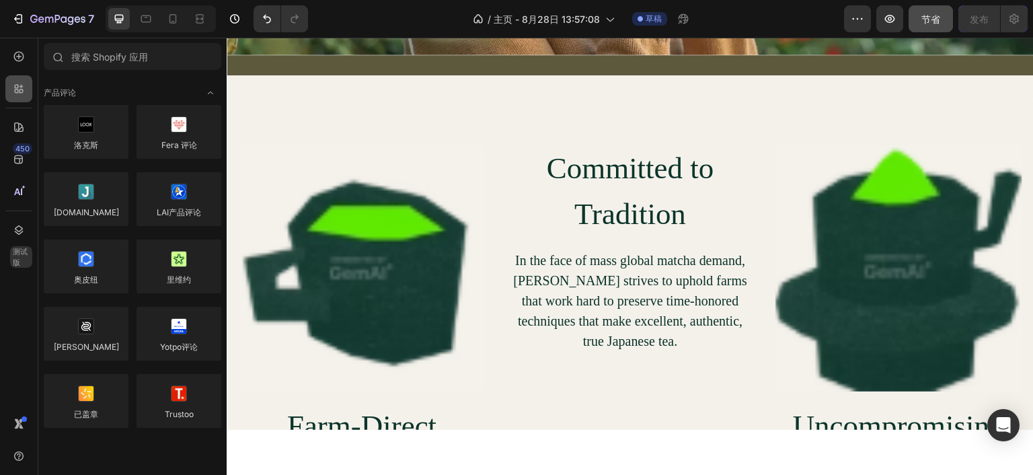
click at [10, 93] on div at bounding box center [18, 88] width 27 height 27
click at [16, 126] on icon at bounding box center [18, 126] width 13 height 13
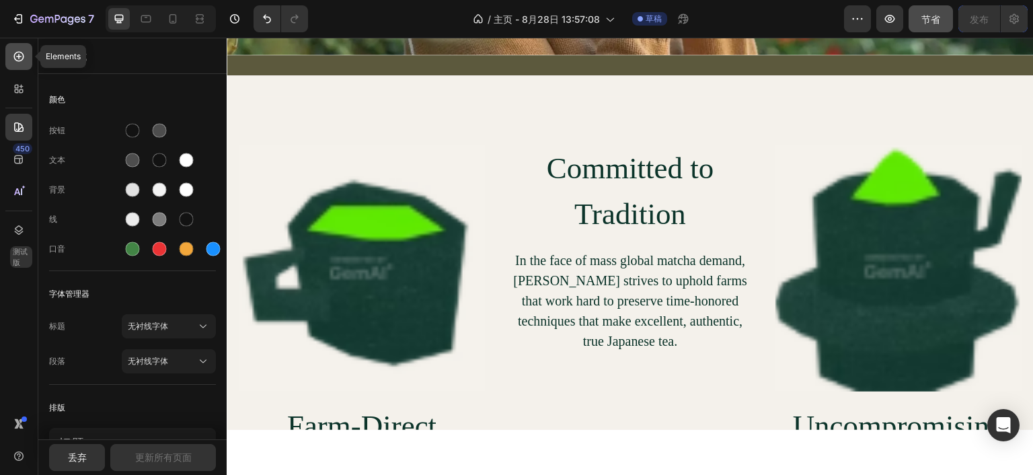
click at [23, 58] on icon at bounding box center [19, 57] width 10 height 10
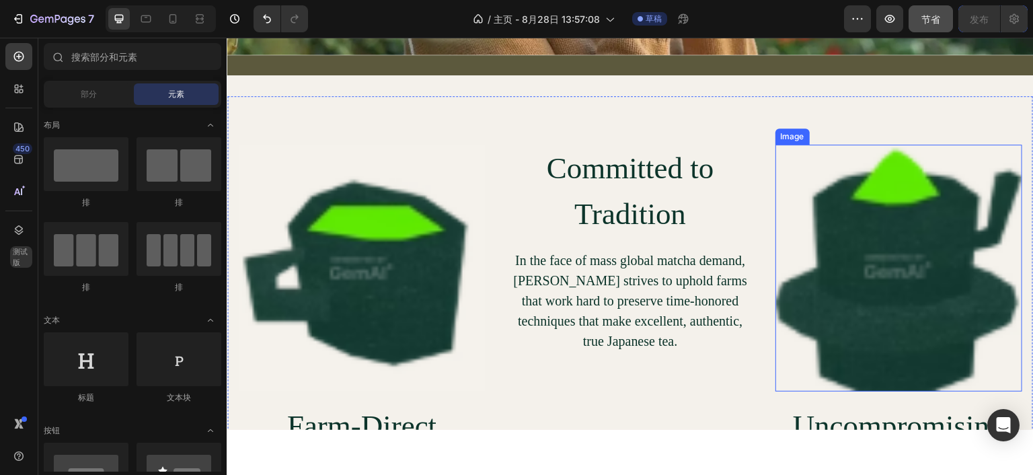
click at [924, 289] on img at bounding box center [899, 267] width 247 height 247
